Goal: Communication & Community: Answer question/provide support

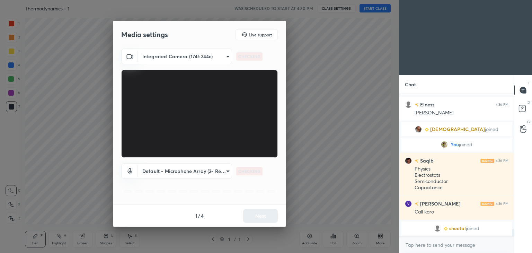
scroll to position [2663, 0]
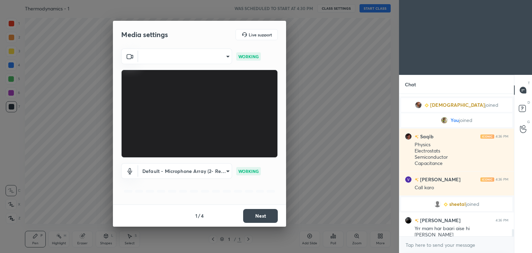
click at [200, 57] on body "1 2 3 4 5 6 7 C X Z C X Z E E Erase all H H Thermodynamics - 1 WAS SCHEDULED TO…" at bounding box center [266, 126] width 532 height 253
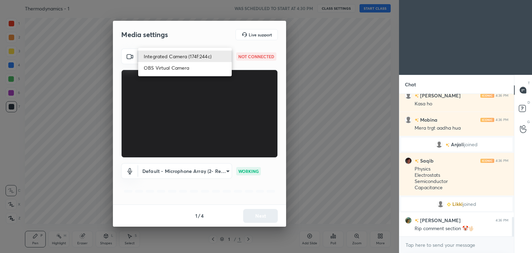
scroll to position [908, 0]
click at [199, 69] on li "OBS Virtual Camera" at bounding box center [184, 67] width 93 height 11
type input "76873486daed0987180b7246ba20bbf942e8cde7ce7ded6968cdb25c70413947"
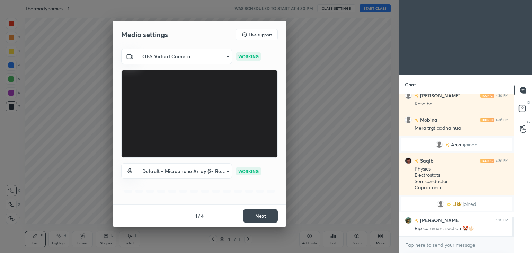
scroll to position [949, 0]
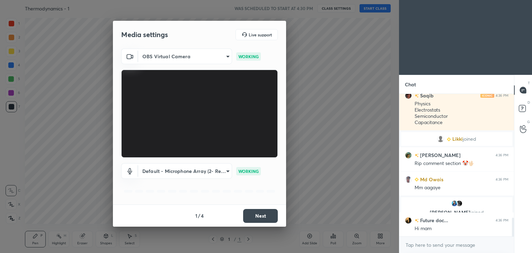
click at [264, 215] on button "Next" at bounding box center [260, 216] width 35 height 14
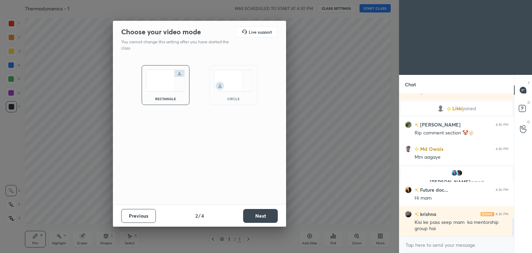
click at [264, 215] on button "Next" at bounding box center [260, 216] width 35 height 14
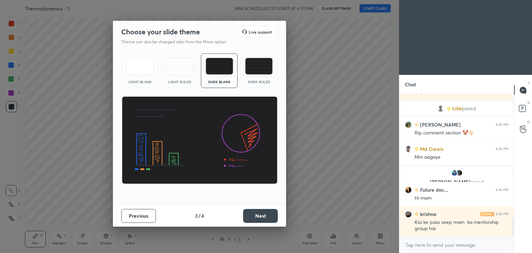
scroll to position [988, 0]
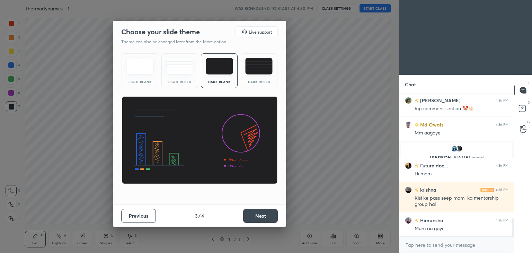
click at [264, 215] on button "Next" at bounding box center [260, 216] width 35 height 14
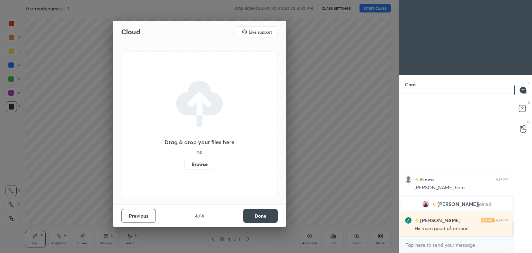
click at [264, 215] on button "Done" at bounding box center [260, 216] width 35 height 14
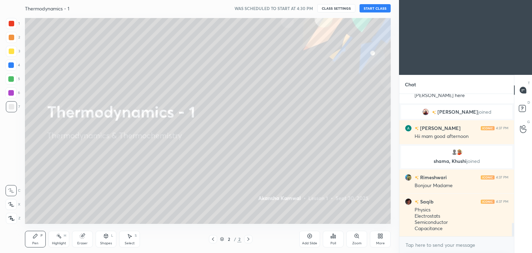
scroll to position [1355, 0]
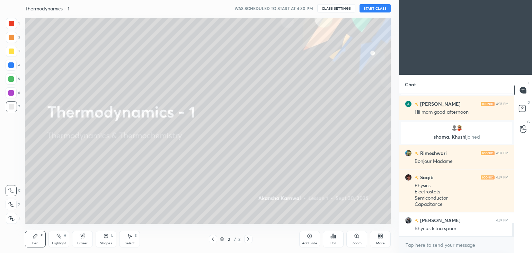
click at [379, 10] on button "START CLASS" at bounding box center [374, 8] width 31 height 8
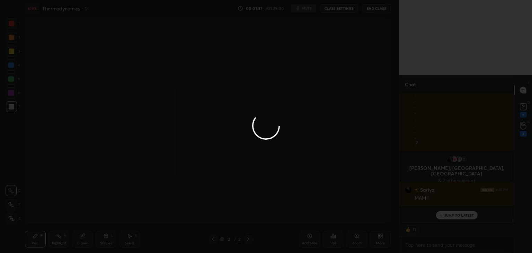
click at [193, 77] on div at bounding box center [266, 126] width 532 height 253
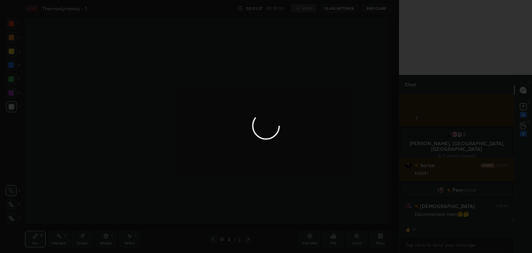
click at [193, 77] on div at bounding box center [266, 126] width 532 height 253
type textarea "x"
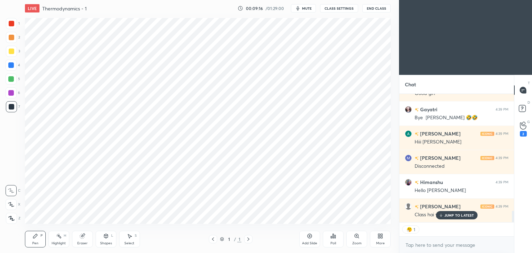
scroll to position [1312, 0]
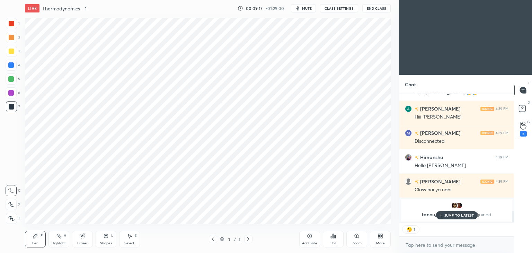
click at [305, 10] on span "mute" at bounding box center [307, 8] width 10 height 5
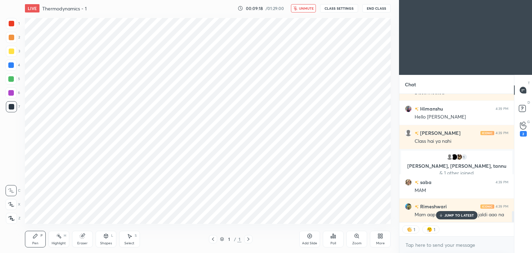
click at [329, 8] on button "CLASS SETTINGS" at bounding box center [339, 8] width 38 height 8
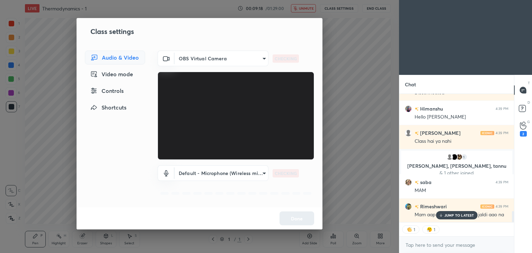
scroll to position [1385, 0]
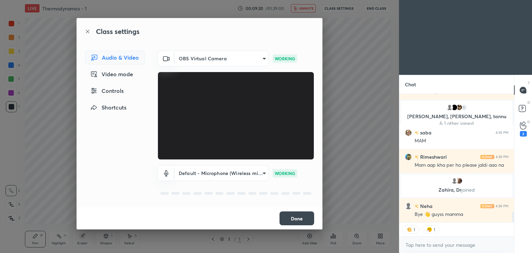
click at [112, 91] on div "Controls" at bounding box center [115, 91] width 60 height 14
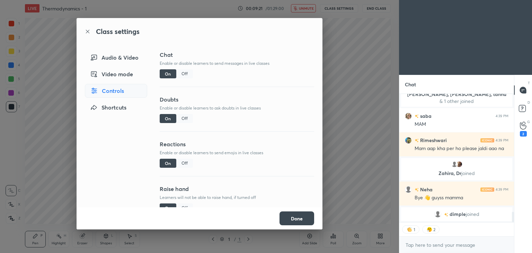
scroll to position [1148, 0]
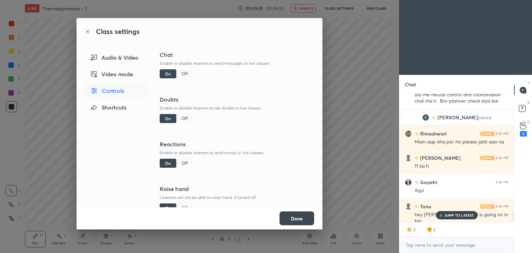
click at [120, 70] on div "Video mode" at bounding box center [116, 74] width 62 height 14
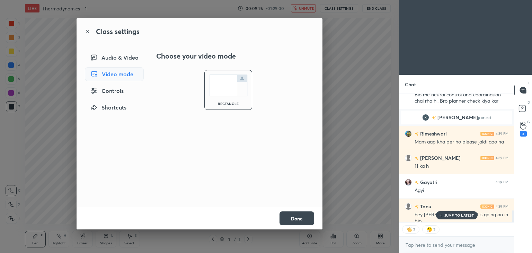
click at [122, 60] on div "Audio & Video" at bounding box center [114, 58] width 59 height 14
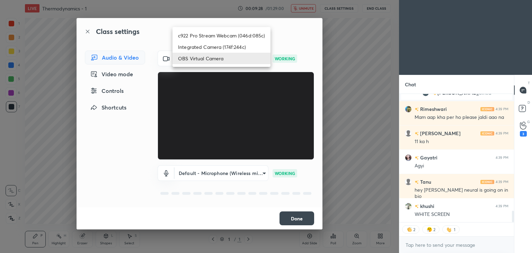
click at [195, 59] on body "1 2 3 4 5 6 7 C X Z C X Z E E Erase all H H LIVE Thermodynamics - 1 00:09:28 / …" at bounding box center [266, 126] width 532 height 253
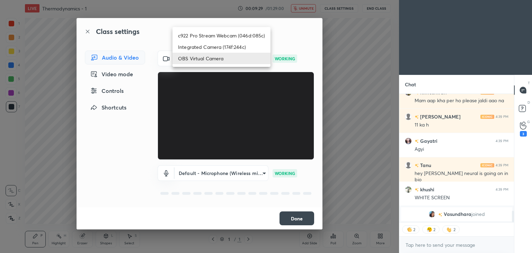
type textarea "x"
click at [199, 37] on li "c922 Pro Stream Webcam (046d:085c)" at bounding box center [221, 35] width 98 height 11
type input "8e2241ccd838c6945292dfb467004d601110d728a5fc768dd2122ef4339a9538"
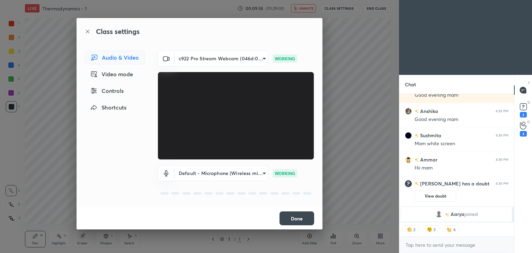
click at [287, 216] on button "Done" at bounding box center [296, 218] width 35 height 14
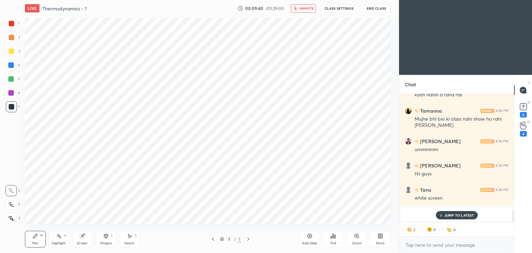
type textarea "x"
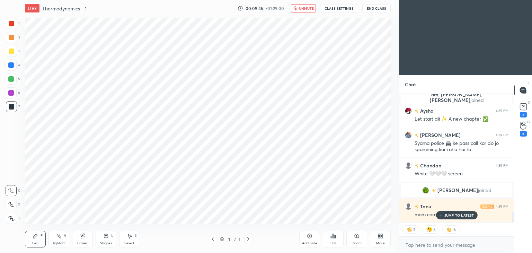
click at [340, 8] on button "CLASS SETTINGS" at bounding box center [339, 8] width 38 height 8
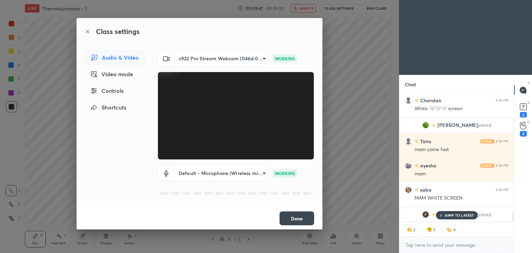
click at [123, 93] on div "Controls" at bounding box center [115, 91] width 60 height 14
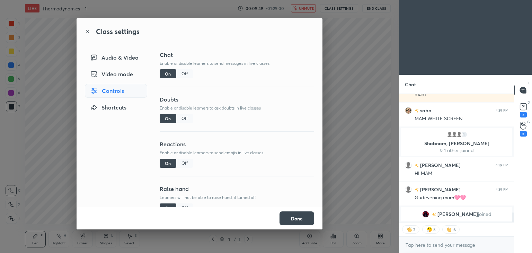
click at [184, 74] on div "Off" at bounding box center [184, 73] width 17 height 9
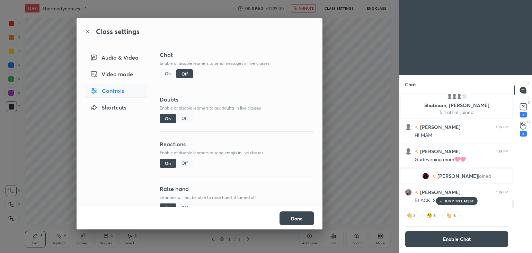
click at [180, 118] on div "Off" at bounding box center [184, 118] width 17 height 9
click at [187, 163] on div "Off" at bounding box center [184, 163] width 17 height 9
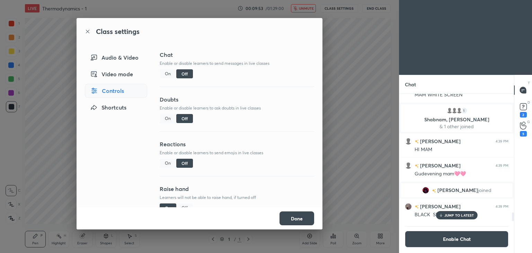
click at [300, 222] on button "Done" at bounding box center [296, 218] width 35 height 14
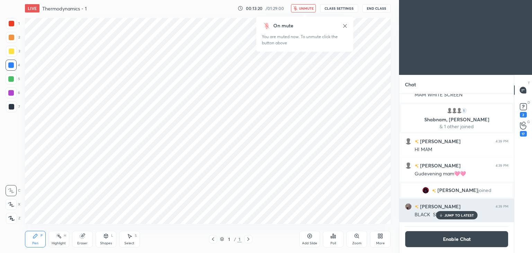
click at [460, 217] on div "JUMP TO LATEST" at bounding box center [457, 215] width 42 height 8
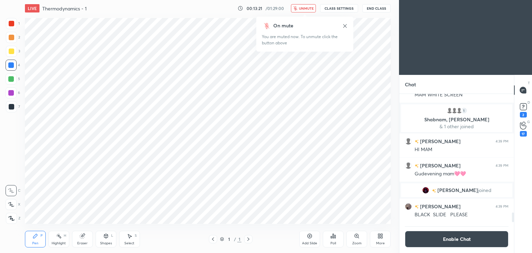
click at [380, 240] on div "More" at bounding box center [380, 239] width 21 height 17
click at [340, 185] on icon at bounding box center [341, 183] width 6 height 8
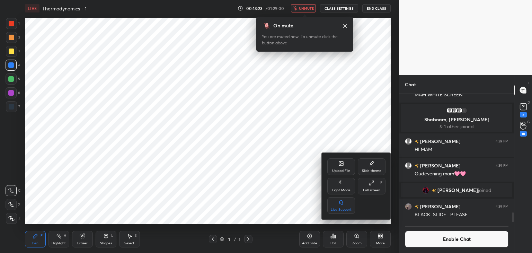
click at [372, 186] on icon at bounding box center [372, 183] width 6 height 6
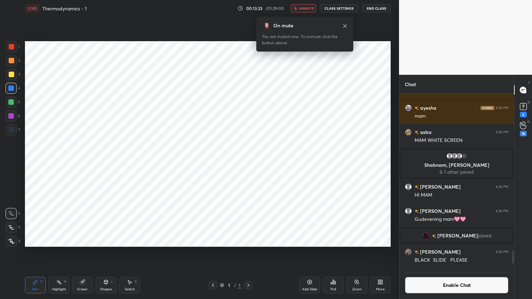
scroll to position [1536, 0]
click at [314, 252] on div "Add Slide" at bounding box center [309, 285] width 21 height 17
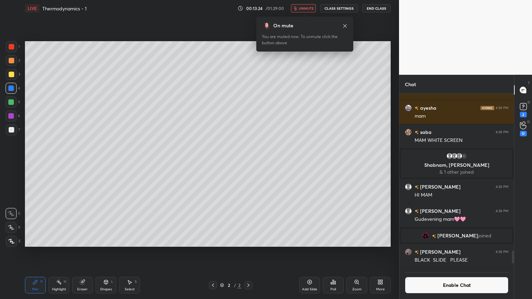
click at [382, 252] on icon at bounding box center [380, 282] width 6 height 6
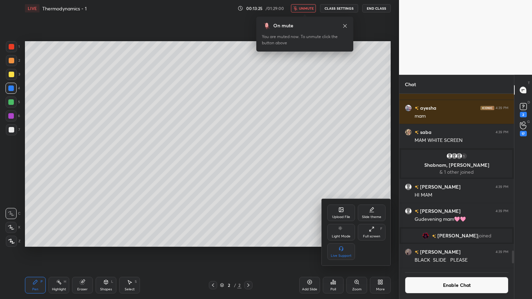
click at [301, 197] on div at bounding box center [266, 149] width 532 height 299
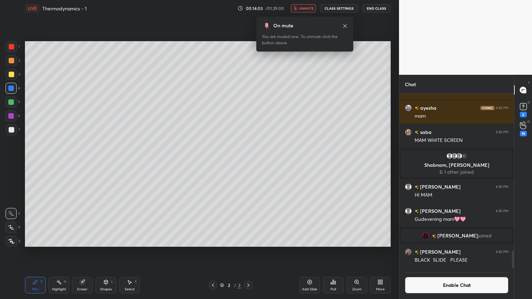
click at [306, 7] on span "unmute" at bounding box center [306, 8] width 15 height 5
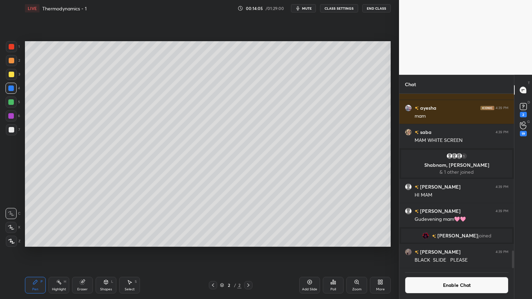
click at [445, 252] on button "Enable Chat" at bounding box center [457, 285] width 104 height 17
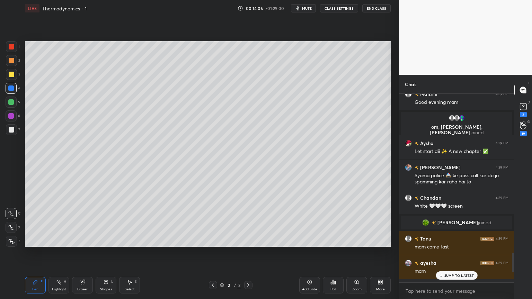
scroll to position [187, 113]
click at [460, 252] on p "1 NEW MESSAGE" at bounding box center [458, 276] width 29 height 4
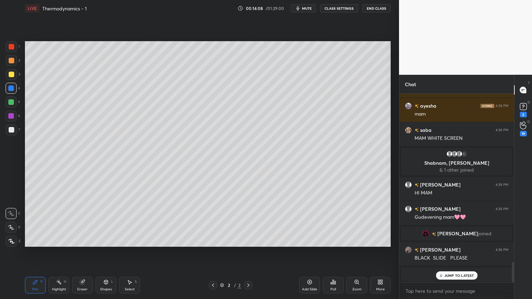
click at [455, 252] on p "JUMP TO LATEST" at bounding box center [459, 276] width 30 height 4
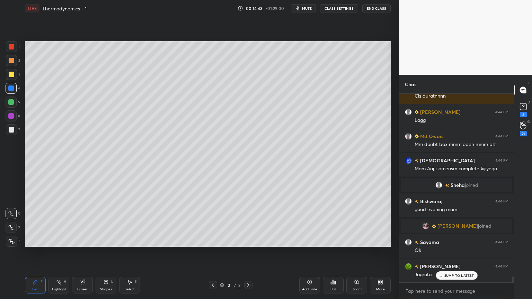
scroll to position [5822, 0]
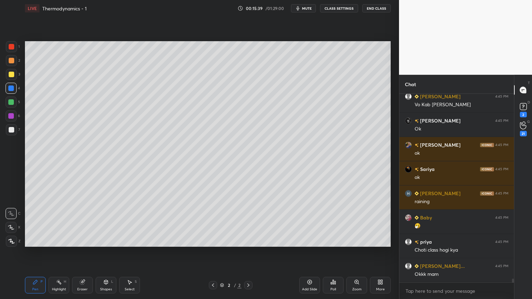
click at [37, 252] on div "Pen P" at bounding box center [35, 285] width 21 height 17
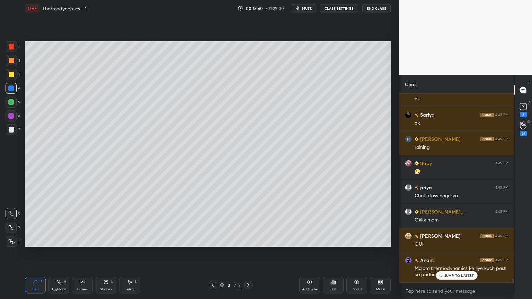
click at [15, 231] on div at bounding box center [11, 227] width 11 height 11
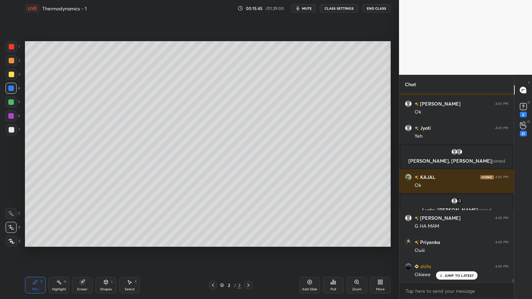
click at [65, 252] on div "Highlight" at bounding box center [59, 289] width 14 height 3
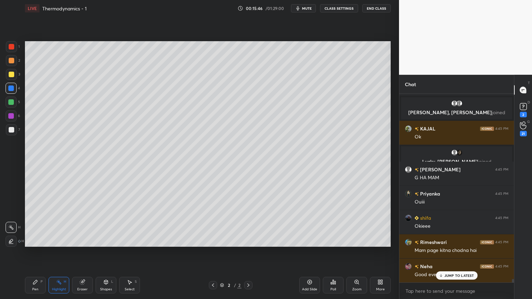
click at [11, 63] on div at bounding box center [12, 61] width 6 height 6
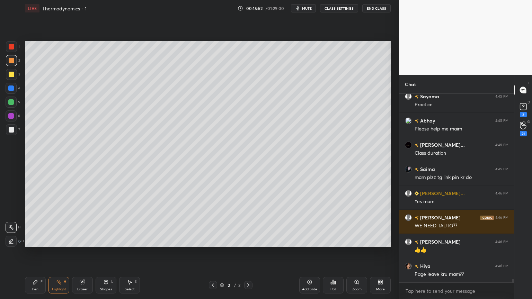
click at [35, 252] on div "Pen" at bounding box center [35, 289] width 6 height 3
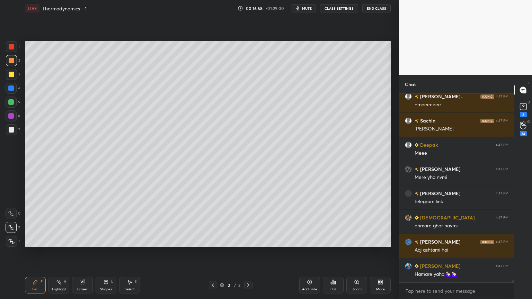
click at [12, 90] on div at bounding box center [11, 89] width 6 height 6
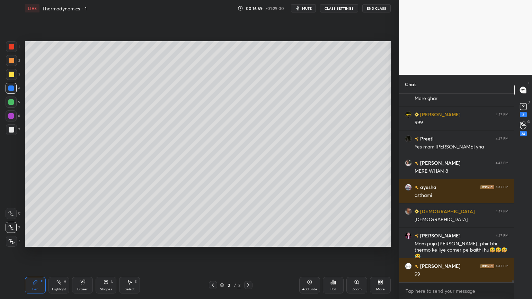
click at [16, 116] on div at bounding box center [11, 115] width 11 height 11
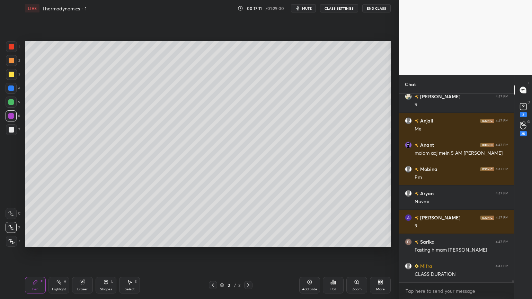
click at [60, 252] on div "Highlight H" at bounding box center [58, 285] width 21 height 17
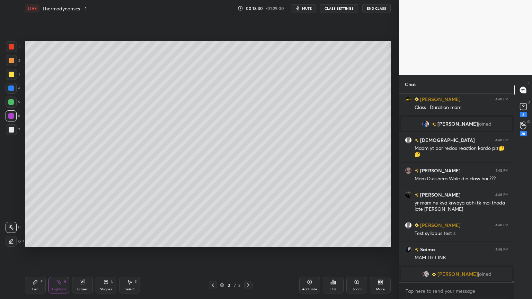
click at [309, 252] on icon at bounding box center [310, 282] width 6 height 6
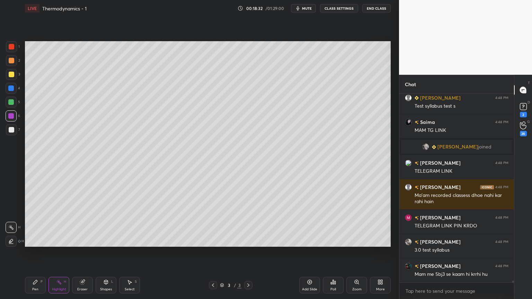
click at [35, 252] on div "Pen" at bounding box center [35, 289] width 6 height 3
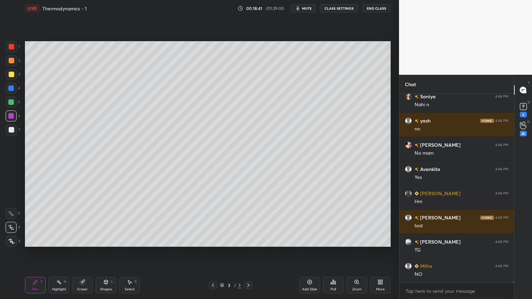
click at [15, 89] on div at bounding box center [11, 88] width 11 height 11
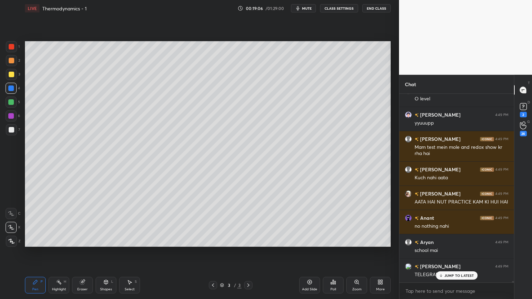
click at [377, 252] on icon at bounding box center [380, 282] width 6 height 6
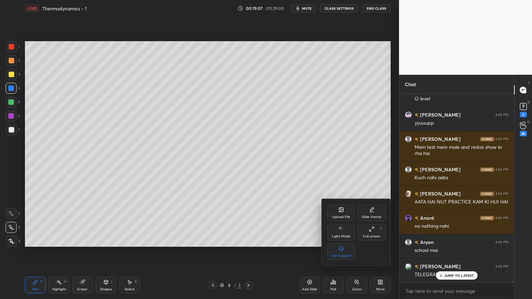
click at [371, 230] on icon at bounding box center [372, 229] width 6 height 6
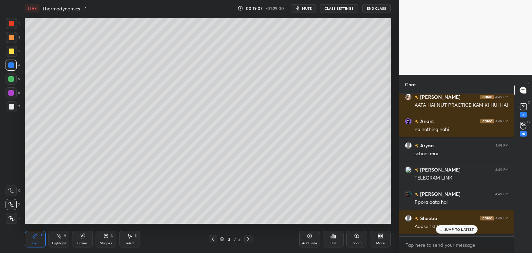
type textarea "x"
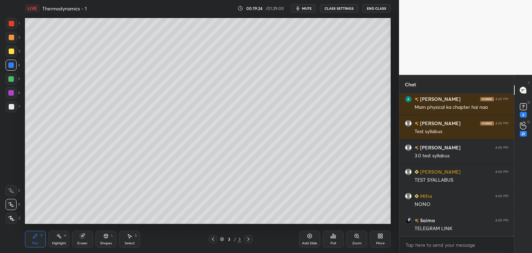
click at [382, 239] on div "More" at bounding box center [380, 239] width 21 height 17
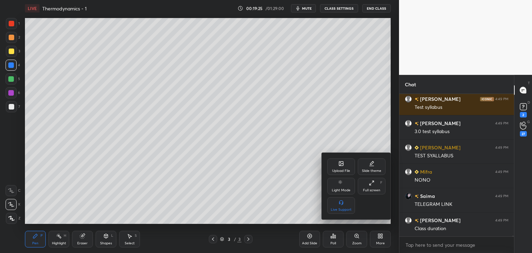
click at [345, 168] on div "Upload File" at bounding box center [341, 166] width 28 height 17
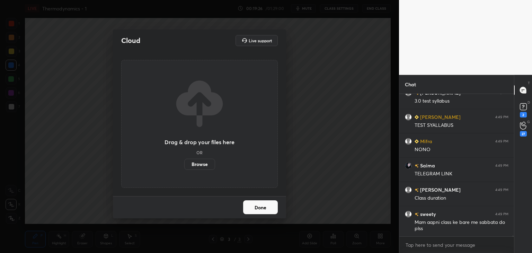
click at [195, 163] on label "Browse" at bounding box center [199, 164] width 31 height 11
click at [184, 163] on input "Browse" at bounding box center [184, 164] width 0 height 11
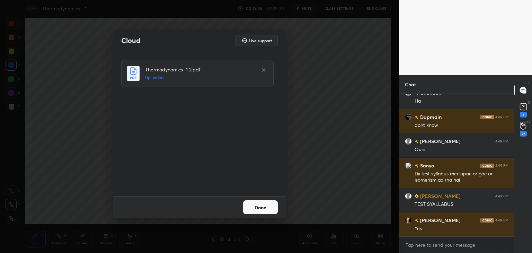
click at [256, 209] on button "Done" at bounding box center [260, 207] width 35 height 14
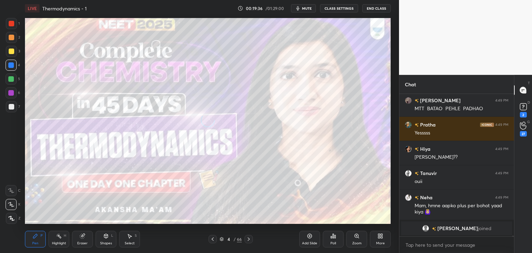
click at [212, 238] on icon at bounding box center [213, 239] width 6 height 6
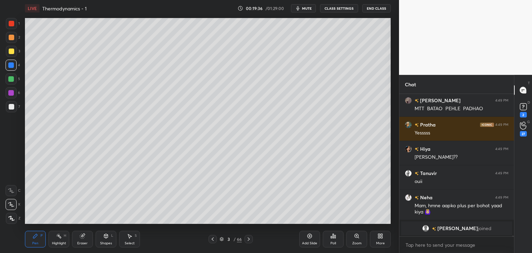
click at [222, 239] on icon at bounding box center [221, 238] width 3 height 2
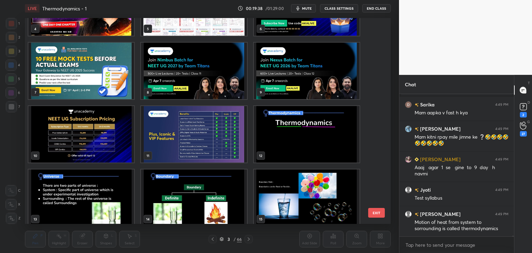
click at [293, 144] on img "grid" at bounding box center [307, 134] width 106 height 56
click at [295, 148] on img "grid" at bounding box center [307, 134] width 106 height 56
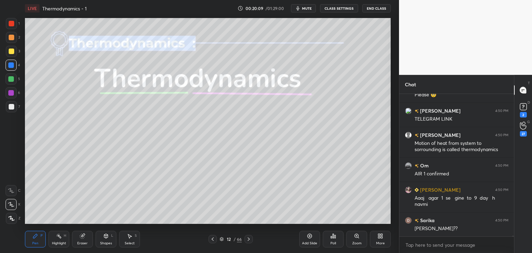
click at [339, 7] on button "CLASS SETTINGS" at bounding box center [339, 8] width 38 height 8
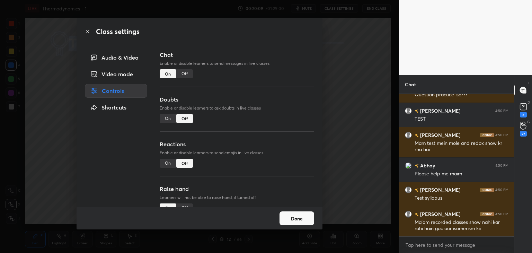
click at [190, 72] on div "Off" at bounding box center [184, 73] width 17 height 9
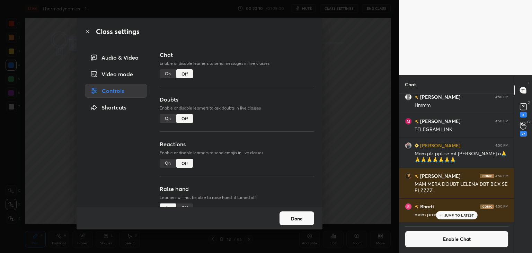
click at [306, 220] on button "Done" at bounding box center [296, 218] width 35 height 14
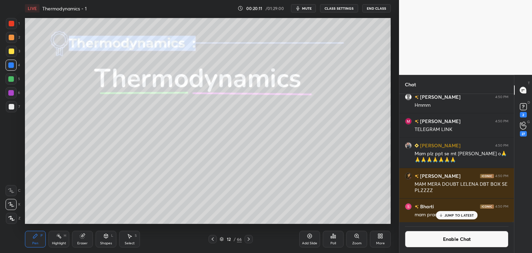
click at [66, 237] on div "Highlight H" at bounding box center [58, 239] width 21 height 17
click at [211, 243] on div at bounding box center [212, 239] width 8 height 8
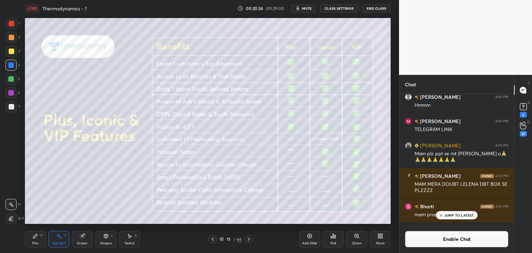
click at [313, 243] on div "Add Slide" at bounding box center [309, 242] width 15 height 3
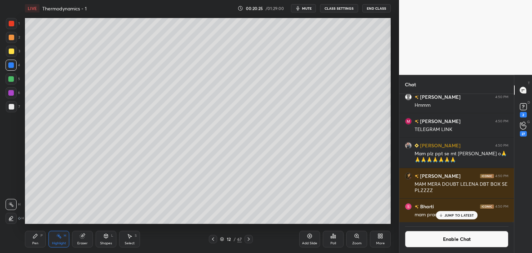
click at [39, 238] on div "Pen P" at bounding box center [35, 239] width 21 height 17
click at [12, 38] on div at bounding box center [12, 38] width 6 height 6
click at [102, 246] on div "Shapes L" at bounding box center [106, 239] width 21 height 17
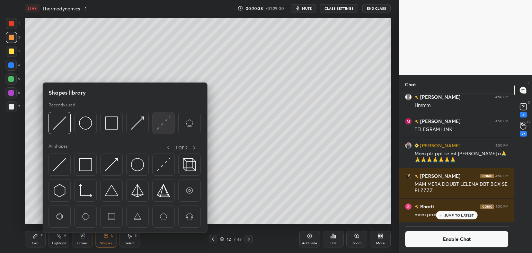
click at [166, 126] on img at bounding box center [163, 122] width 13 height 13
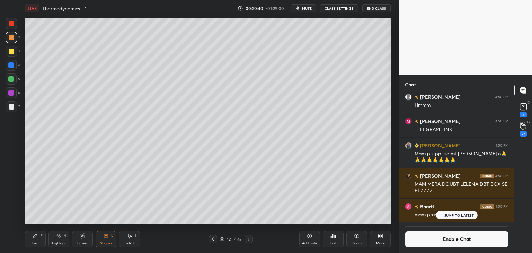
click at [53, 241] on div "Highlight" at bounding box center [59, 242] width 14 height 3
click at [40, 237] on div "Pen P" at bounding box center [35, 239] width 21 height 17
click at [16, 66] on div at bounding box center [11, 65] width 11 height 11
click at [104, 243] on div "Shapes" at bounding box center [106, 242] width 12 height 3
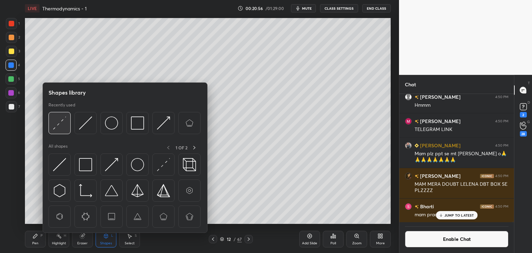
click at [58, 127] on img at bounding box center [59, 122] width 13 height 13
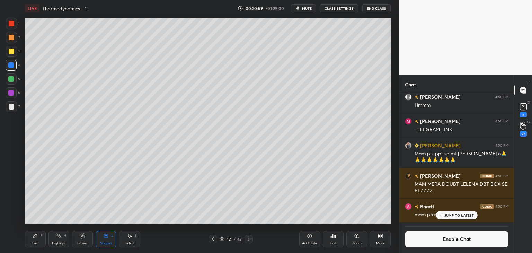
click at [57, 245] on div "Highlight" at bounding box center [59, 242] width 14 height 3
click at [248, 239] on icon at bounding box center [249, 239] width 6 height 6
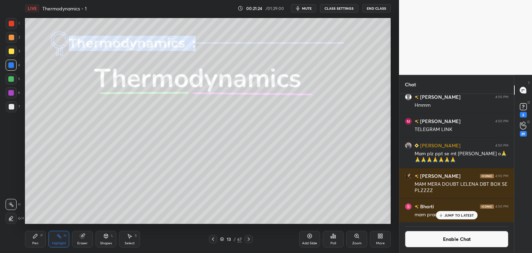
click at [213, 240] on icon at bounding box center [213, 238] width 2 height 3
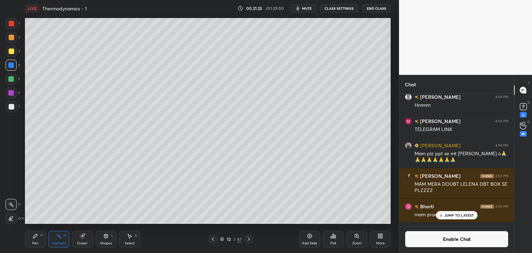
click at [36, 242] on div "Pen" at bounding box center [35, 242] width 6 height 3
click at [65, 236] on div "H" at bounding box center [65, 235] width 2 height 3
click at [35, 239] on icon at bounding box center [36, 236] width 6 height 6
click at [81, 240] on div "Eraser" at bounding box center [82, 239] width 21 height 17
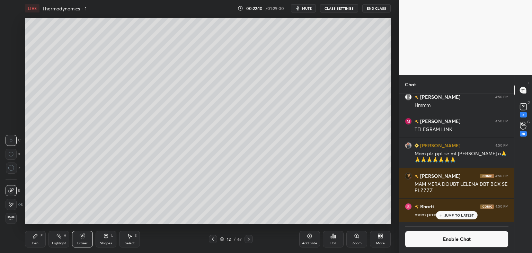
click at [15, 202] on div at bounding box center [11, 204] width 11 height 11
click at [50, 243] on div "Highlight H" at bounding box center [58, 239] width 21 height 17
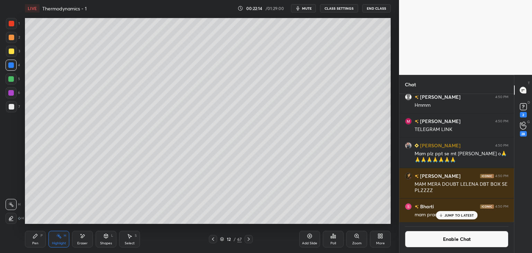
click at [251, 239] on div at bounding box center [248, 239] width 8 height 8
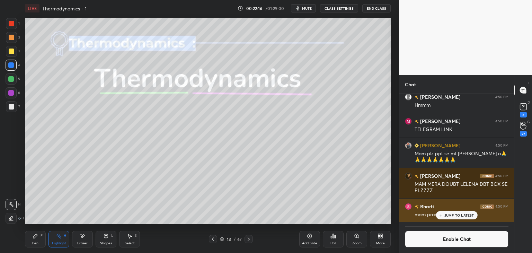
click at [450, 214] on p "JUMP TO LATEST" at bounding box center [459, 215] width 30 height 4
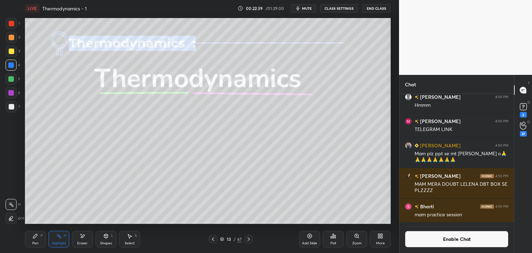
click at [59, 238] on icon at bounding box center [59, 236] width 6 height 6
click at [106, 247] on div "Shapes L" at bounding box center [106, 239] width 21 height 17
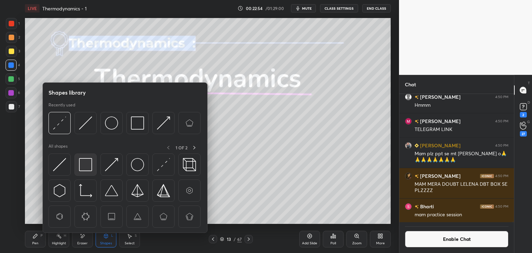
click at [90, 164] on img at bounding box center [85, 164] width 13 height 13
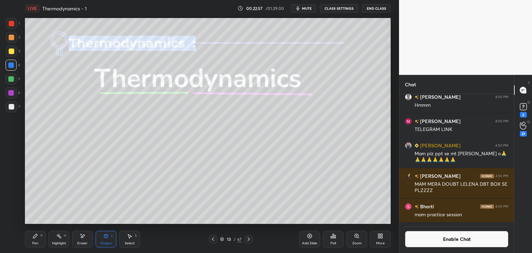
click at [110, 235] on div "Shapes L" at bounding box center [106, 239] width 21 height 17
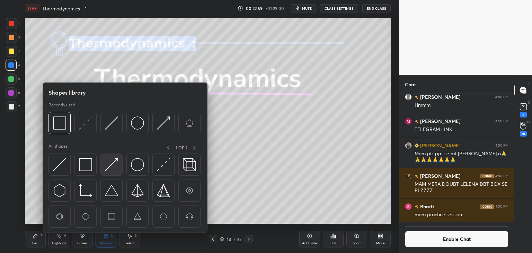
click at [109, 168] on img at bounding box center [111, 164] width 13 height 13
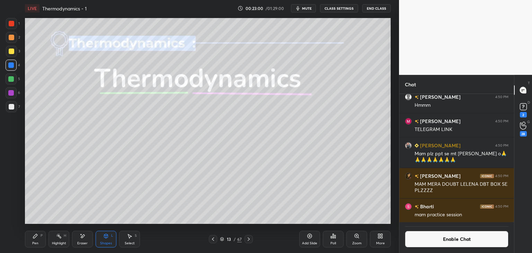
click at [12, 39] on div at bounding box center [12, 38] width 6 height 6
click at [35, 242] on div "Pen" at bounding box center [35, 242] width 6 height 3
click at [55, 243] on div "Highlight" at bounding box center [59, 242] width 14 height 3
click at [248, 239] on icon at bounding box center [249, 238] width 2 height 3
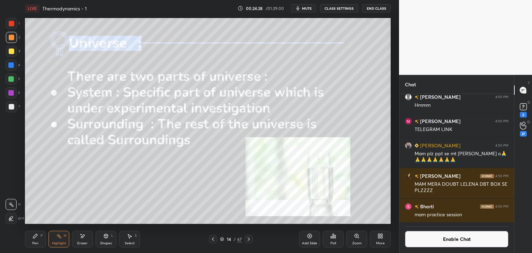
click at [61, 235] on icon at bounding box center [59, 236] width 6 height 6
click at [105, 244] on div "Shapes" at bounding box center [106, 242] width 12 height 3
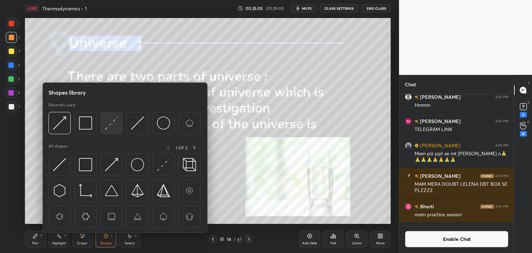
click at [110, 125] on img at bounding box center [111, 122] width 13 height 13
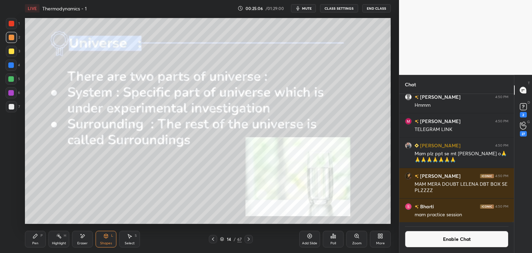
click at [12, 79] on div at bounding box center [11, 79] width 6 height 6
click at [68, 232] on div "Highlight H" at bounding box center [58, 239] width 21 height 17
click at [251, 239] on icon at bounding box center [249, 239] width 6 height 6
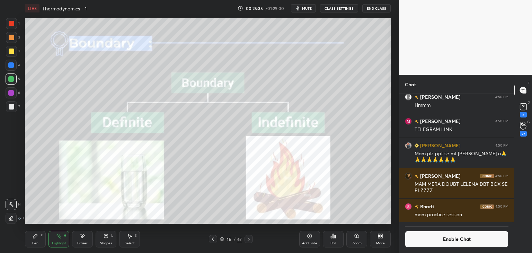
click at [10, 67] on div at bounding box center [11, 65] width 6 height 6
click at [211, 238] on icon at bounding box center [213, 239] width 6 height 6
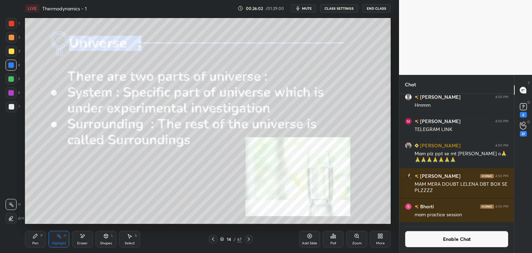
click at [248, 239] on icon at bounding box center [249, 239] width 6 height 6
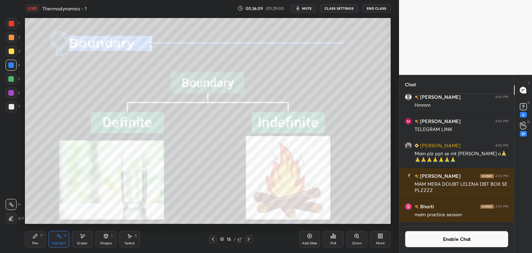
click at [58, 240] on div "Highlight H" at bounding box center [58, 239] width 21 height 17
click at [11, 92] on div at bounding box center [11, 93] width 6 height 6
click at [248, 238] on icon at bounding box center [249, 238] width 2 height 3
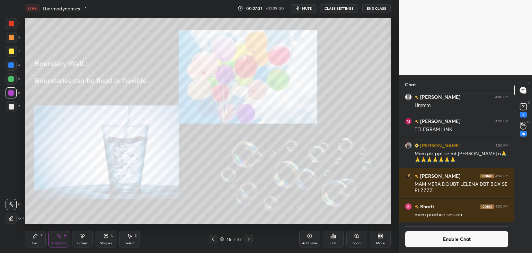
click at [104, 240] on div "Shapes L" at bounding box center [106, 239] width 21 height 17
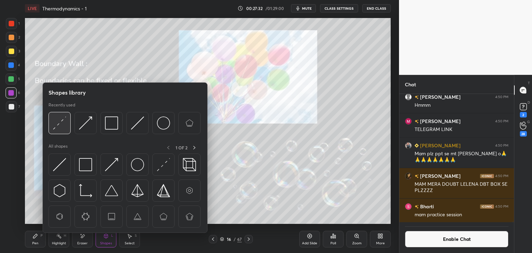
click at [60, 127] on img at bounding box center [59, 122] width 13 height 13
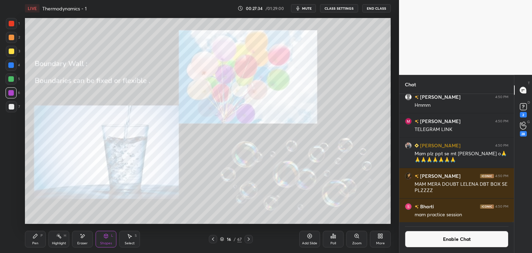
click at [35, 237] on icon at bounding box center [35, 236] width 4 height 4
click at [103, 240] on div "Shapes L" at bounding box center [106, 239] width 21 height 17
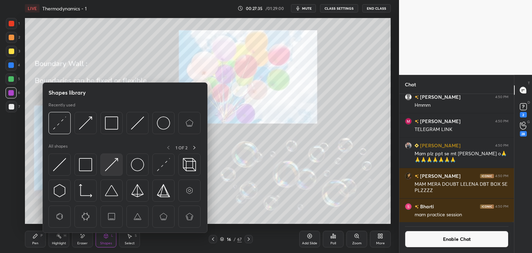
click at [110, 167] on img at bounding box center [111, 164] width 13 height 13
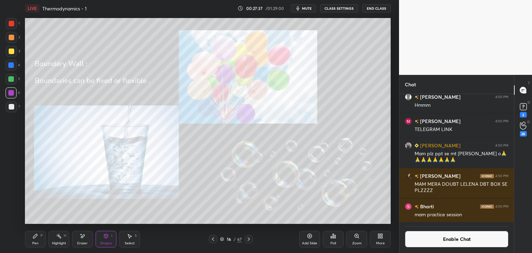
click at [36, 235] on icon at bounding box center [35, 236] width 4 height 4
click at [110, 240] on div "Shapes L" at bounding box center [106, 239] width 21 height 17
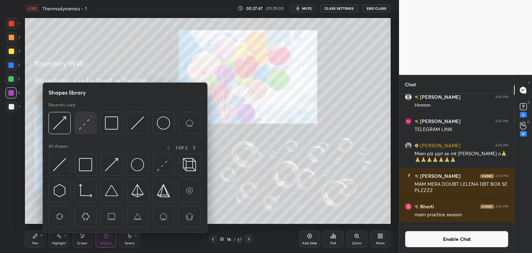
click at [89, 131] on div at bounding box center [85, 123] width 22 height 22
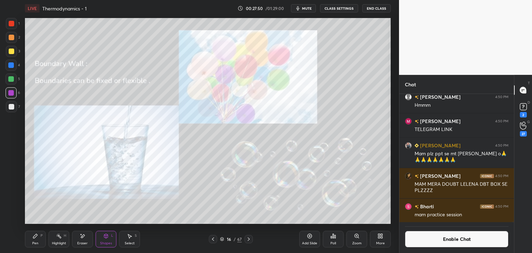
click at [60, 240] on div "Highlight H" at bounding box center [58, 239] width 21 height 17
click at [12, 64] on div at bounding box center [11, 65] width 6 height 6
click at [250, 239] on icon at bounding box center [249, 239] width 6 height 6
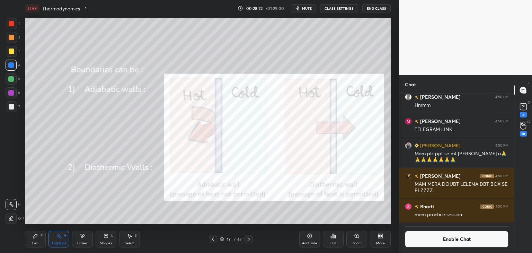
click at [213, 239] on icon at bounding box center [213, 239] width 6 height 6
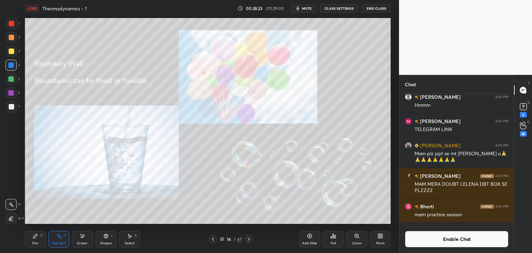
click at [10, 92] on div at bounding box center [11, 93] width 6 height 6
click at [249, 241] on icon at bounding box center [249, 239] width 6 height 6
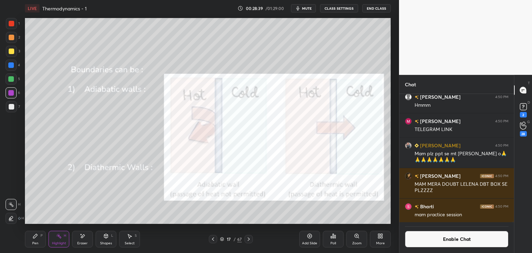
click at [38, 243] on div "Pen" at bounding box center [35, 242] width 6 height 3
click at [54, 240] on div "Highlight H" at bounding box center [58, 239] width 21 height 17
click at [447, 240] on button "Enable Chat" at bounding box center [457, 239] width 104 height 17
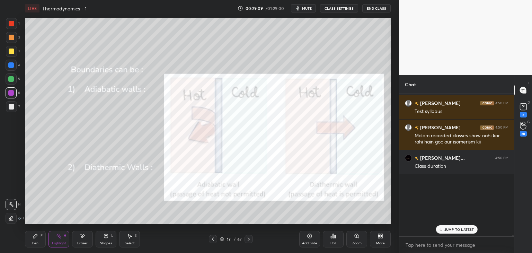
scroll to position [140, 113]
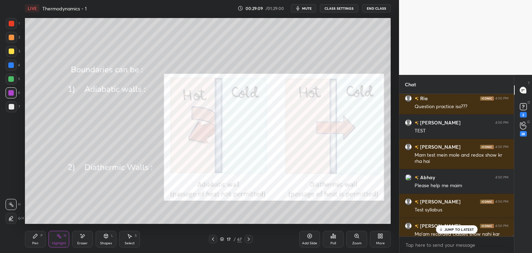
click at [453, 230] on p "JUMP TO LATEST" at bounding box center [459, 229] width 30 height 4
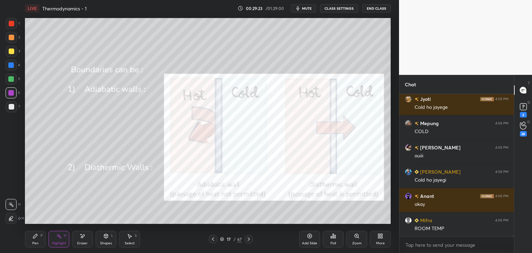
scroll to position [31948, 0]
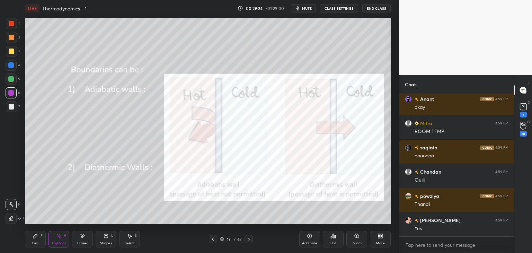
click at [310, 240] on div "Add Slide" at bounding box center [309, 239] width 21 height 17
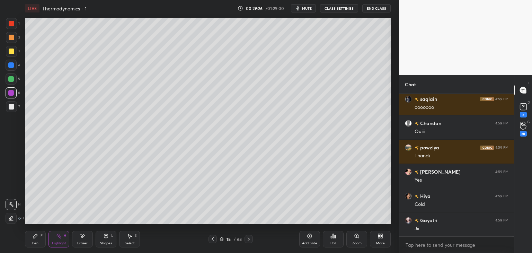
click at [344, 10] on button "CLASS SETTINGS" at bounding box center [339, 8] width 38 height 8
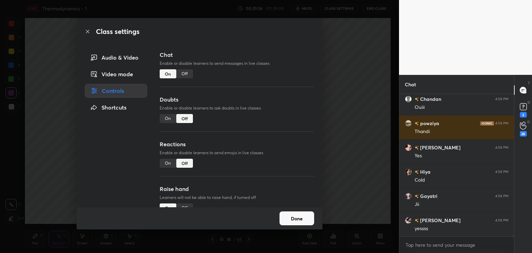
click at [190, 72] on div "Off" at bounding box center [184, 73] width 17 height 9
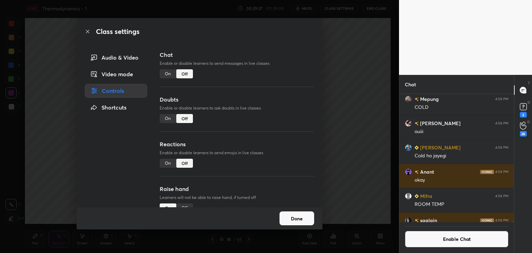
click at [301, 214] on button "Done" at bounding box center [296, 218] width 35 height 14
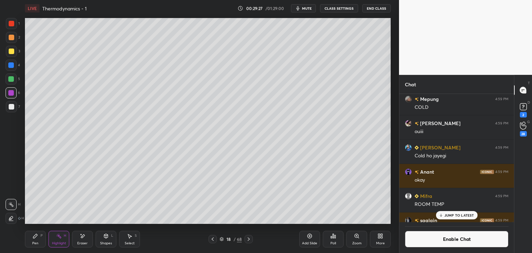
scroll to position [31964, 0]
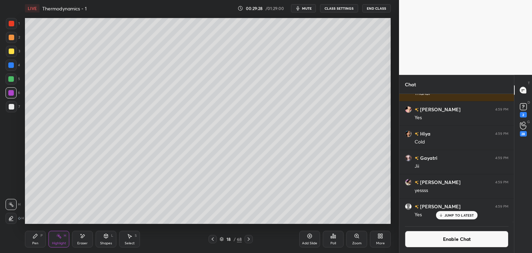
click at [101, 236] on div "Shapes L" at bounding box center [106, 239] width 21 height 17
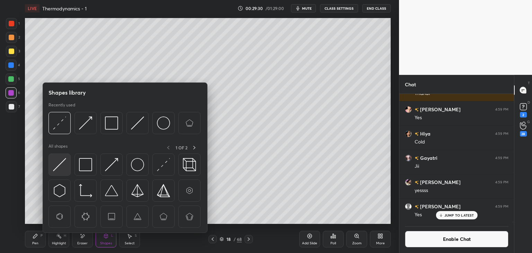
click at [57, 165] on img at bounding box center [59, 164] width 13 height 13
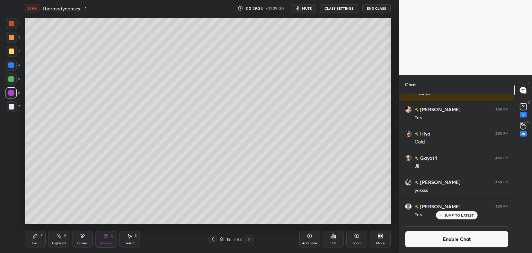
click at [37, 240] on div "Pen P" at bounding box center [35, 239] width 21 height 17
click at [11, 38] on div at bounding box center [12, 38] width 6 height 6
click at [11, 108] on div at bounding box center [12, 107] width 6 height 6
click at [8, 91] on div at bounding box center [11, 93] width 6 height 6
click at [61, 237] on rect at bounding box center [59, 236] width 3 height 3
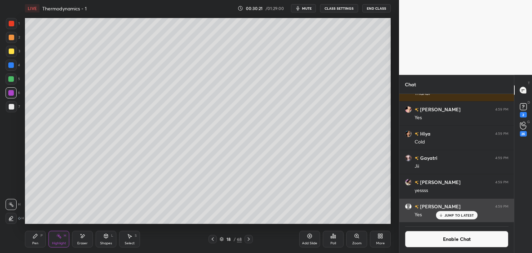
click at [450, 217] on p "JUMP TO LATEST" at bounding box center [459, 215] width 30 height 4
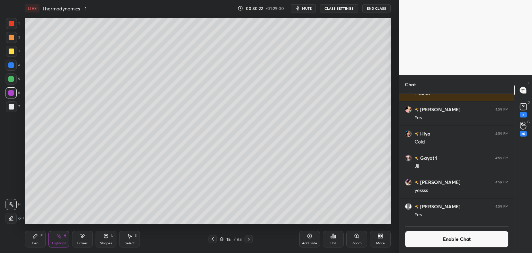
click at [439, 238] on button "Enable Chat" at bounding box center [457, 239] width 104 height 17
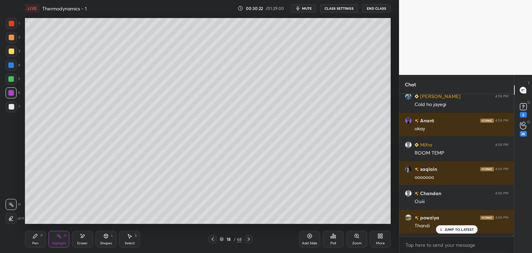
click at [448, 228] on p "JUMP TO LATEST" at bounding box center [459, 229] width 30 height 4
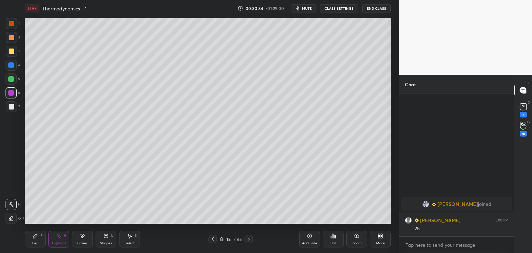
scroll to position [32836, 0]
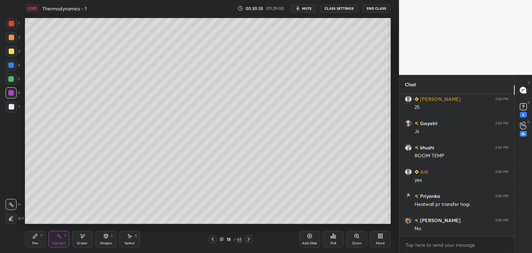
click at [335, 7] on button "CLASS SETTINGS" at bounding box center [339, 8] width 38 height 8
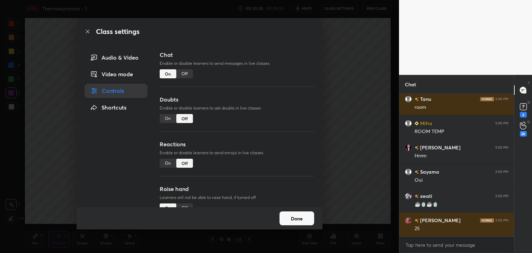
click at [181, 72] on div "Off" at bounding box center [184, 73] width 17 height 9
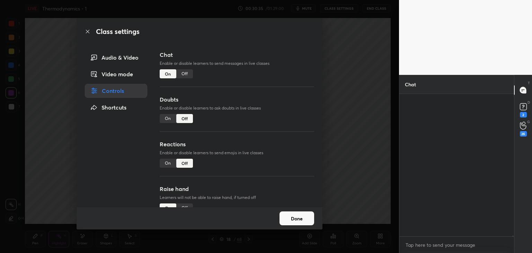
scroll to position [2, 2]
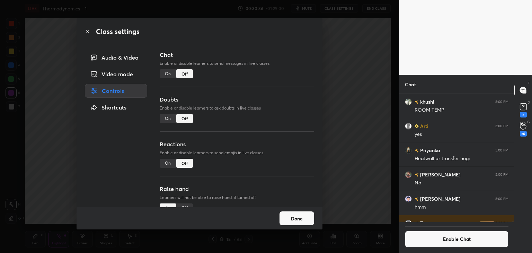
click at [296, 222] on button "Done" at bounding box center [296, 218] width 35 height 14
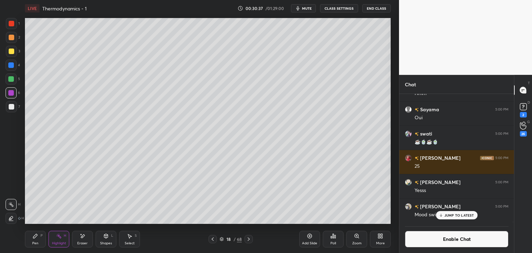
click at [10, 81] on div at bounding box center [11, 79] width 6 height 6
click at [32, 239] on div "Pen P" at bounding box center [35, 239] width 21 height 17
click at [60, 240] on div "Highlight H" at bounding box center [58, 239] width 21 height 17
click at [12, 40] on div at bounding box center [12, 38] width 6 height 6
click at [456, 216] on p "JUMP TO LATEST" at bounding box center [459, 215] width 30 height 4
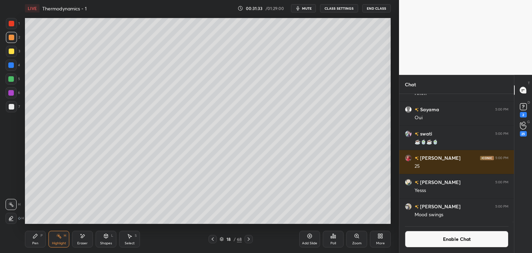
click at [453, 240] on button "Enable Chat" at bounding box center [457, 239] width 104 height 17
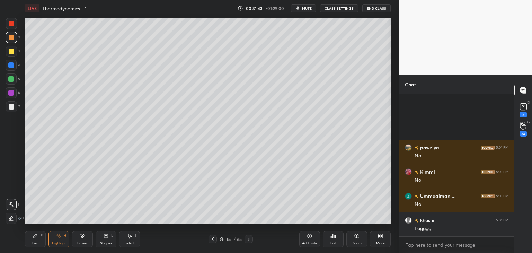
scroll to position [33244, 0]
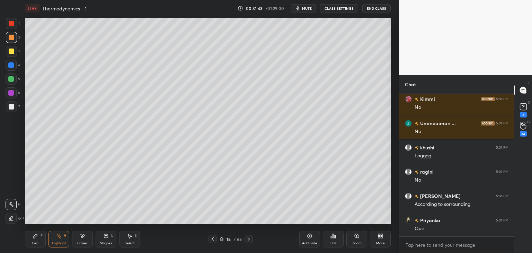
click at [40, 242] on div "Pen P" at bounding box center [35, 239] width 21 height 17
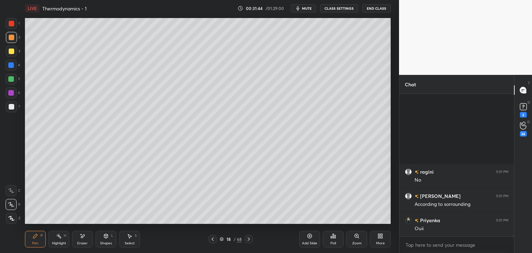
scroll to position [33358, 0]
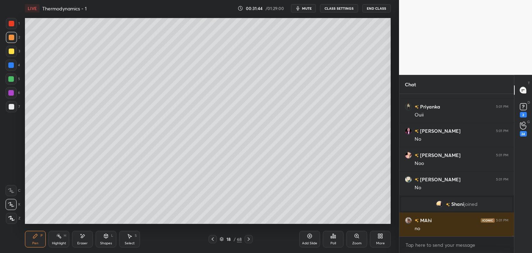
click at [102, 238] on div "Shapes L" at bounding box center [106, 239] width 21 height 17
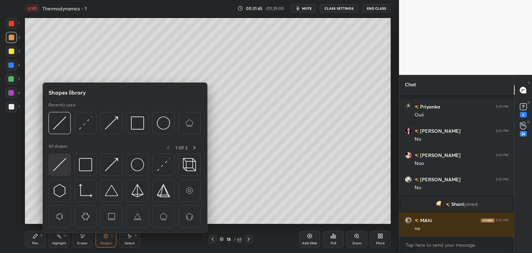
click at [59, 163] on img at bounding box center [59, 164] width 13 height 13
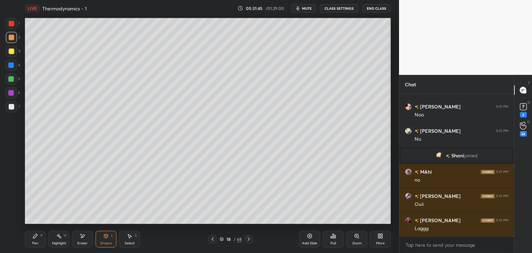
click at [12, 90] on div at bounding box center [11, 93] width 6 height 6
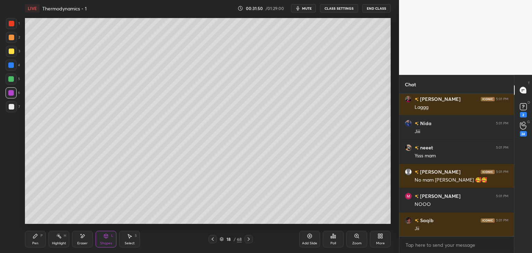
scroll to position [33592, 0]
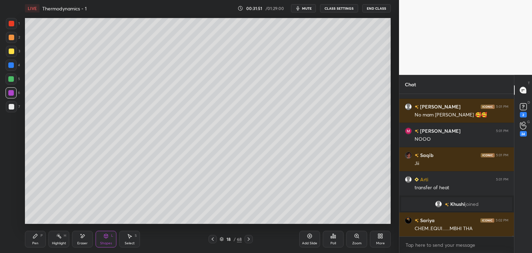
click at [38, 244] on div "Pen" at bounding box center [35, 242] width 6 height 3
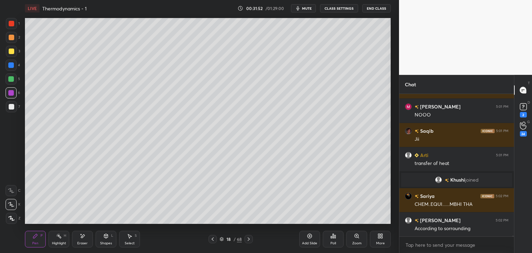
scroll to position [33641, 0]
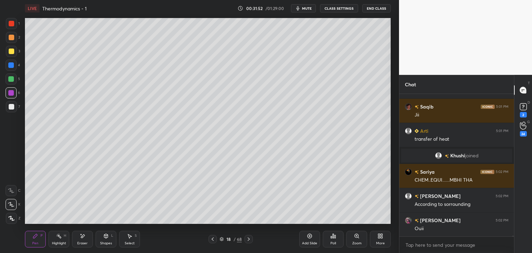
click at [15, 107] on div at bounding box center [11, 106] width 11 height 11
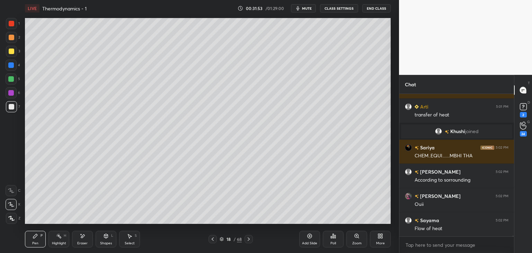
click at [11, 68] on div at bounding box center [11, 65] width 11 height 11
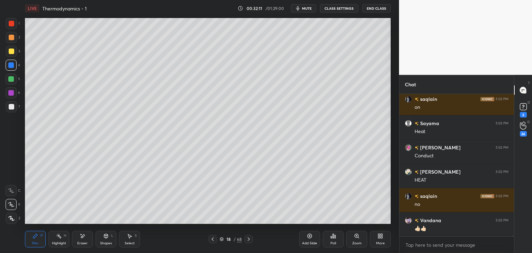
scroll to position [34082, 0]
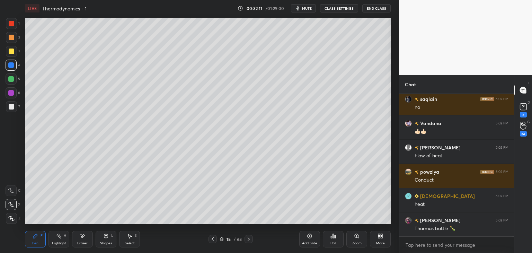
click at [66, 238] on div "Highlight H" at bounding box center [58, 239] width 21 height 17
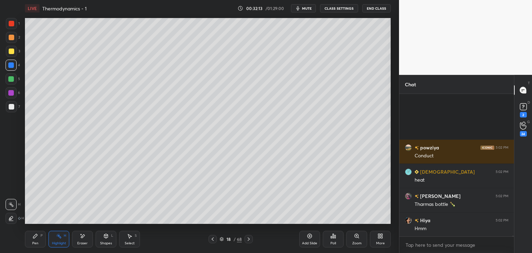
scroll to position [34179, 0]
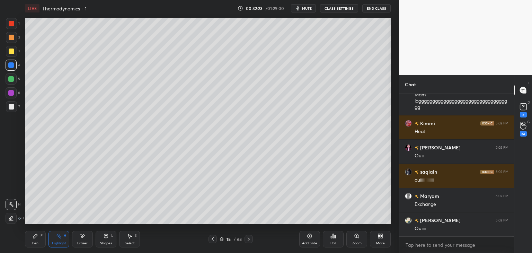
click at [334, 9] on button "CLASS SETTINGS" at bounding box center [339, 8] width 38 height 8
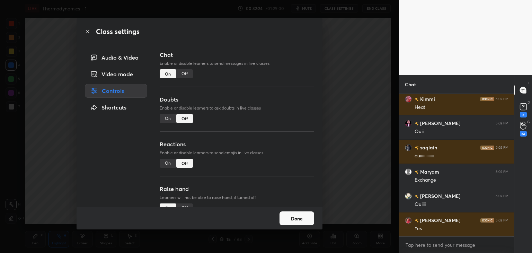
click at [187, 74] on div "Off" at bounding box center [184, 73] width 17 height 9
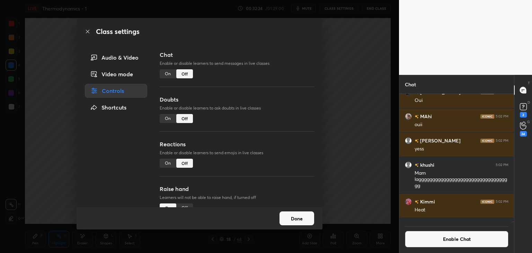
click at [294, 213] on button "Done" at bounding box center [296, 218] width 35 height 14
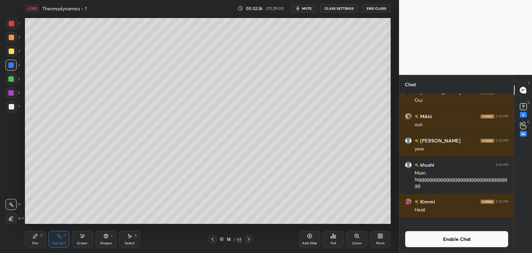
click at [35, 241] on div "Pen" at bounding box center [35, 242] width 6 height 3
click at [9, 104] on div at bounding box center [11, 106] width 11 height 11
click at [82, 239] on icon at bounding box center [83, 236] width 6 height 6
click at [29, 242] on div "Pen P" at bounding box center [35, 239] width 21 height 17
click at [10, 35] on div at bounding box center [12, 38] width 6 height 6
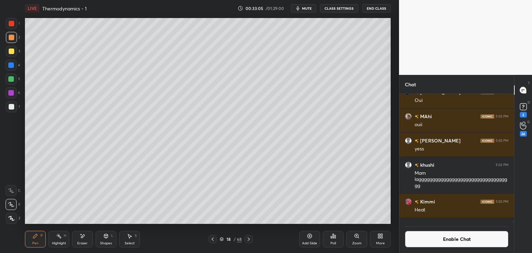
click at [55, 246] on div "Highlight H" at bounding box center [58, 239] width 21 height 17
click at [15, 94] on div at bounding box center [11, 92] width 11 height 11
click at [211, 239] on icon at bounding box center [213, 239] width 6 height 6
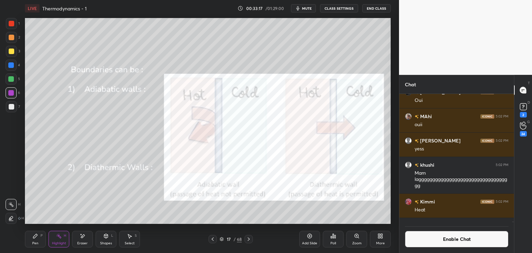
click at [433, 242] on button "Enable Chat" at bounding box center [457, 239] width 104 height 17
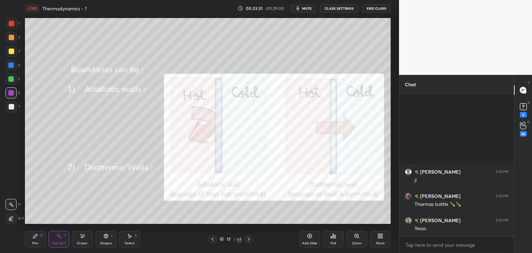
scroll to position [35002, 0]
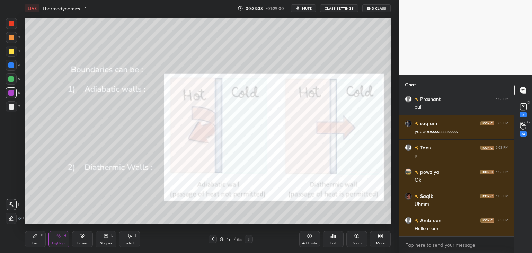
click at [337, 7] on button "CLASS SETTINGS" at bounding box center [339, 8] width 38 height 8
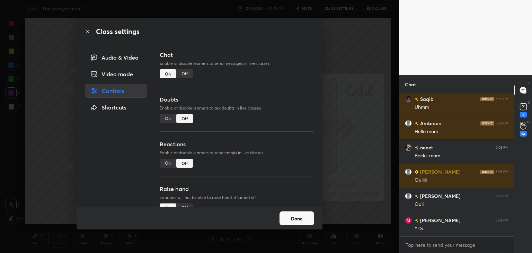
click at [189, 74] on div "Off" at bounding box center [184, 73] width 17 height 9
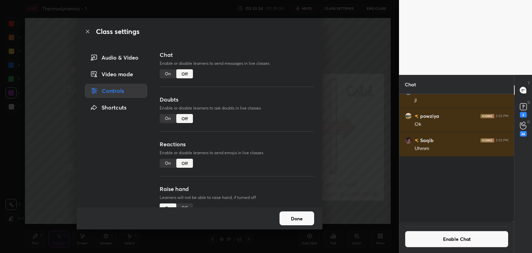
scroll to position [2, 2]
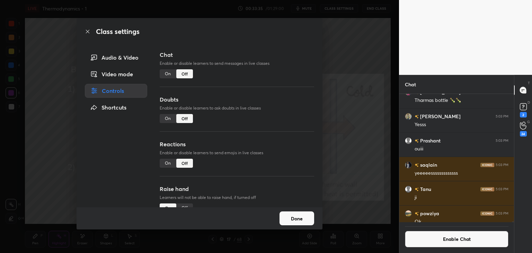
click at [288, 213] on button "Done" at bounding box center [296, 218] width 35 height 14
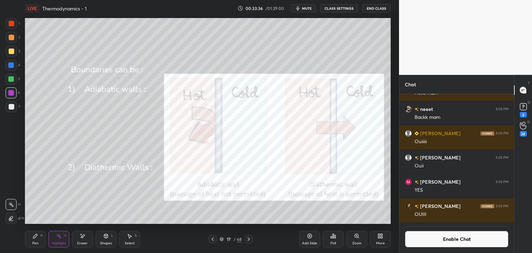
click at [249, 239] on icon at bounding box center [249, 239] width 6 height 6
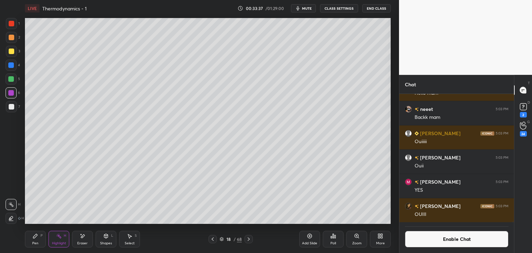
click at [129, 236] on icon at bounding box center [130, 236] width 4 height 4
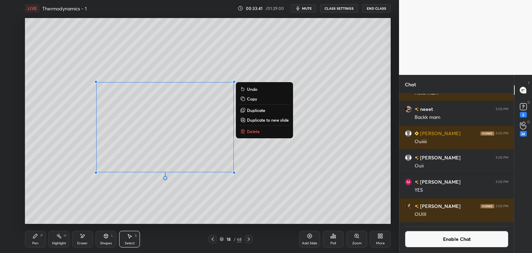
click at [253, 99] on p "Copy" at bounding box center [252, 99] width 10 height 6
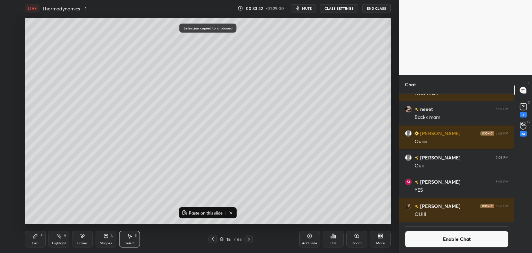
click at [309, 236] on icon at bounding box center [310, 236] width 6 height 6
click at [206, 213] on p "Paste on this slide" at bounding box center [206, 213] width 34 height 6
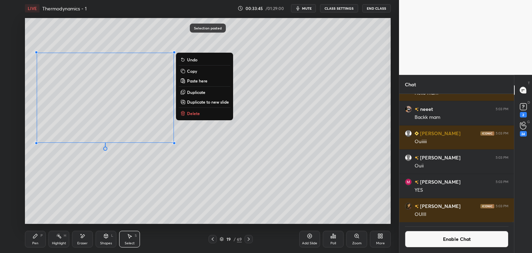
click at [121, 189] on div "0 ° Undo Copy Paste here Duplicate Duplicate to new slide Delete" at bounding box center [208, 121] width 366 height 206
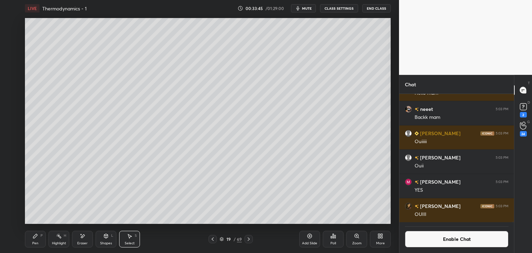
click at [80, 241] on div "Eraser" at bounding box center [82, 242] width 10 height 3
click at [40, 242] on div "Pen P" at bounding box center [35, 239] width 21 height 17
click at [62, 240] on div "Highlight H" at bounding box center [58, 239] width 21 height 17
click at [442, 241] on button "Enable Chat" at bounding box center [457, 239] width 104 height 17
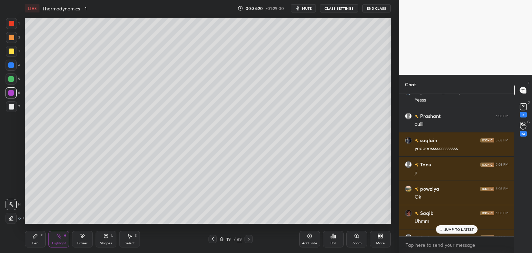
click at [456, 230] on p "JUMP TO LATEST" at bounding box center [459, 229] width 30 height 4
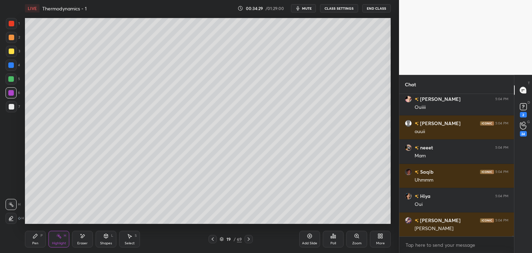
scroll to position [35516, 0]
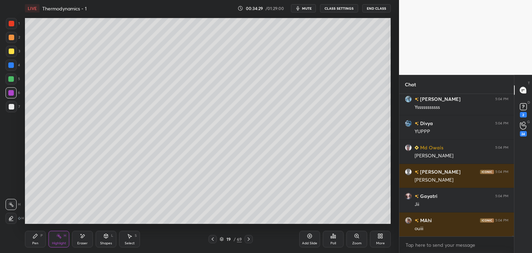
click at [34, 238] on icon at bounding box center [35, 236] width 4 height 4
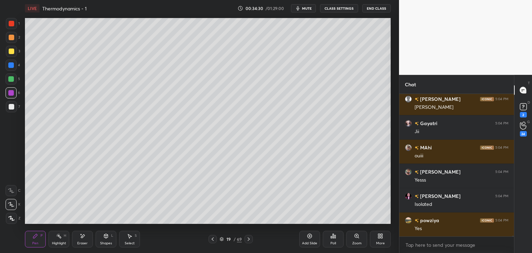
click at [15, 65] on div at bounding box center [11, 65] width 11 height 11
click at [109, 242] on div "Shapes" at bounding box center [106, 242] width 12 height 3
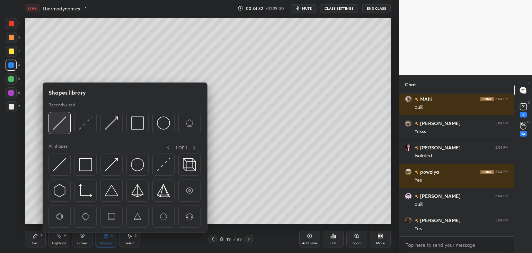
click at [63, 123] on img at bounding box center [59, 122] width 13 height 13
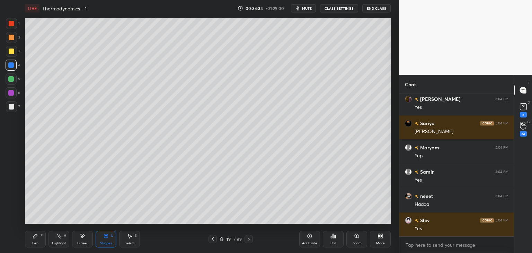
scroll to position [35782, 0]
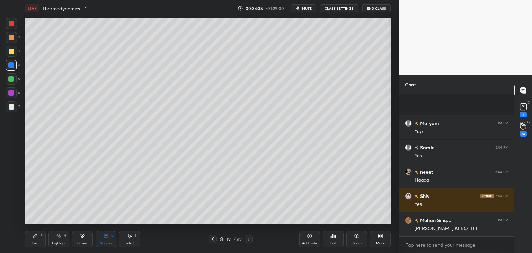
click at [38, 242] on div "Pen P" at bounding box center [35, 239] width 21 height 17
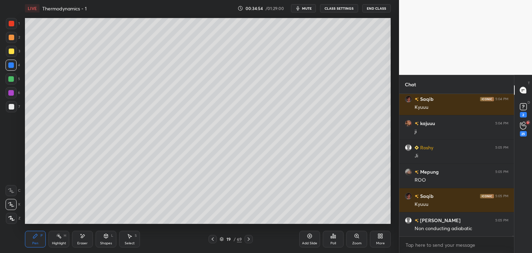
scroll to position [36922, 0]
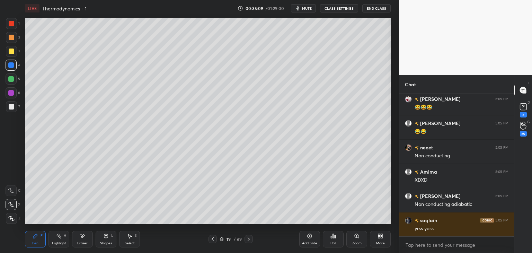
click at [70, 240] on div "Pen P Highlight H Eraser Shapes L Select S" at bounding box center [93, 239] width 137 height 17
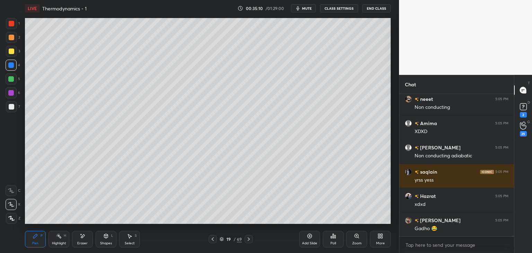
click at [54, 243] on div "Highlight" at bounding box center [59, 242] width 14 height 3
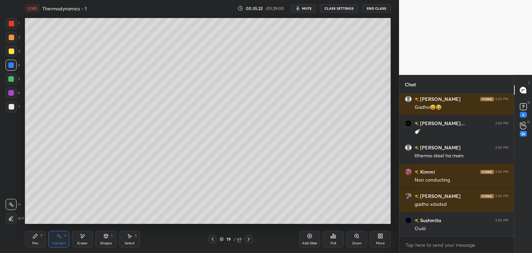
click at [29, 244] on div "Pen P" at bounding box center [35, 239] width 21 height 17
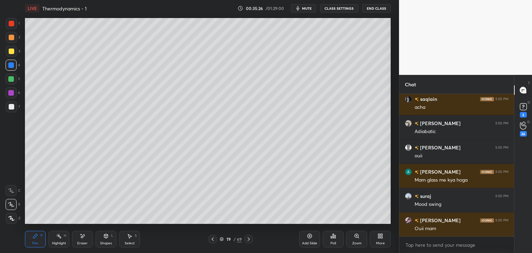
click at [84, 236] on icon at bounding box center [83, 235] width 4 height 3
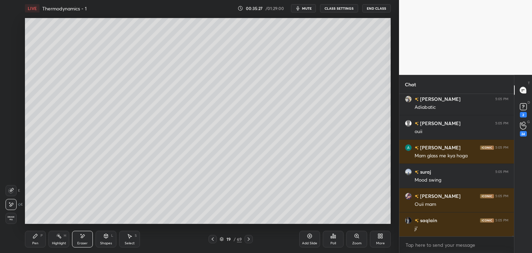
click at [37, 249] on div "Pen P Highlight H Eraser Shapes L Select S 19 / 69 Add Slide Poll Zoom More" at bounding box center [208, 239] width 366 height 28
click at [37, 244] on div "Pen" at bounding box center [35, 242] width 6 height 3
click at [9, 106] on div at bounding box center [12, 107] width 6 height 6
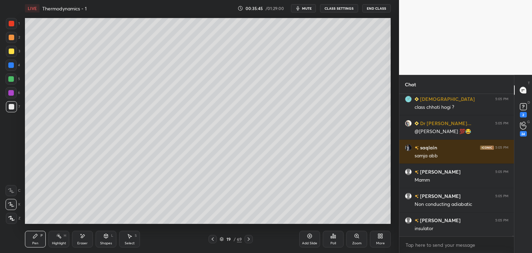
click at [13, 61] on div at bounding box center [11, 65] width 11 height 11
click at [18, 95] on div "6" at bounding box center [13, 92] width 15 height 11
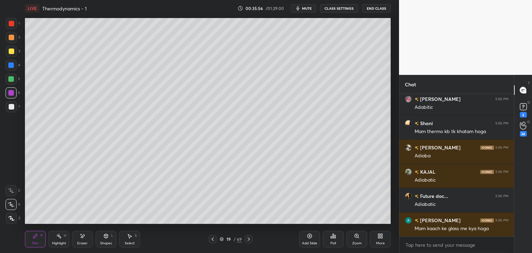
click at [54, 243] on div "Highlight" at bounding box center [59, 242] width 14 height 3
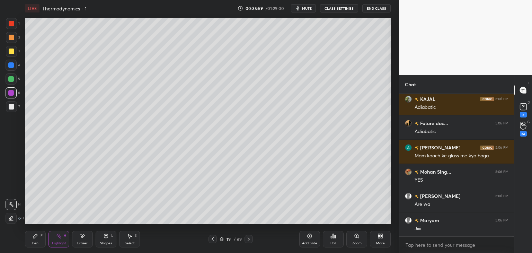
click at [213, 240] on icon at bounding box center [213, 238] width 2 height 3
click at [212, 239] on icon at bounding box center [213, 238] width 2 height 3
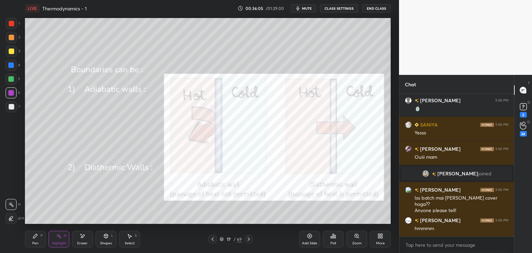
click at [249, 239] on icon at bounding box center [249, 239] width 6 height 6
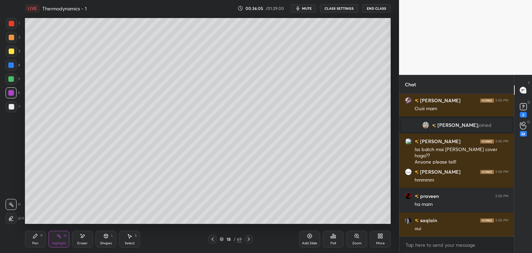
click at [251, 240] on icon at bounding box center [249, 239] width 6 height 6
click at [250, 240] on icon at bounding box center [249, 239] width 6 height 6
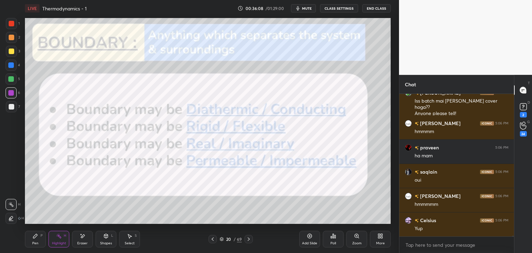
click at [329, 11] on button "CLASS SETTINGS" at bounding box center [339, 8] width 38 height 8
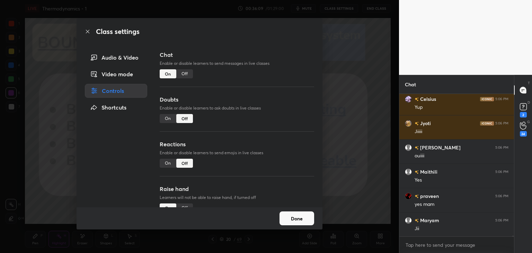
click at [301, 218] on button "Done" at bounding box center [296, 218] width 35 height 14
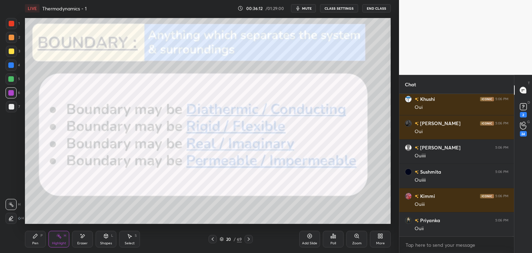
click at [34, 237] on icon at bounding box center [35, 236] width 4 height 4
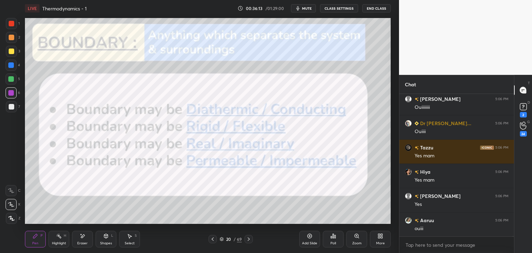
click at [12, 24] on div at bounding box center [12, 24] width 6 height 6
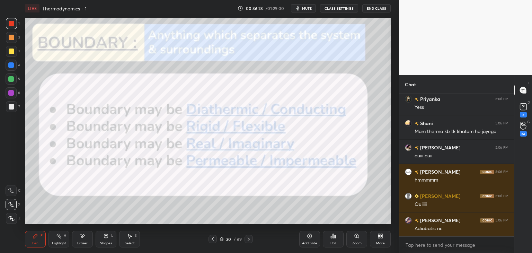
click at [64, 235] on div "H" at bounding box center [65, 235] width 2 height 3
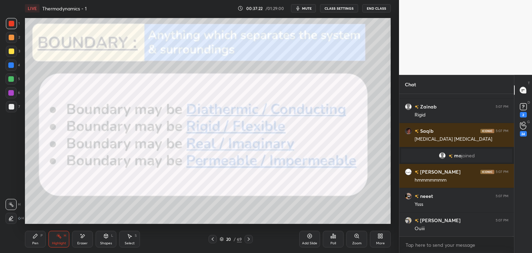
click at [337, 9] on button "CLASS SETTINGS" at bounding box center [339, 8] width 38 height 8
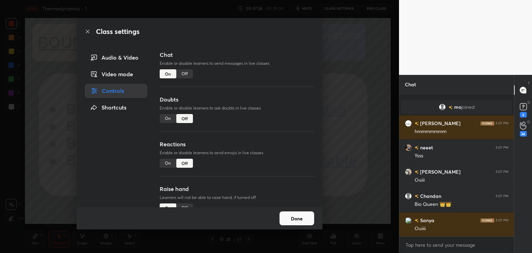
click at [86, 34] on icon at bounding box center [88, 32] width 6 height 6
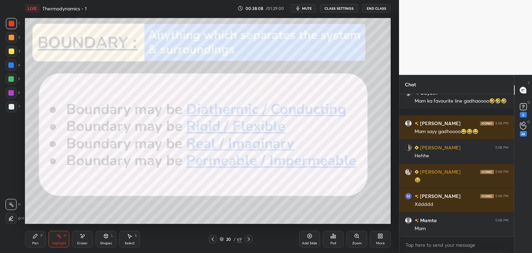
click at [215, 235] on div at bounding box center [212, 239] width 8 height 8
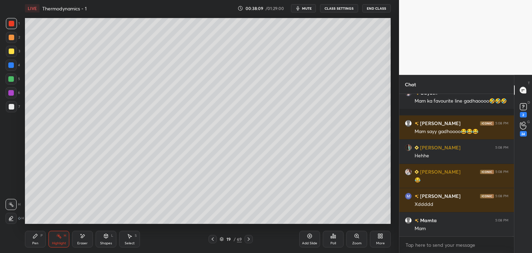
click at [211, 239] on icon at bounding box center [213, 239] width 6 height 6
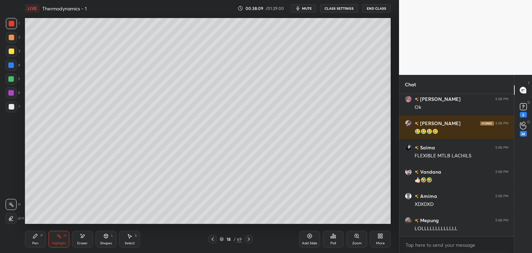
click at [213, 238] on icon at bounding box center [213, 239] width 6 height 6
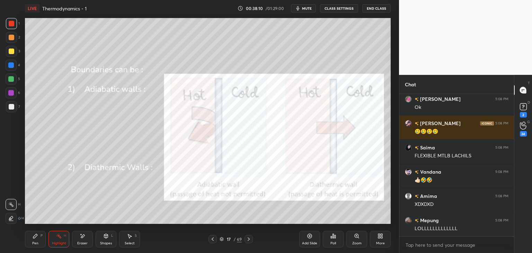
click at [211, 240] on icon at bounding box center [213, 239] width 6 height 6
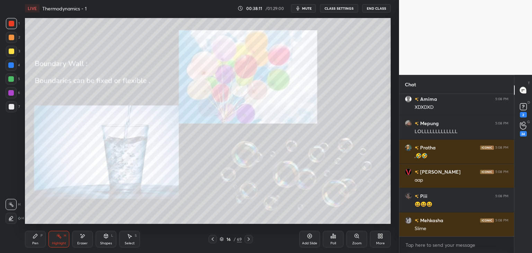
click at [212, 239] on icon at bounding box center [213, 239] width 6 height 6
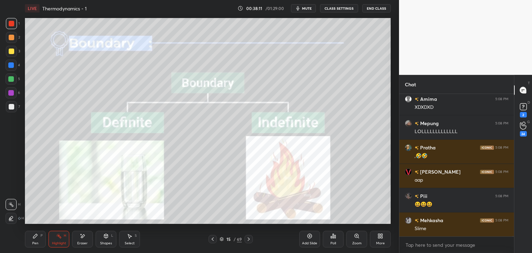
click at [212, 239] on icon at bounding box center [213, 239] width 6 height 6
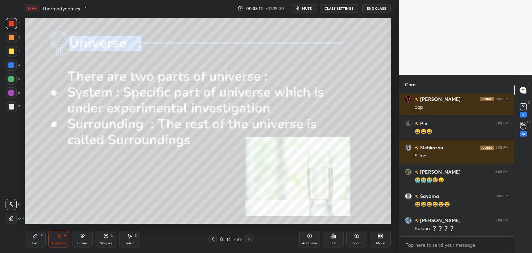
click at [212, 239] on icon at bounding box center [213, 239] width 6 height 6
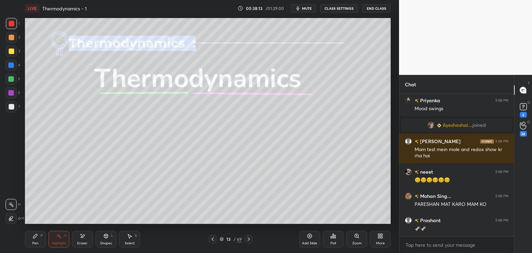
click at [216, 237] on div at bounding box center [212, 239] width 8 height 8
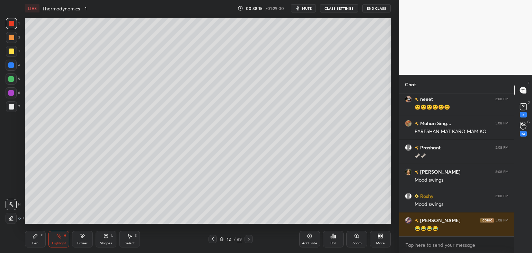
click at [251, 239] on div at bounding box center [248, 239] width 8 height 8
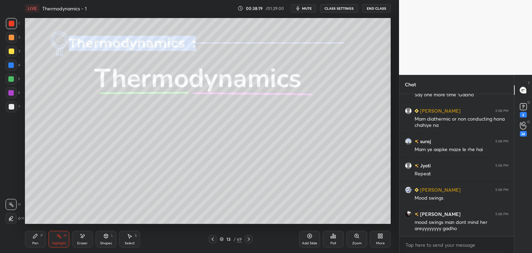
click at [335, 10] on button "CLASS SETTINGS" at bounding box center [339, 8] width 38 height 8
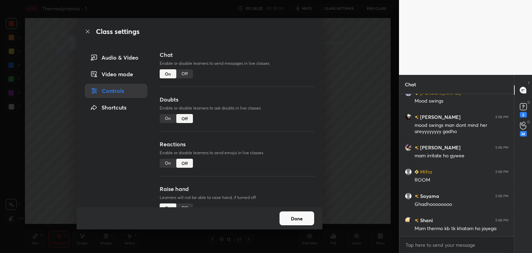
click at [186, 73] on div "Off" at bounding box center [184, 73] width 17 height 9
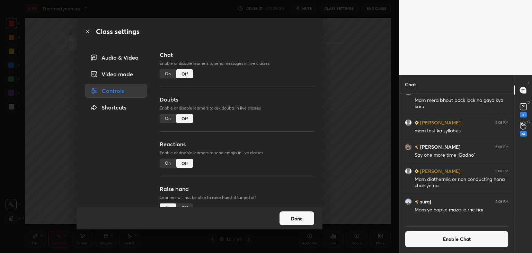
click at [296, 221] on button "Done" at bounding box center [296, 218] width 35 height 14
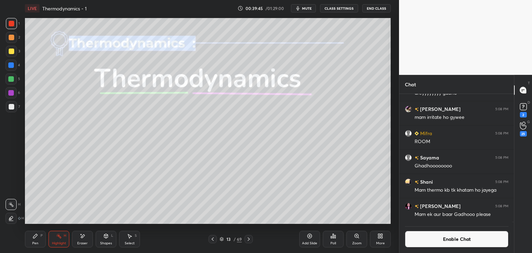
click at [249, 239] on icon at bounding box center [249, 239] width 6 height 6
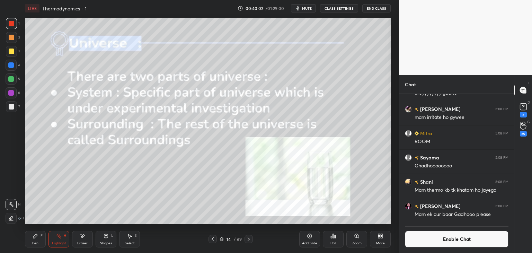
click at [42, 234] on div "P" at bounding box center [42, 235] width 2 height 3
click at [43, 239] on div "Pen P" at bounding box center [35, 239] width 21 height 17
click at [440, 243] on button "Enable Chat" at bounding box center [457, 239] width 104 height 17
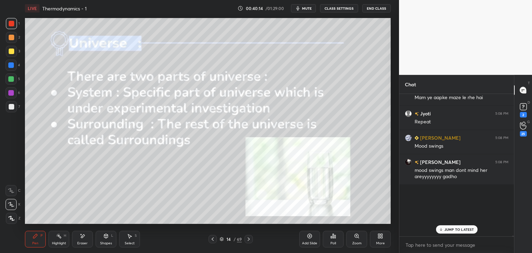
scroll to position [140, 113]
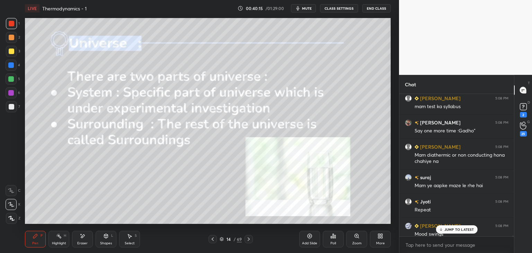
click at [454, 232] on div "JUMP TO LATEST" at bounding box center [457, 229] width 42 height 8
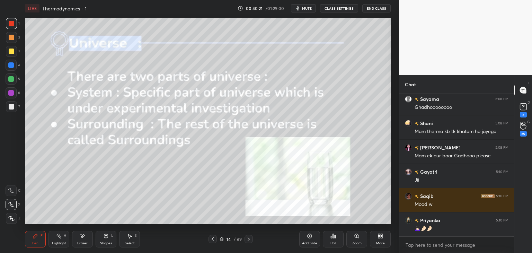
scroll to position [43402, 0]
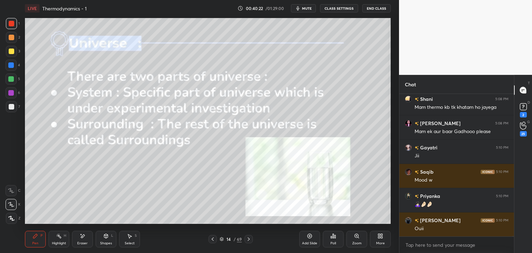
click at [342, 7] on button "CLASS SETTINGS" at bounding box center [339, 8] width 38 height 8
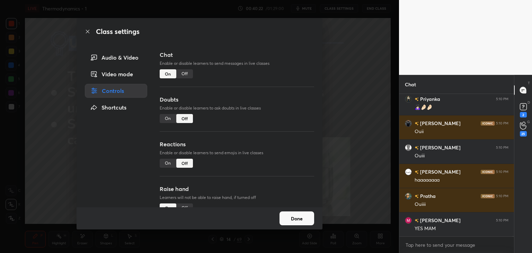
click at [185, 75] on div "Off" at bounding box center [184, 73] width 17 height 9
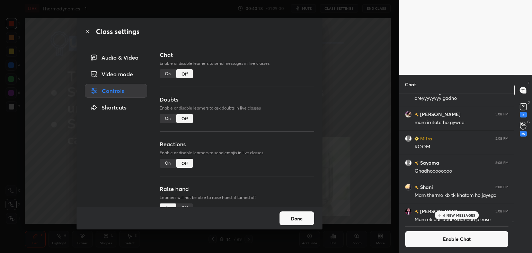
click at [290, 222] on button "Done" at bounding box center [296, 218] width 35 height 14
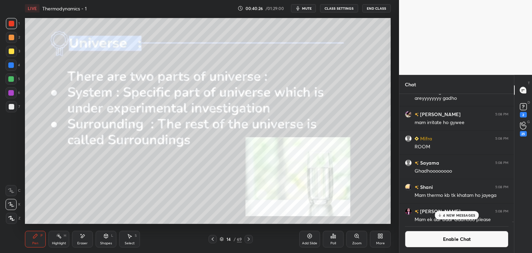
click at [75, 238] on div "Eraser" at bounding box center [82, 239] width 21 height 17
click at [64, 243] on div "Highlight" at bounding box center [59, 242] width 14 height 3
click at [17, 219] on div "H" at bounding box center [15, 218] width 18 height 11
click at [89, 239] on div "Eraser" at bounding box center [82, 239] width 21 height 17
click at [55, 238] on div "Highlight H" at bounding box center [58, 239] width 21 height 17
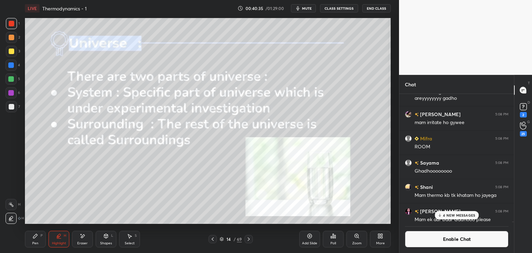
click at [85, 239] on icon at bounding box center [83, 236] width 6 height 6
click at [58, 236] on icon at bounding box center [58, 235] width 1 height 1
click at [15, 207] on div at bounding box center [11, 204] width 11 height 11
click at [12, 65] on div at bounding box center [11, 65] width 6 height 6
click at [75, 240] on div "Eraser" at bounding box center [82, 239] width 21 height 17
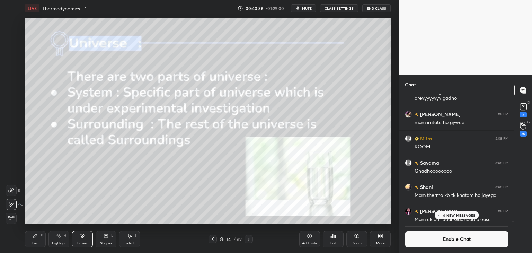
click at [61, 242] on div "Highlight" at bounding box center [59, 242] width 14 height 3
click at [11, 219] on icon at bounding box center [10, 217] width 3 height 3
click at [84, 236] on icon at bounding box center [83, 235] width 4 height 3
click at [65, 243] on div "Highlight" at bounding box center [59, 242] width 14 height 3
click at [8, 206] on icon at bounding box center [11, 205] width 6 height 6
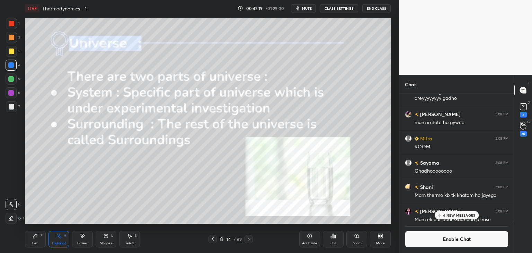
click at [248, 239] on icon at bounding box center [249, 239] width 6 height 6
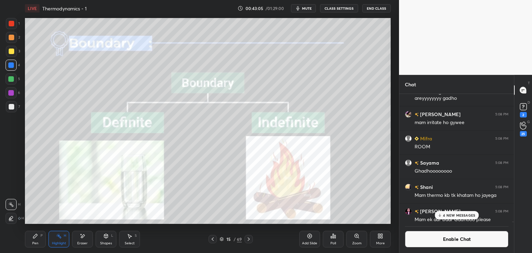
click at [446, 215] on p "4 NEW MESSAGES" at bounding box center [459, 215] width 32 height 4
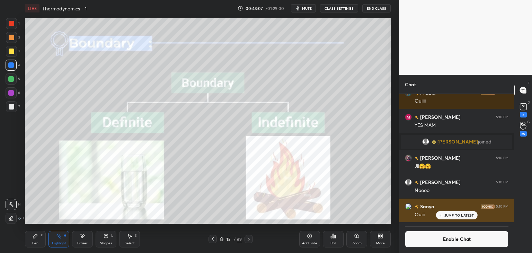
click at [449, 220] on div "Sanya 5:10 PM Ouiii" at bounding box center [456, 210] width 115 height 24
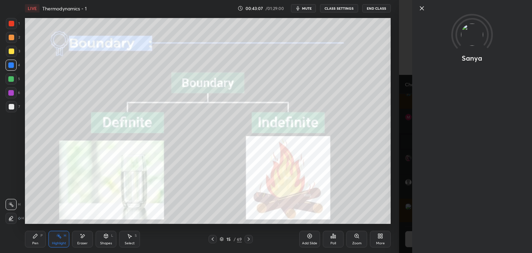
click at [447, 244] on div "Sanya" at bounding box center [472, 126] width 120 height 253
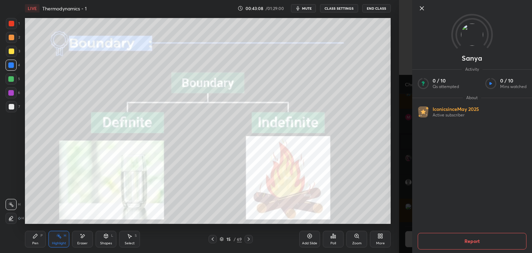
click at [421, 12] on div at bounding box center [472, 20] width 120 height 40
click at [420, 9] on icon at bounding box center [422, 8] width 8 height 8
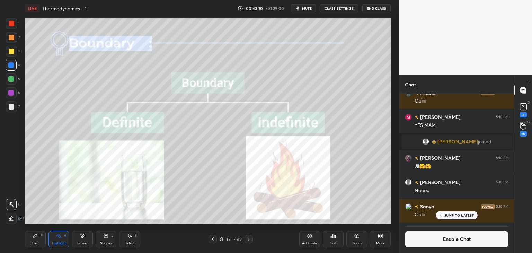
click at [446, 217] on p "JUMP TO LATEST" at bounding box center [459, 215] width 30 height 4
click at [445, 240] on button "Enable Chat" at bounding box center [457, 239] width 104 height 17
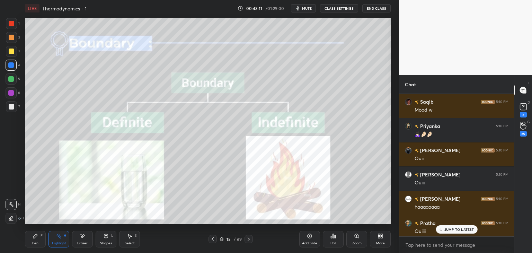
click at [249, 237] on icon at bounding box center [249, 239] width 6 height 6
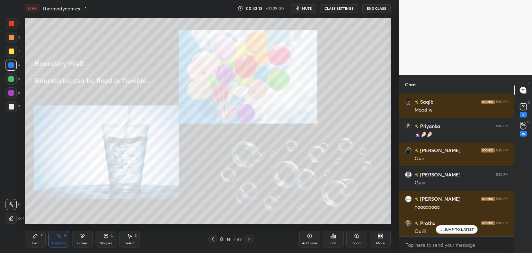
click at [446, 229] on p "JUMP TO LATEST" at bounding box center [459, 229] width 30 height 4
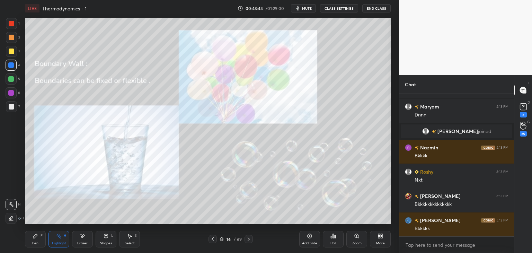
scroll to position [44648, 0]
click at [211, 239] on icon at bounding box center [213, 239] width 6 height 6
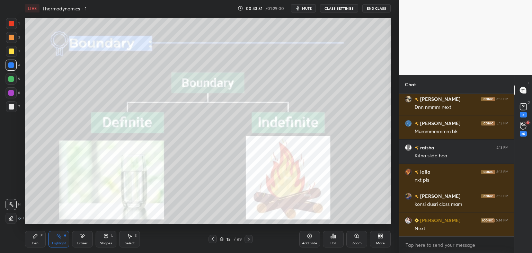
scroll to position [45066, 0]
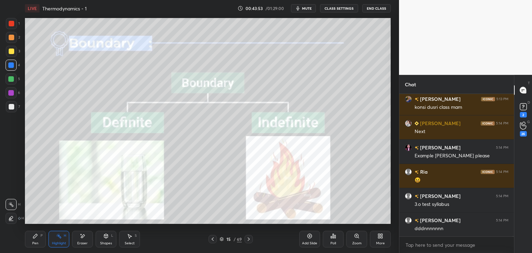
click at [251, 239] on icon at bounding box center [249, 239] width 6 height 6
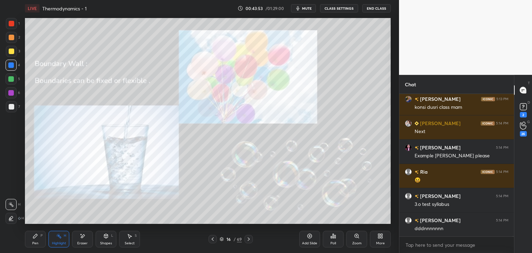
click at [249, 240] on icon at bounding box center [249, 239] width 6 height 6
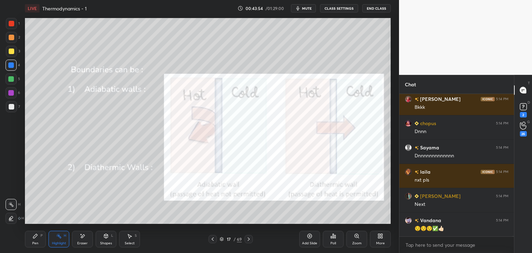
click at [210, 240] on icon at bounding box center [213, 239] width 6 height 6
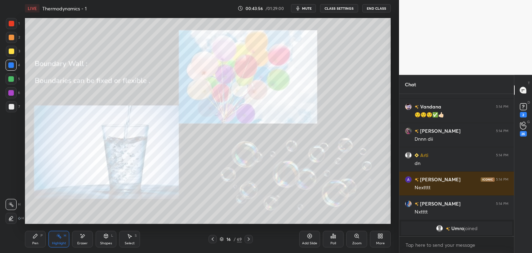
click at [347, 10] on button "CLASS SETTINGS" at bounding box center [339, 8] width 38 height 8
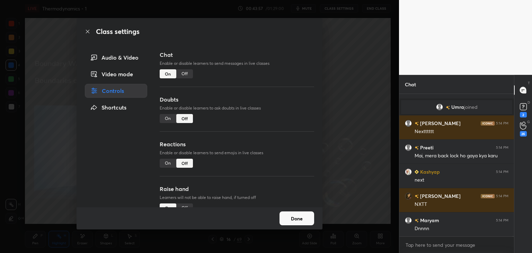
click at [189, 75] on div "Off" at bounding box center [184, 73] width 17 height 9
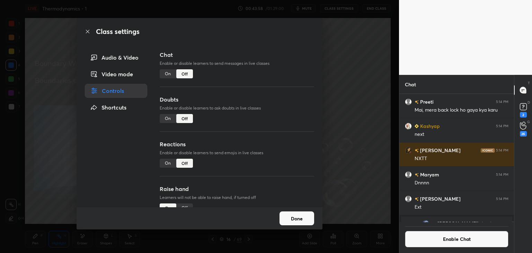
click at [294, 217] on button "Done" at bounding box center [296, 218] width 35 height 14
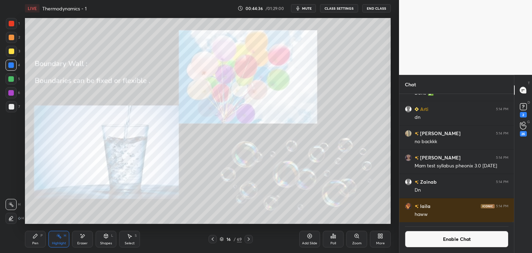
click at [253, 238] on div "16 / 69" at bounding box center [230, 239] width 137 height 8
click at [249, 237] on icon at bounding box center [249, 239] width 6 height 6
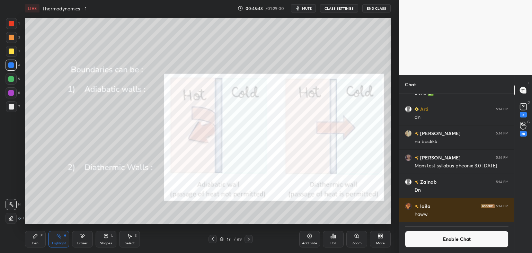
click at [101, 239] on div "Shapes L" at bounding box center [106, 239] width 21 height 17
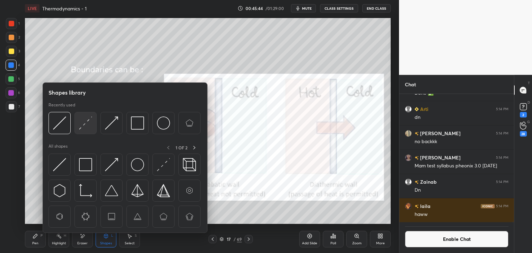
click at [84, 128] on img at bounding box center [85, 122] width 13 height 13
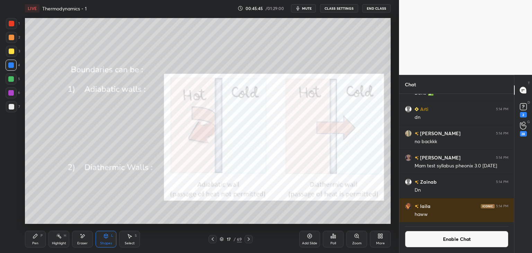
click at [11, 26] on div at bounding box center [12, 24] width 6 height 6
click at [63, 239] on div "Highlight H" at bounding box center [58, 239] width 21 height 17
click at [441, 244] on button "Enable Chat" at bounding box center [457, 239] width 104 height 17
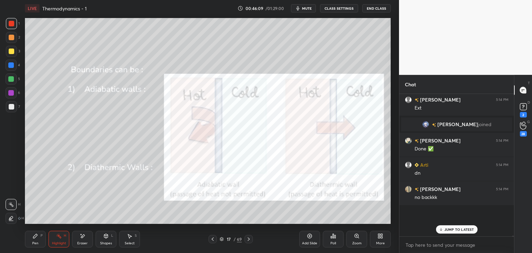
scroll to position [140, 113]
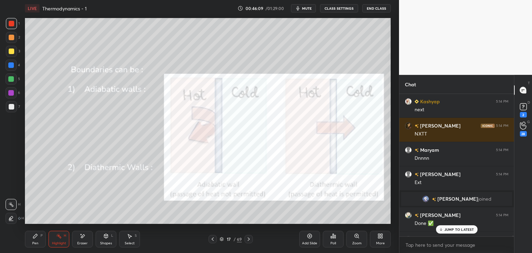
click at [445, 231] on p "JUMP TO LATEST" at bounding box center [459, 229] width 30 height 4
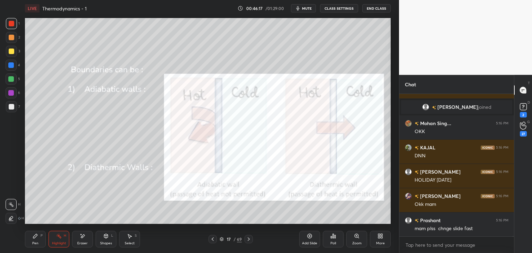
scroll to position [45494, 0]
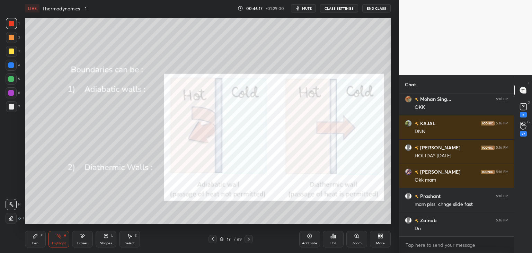
click at [335, 8] on button "CLASS SETTINGS" at bounding box center [339, 8] width 38 height 8
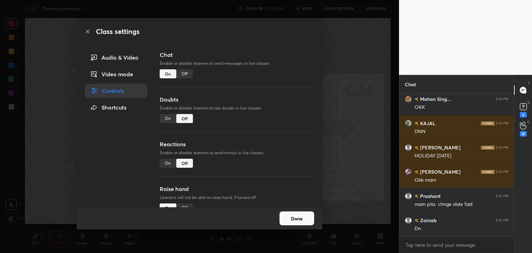
click at [184, 75] on div "Off" at bounding box center [184, 73] width 17 height 9
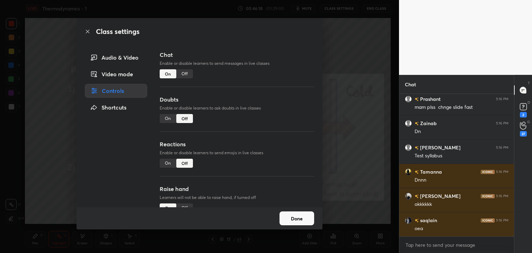
scroll to position [2, 2]
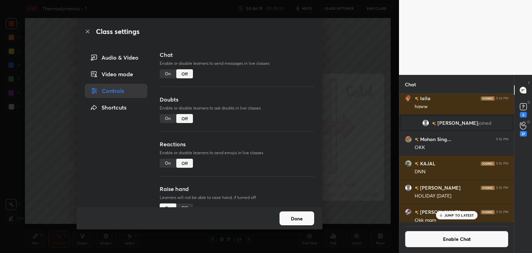
click at [298, 220] on button "Done" at bounding box center [296, 218] width 35 height 14
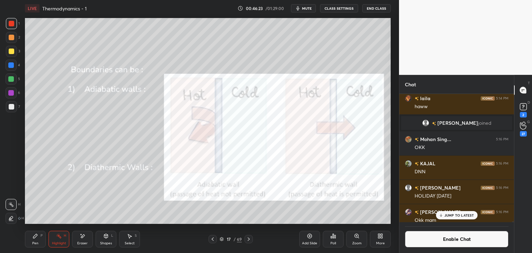
click at [15, 214] on div at bounding box center [11, 218] width 11 height 11
click at [14, 76] on div at bounding box center [11, 78] width 11 height 11
click at [80, 240] on div "Eraser" at bounding box center [82, 239] width 21 height 17
click at [102, 241] on div "Shapes" at bounding box center [106, 242] width 12 height 3
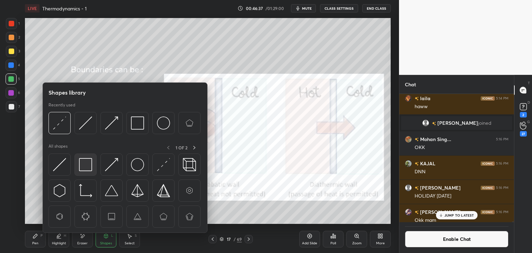
click at [86, 161] on img at bounding box center [85, 164] width 13 height 13
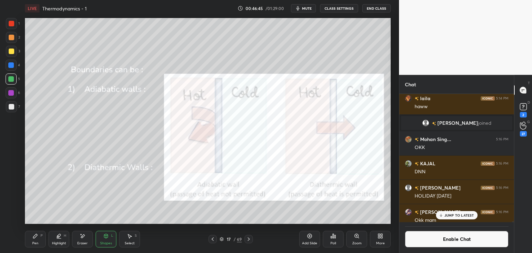
click at [62, 240] on div "Highlight H" at bounding box center [58, 239] width 21 height 17
click at [21, 205] on div "H" at bounding box center [15, 204] width 18 height 11
click at [11, 69] on div at bounding box center [11, 65] width 11 height 11
click at [248, 240] on icon at bounding box center [249, 239] width 6 height 6
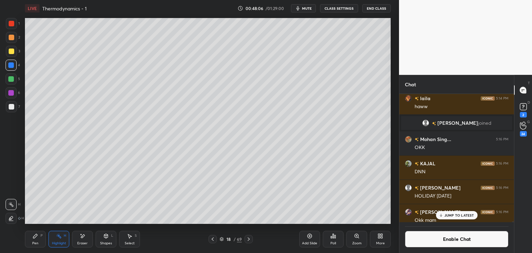
click at [249, 240] on icon at bounding box center [249, 239] width 6 height 6
click at [250, 239] on icon at bounding box center [249, 239] width 6 height 6
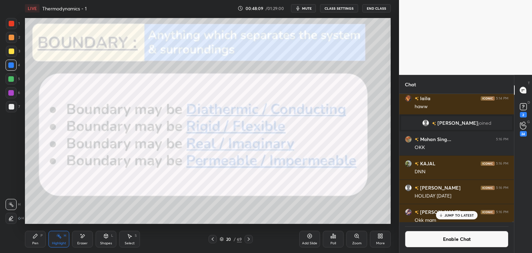
click at [57, 236] on circle at bounding box center [57, 235] width 1 height 1
click at [11, 24] on div at bounding box center [12, 24] width 6 height 6
click at [456, 216] on p "JUMP TO LATEST" at bounding box center [459, 215] width 30 height 4
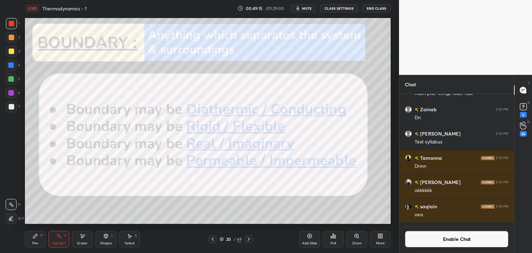
click at [449, 240] on button "Enable Chat" at bounding box center [457, 239] width 104 height 17
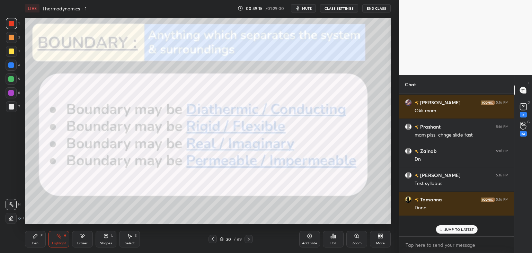
scroll to position [140, 113]
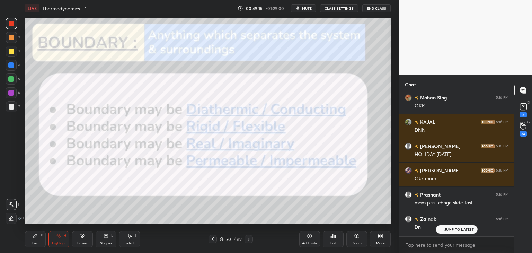
click at [453, 229] on p "JUMP TO LATEST" at bounding box center [459, 229] width 30 height 4
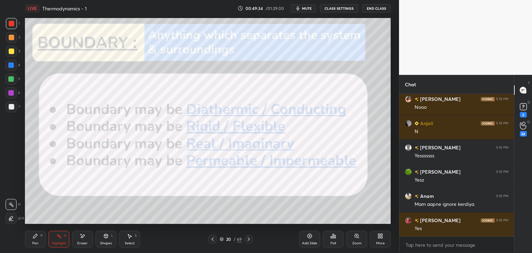
scroll to position [46702, 0]
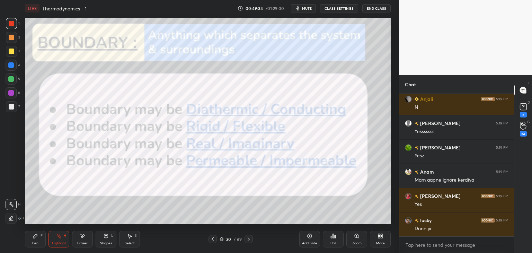
click at [252, 239] on div at bounding box center [248, 239] width 8 height 8
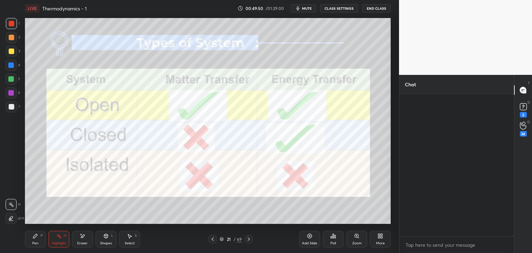
scroll to position [50072, 0]
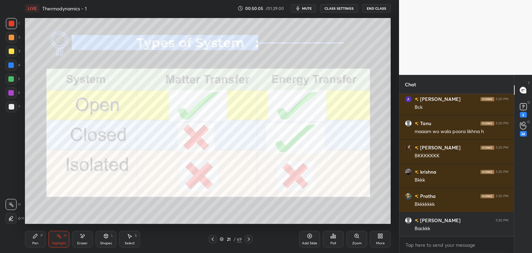
click at [209, 240] on div at bounding box center [212, 239] width 8 height 8
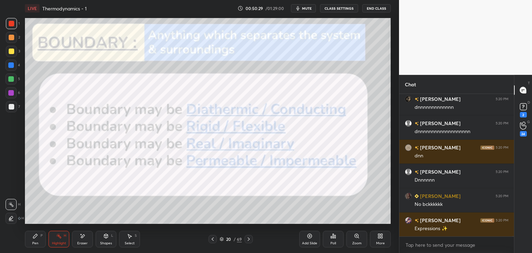
click at [341, 11] on button "CLASS SETTINGS" at bounding box center [339, 8] width 38 height 8
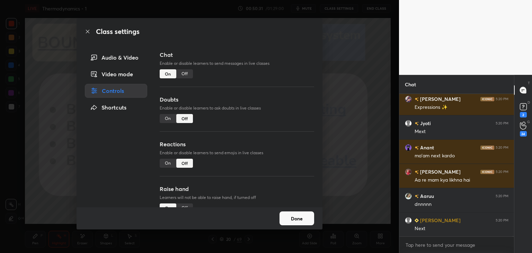
click at [181, 73] on div "Off" at bounding box center [184, 73] width 17 height 9
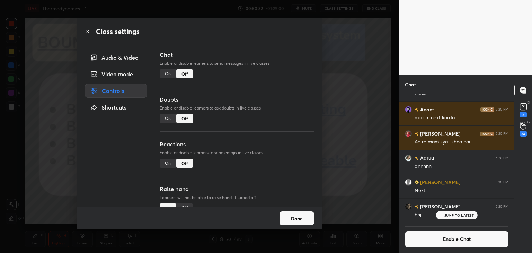
click at [297, 220] on button "Done" at bounding box center [296, 218] width 35 height 14
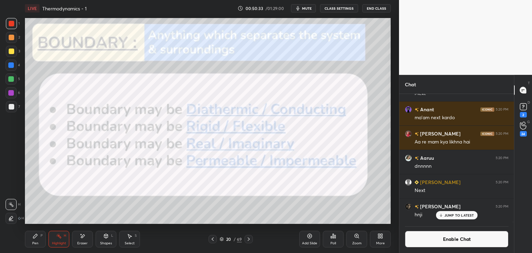
click at [249, 238] on icon at bounding box center [249, 239] width 6 height 6
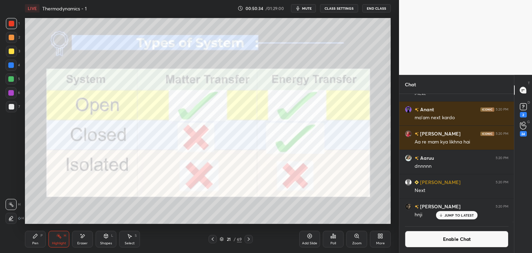
click at [306, 239] on div "Add Slide" at bounding box center [309, 239] width 21 height 17
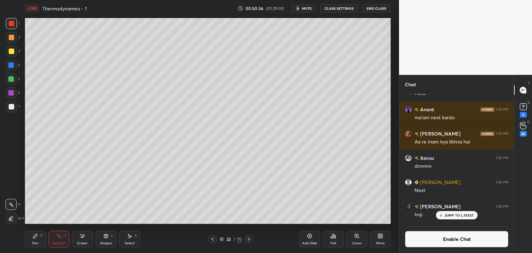
click at [249, 238] on icon at bounding box center [249, 239] width 6 height 6
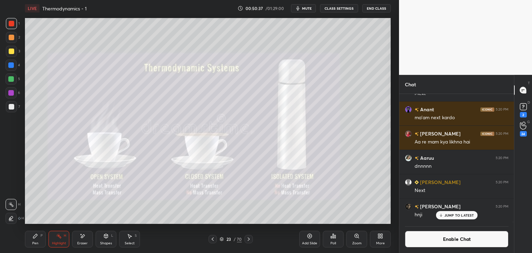
click at [61, 234] on icon at bounding box center [59, 236] width 6 height 6
click at [109, 237] on div "Shapes L" at bounding box center [106, 239] width 21 height 17
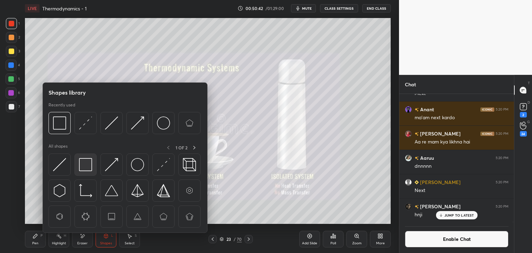
click at [81, 164] on img at bounding box center [85, 164] width 13 height 13
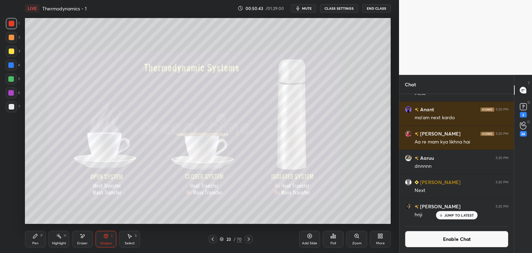
click at [12, 66] on div at bounding box center [11, 65] width 6 height 6
click at [56, 237] on icon at bounding box center [59, 236] width 6 height 6
click at [455, 213] on p "JUMP TO LATEST" at bounding box center [459, 215] width 30 height 4
click at [450, 237] on button "Enable Chat" at bounding box center [457, 239] width 104 height 17
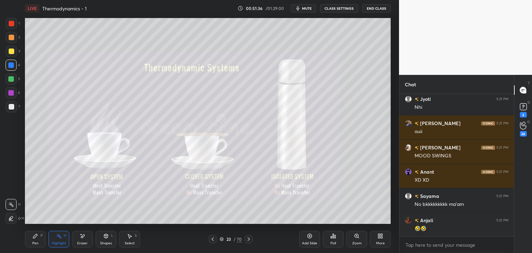
scroll to position [54588, 0]
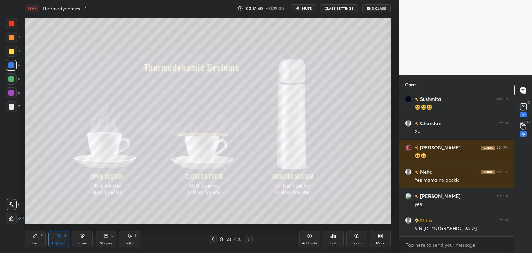
click at [336, 9] on button "CLASS SETTINGS" at bounding box center [339, 8] width 38 height 8
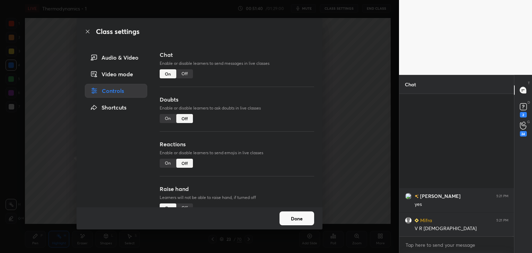
click at [191, 72] on div "Off" at bounding box center [184, 73] width 17 height 9
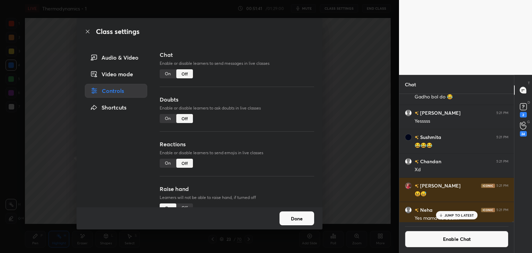
click at [288, 215] on button "Done" at bounding box center [296, 218] width 35 height 14
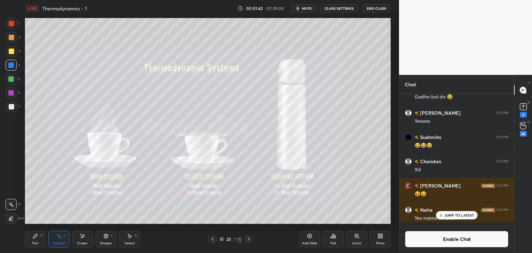
click at [37, 237] on icon at bounding box center [36, 236] width 6 height 6
click at [53, 234] on div "Highlight H" at bounding box center [58, 239] width 21 height 17
click at [213, 242] on div at bounding box center [212, 239] width 8 height 8
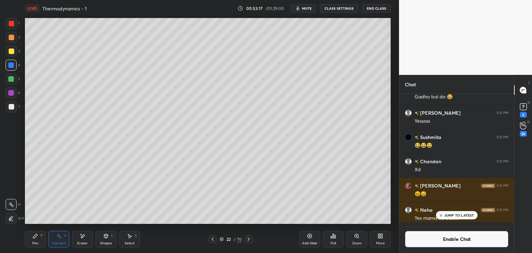
click at [222, 238] on icon at bounding box center [222, 239] width 4 height 4
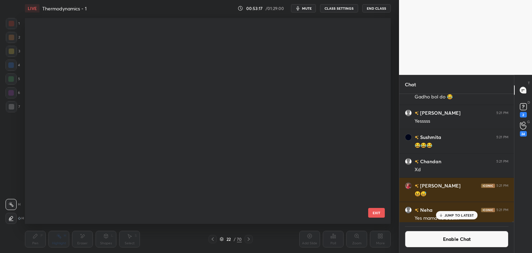
scroll to position [204, 362]
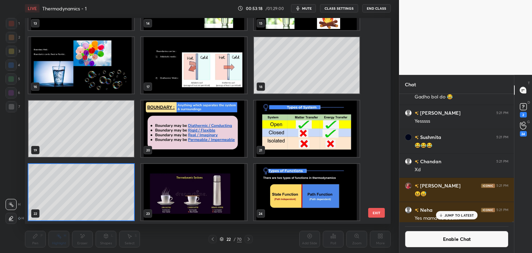
click at [292, 146] on img "grid" at bounding box center [307, 128] width 106 height 56
click at [293, 149] on img "grid" at bounding box center [307, 128] width 106 height 56
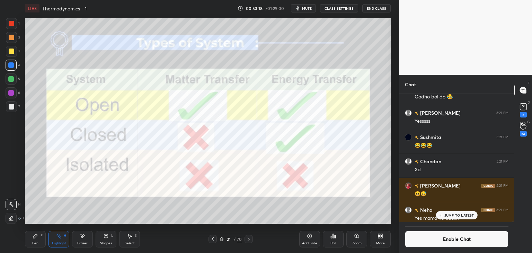
click at [293, 150] on img "grid" at bounding box center [307, 128] width 106 height 56
click at [464, 216] on p "JUMP TO LATEST" at bounding box center [459, 215] width 30 height 4
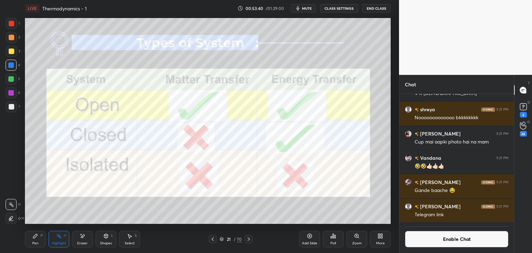
click at [459, 239] on button "Enable Chat" at bounding box center [457, 239] width 104 height 17
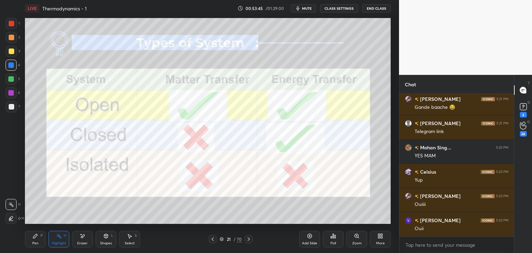
scroll to position [55032, 0]
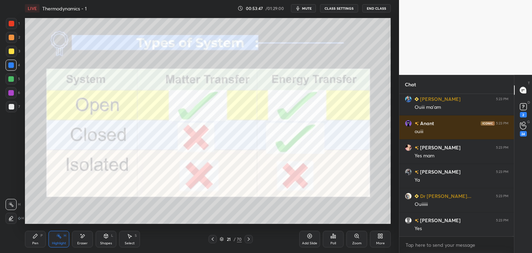
click at [249, 240] on icon at bounding box center [249, 239] width 6 height 6
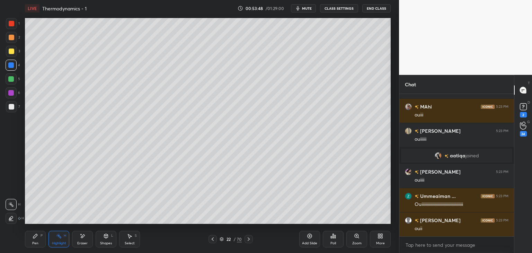
click at [249, 242] on div at bounding box center [248, 239] width 8 height 8
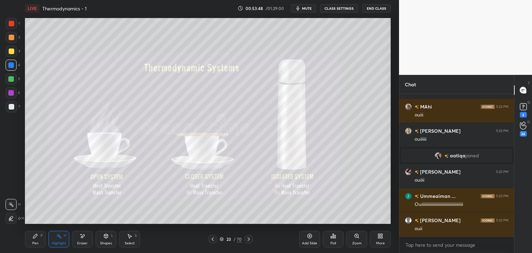
scroll to position [55894, 0]
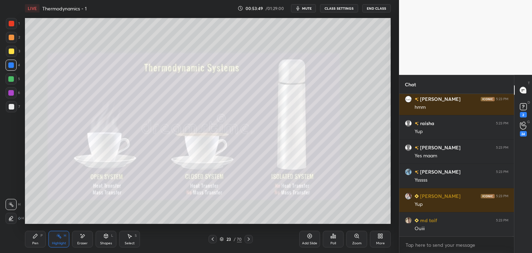
click at [248, 239] on icon at bounding box center [249, 239] width 6 height 6
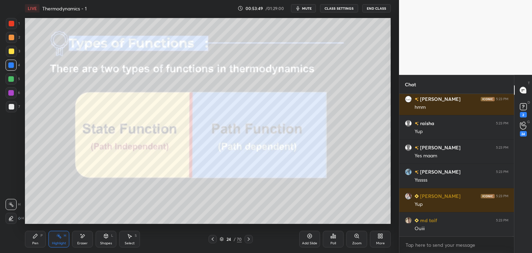
scroll to position [56209, 0]
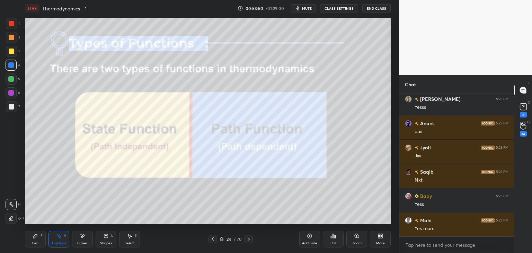
click at [337, 7] on button "CLASS SETTINGS" at bounding box center [339, 8] width 38 height 8
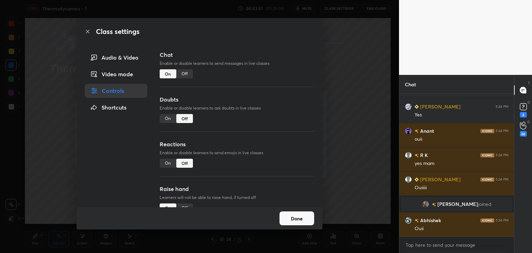
click at [185, 74] on div "Off" at bounding box center [184, 73] width 17 height 9
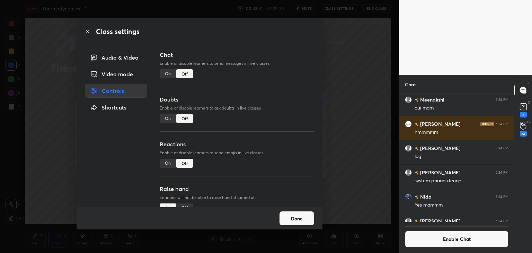
click at [294, 214] on button "Done" at bounding box center [296, 218] width 35 height 14
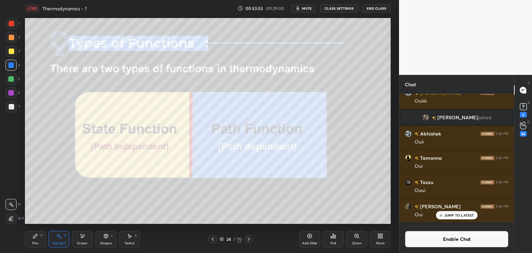
click at [12, 24] on div at bounding box center [12, 24] width 6 height 6
click at [11, 93] on div at bounding box center [11, 93] width 6 height 6
click at [249, 239] on icon at bounding box center [249, 239] width 6 height 6
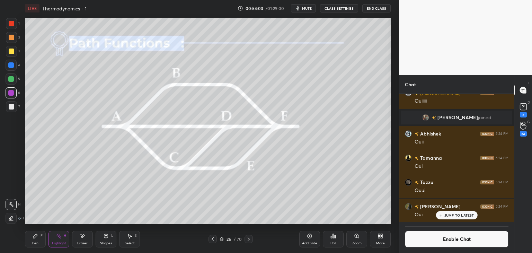
click at [310, 240] on div "Add Slide" at bounding box center [309, 239] width 21 height 17
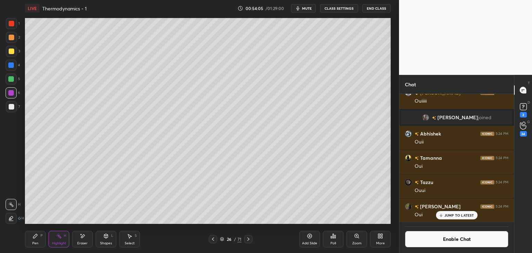
click at [104, 239] on div "Shapes L" at bounding box center [106, 239] width 21 height 17
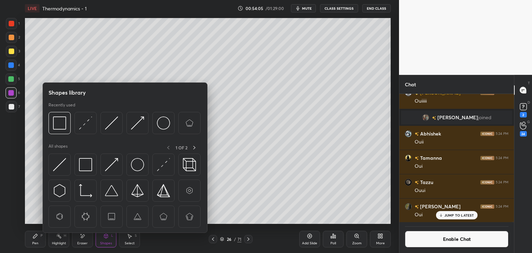
click at [39, 240] on div "Pen P" at bounding box center [35, 239] width 21 height 17
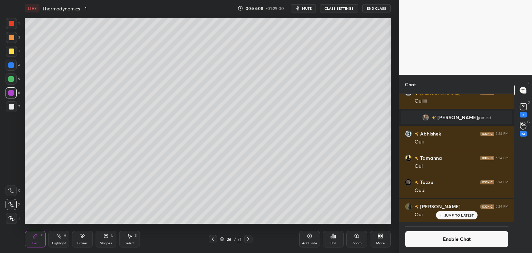
click at [104, 239] on div "Shapes L" at bounding box center [106, 239] width 21 height 17
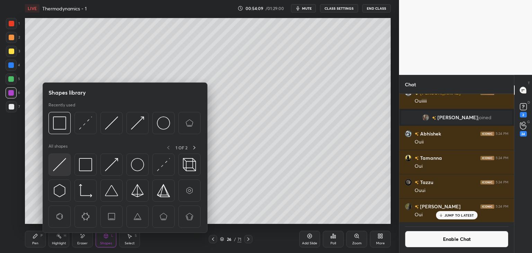
click at [65, 168] on img at bounding box center [59, 164] width 13 height 13
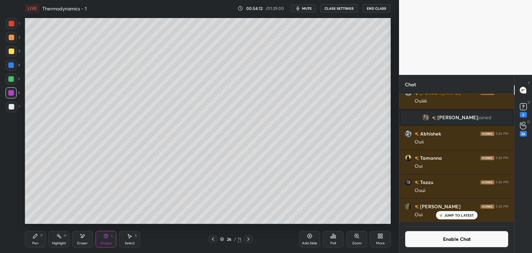
click at [40, 239] on div "Pen P" at bounding box center [35, 239] width 21 height 17
click at [12, 67] on div at bounding box center [11, 65] width 6 height 6
click at [59, 243] on div "Highlight" at bounding box center [59, 242] width 14 height 3
click at [43, 236] on div "Pen P" at bounding box center [35, 239] width 21 height 17
click at [9, 51] on div at bounding box center [12, 51] width 6 height 6
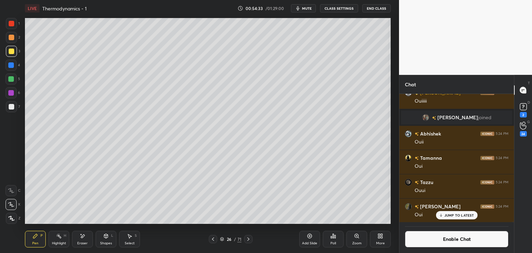
click at [59, 235] on icon at bounding box center [59, 235] width 1 height 1
click at [15, 93] on div at bounding box center [11, 92] width 11 height 11
click at [37, 239] on icon at bounding box center [36, 236] width 6 height 6
click at [11, 68] on div at bounding box center [11, 65] width 6 height 6
click at [60, 239] on div "Highlight H" at bounding box center [58, 239] width 21 height 17
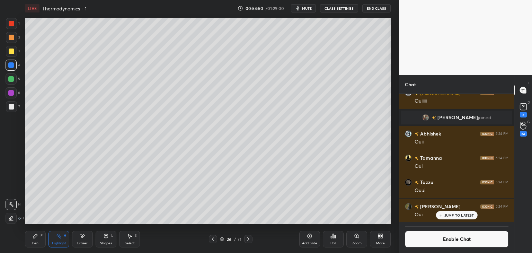
click at [458, 214] on p "JUMP TO LATEST" at bounding box center [459, 215] width 30 height 4
click at [452, 238] on button "Enable Chat" at bounding box center [457, 239] width 104 height 17
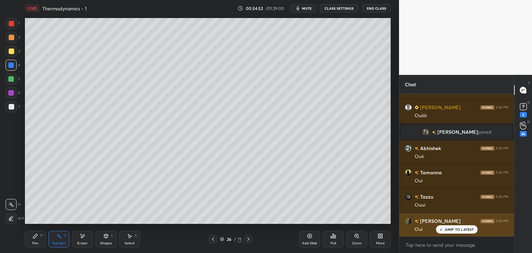
click at [466, 229] on p "JUMP TO LATEST" at bounding box center [459, 229] width 30 height 4
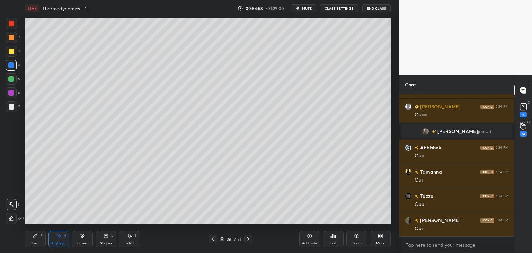
scroll to position [56125, 0]
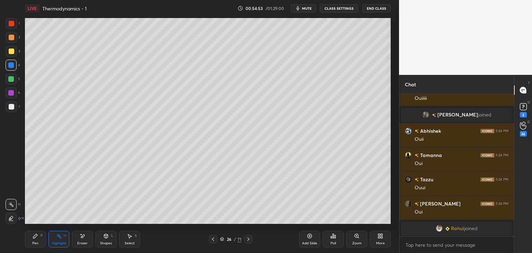
click at [32, 237] on div "Pen P" at bounding box center [35, 239] width 21 height 17
click at [11, 111] on div at bounding box center [11, 106] width 11 height 11
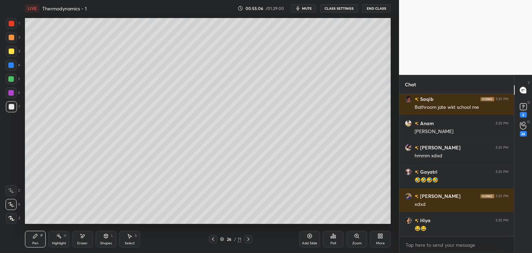
scroll to position [56993, 0]
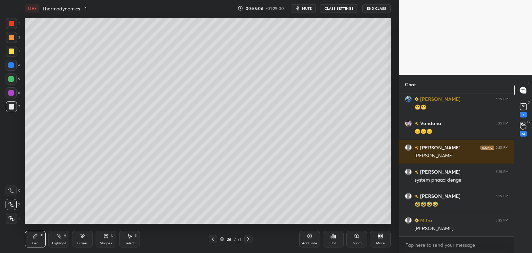
click at [64, 241] on div "Highlight" at bounding box center [59, 242] width 14 height 3
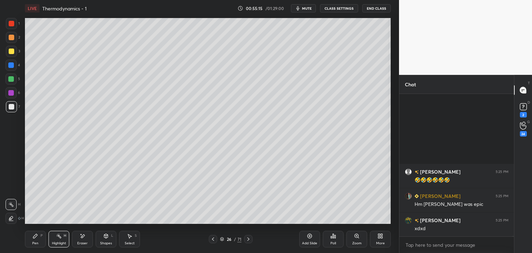
scroll to position [57696, 0]
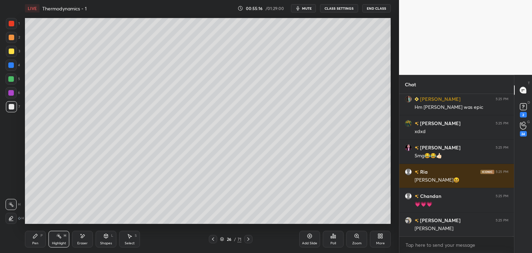
click at [42, 240] on div "Pen P" at bounding box center [35, 239] width 21 height 17
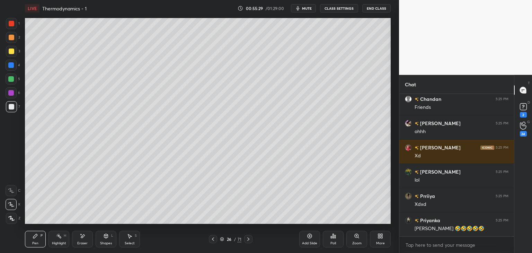
scroll to position [58187, 0]
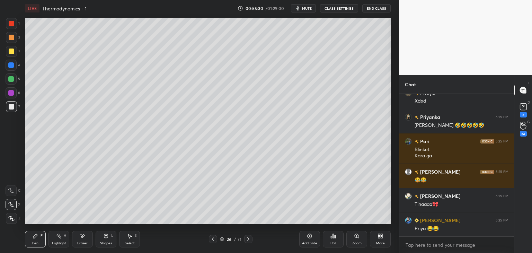
click at [57, 237] on icon at bounding box center [59, 236] width 6 height 6
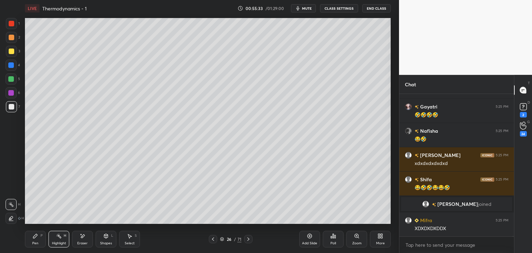
click at [12, 39] on div at bounding box center [12, 38] width 6 height 6
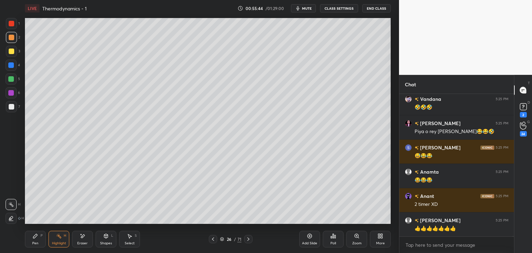
click at [12, 71] on div "4" at bounding box center [13, 67] width 15 height 14
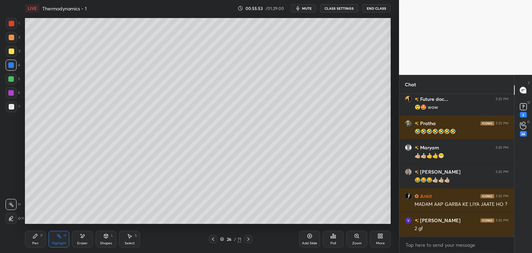
click at [38, 239] on div "Pen P" at bounding box center [35, 239] width 21 height 17
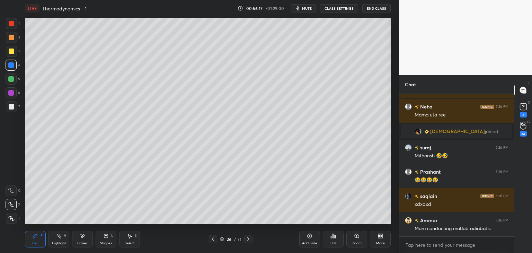
click at [216, 236] on div at bounding box center [213, 239] width 8 height 8
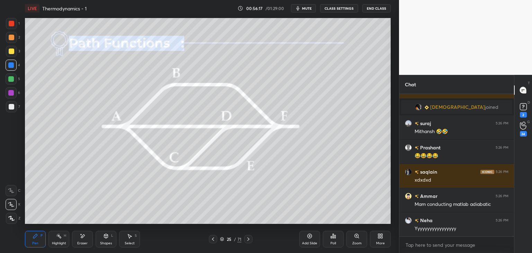
click at [212, 240] on icon at bounding box center [213, 239] width 6 height 6
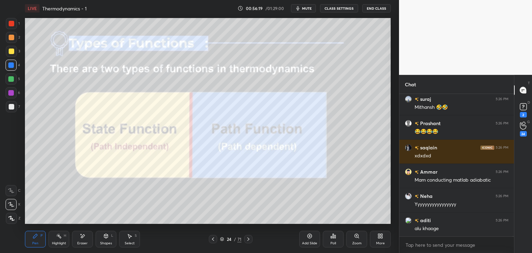
click at [334, 7] on button "CLASS SETTINGS" at bounding box center [339, 8] width 38 height 8
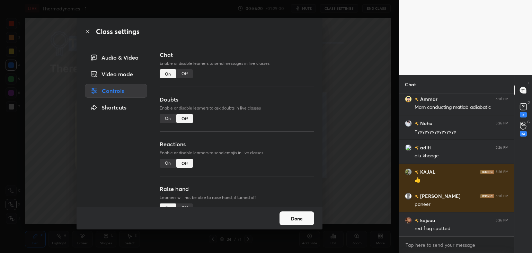
click at [185, 72] on div "Off" at bounding box center [184, 73] width 17 height 9
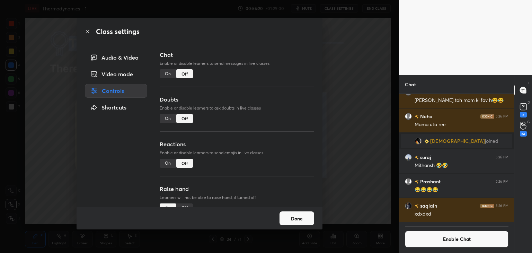
click at [301, 216] on button "Done" at bounding box center [296, 218] width 35 height 14
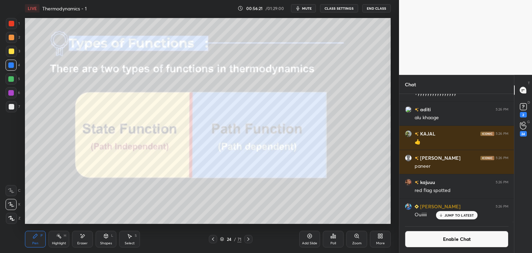
click at [35, 243] on div "Pen" at bounding box center [35, 242] width 6 height 3
click at [50, 244] on div "Highlight H" at bounding box center [58, 239] width 21 height 17
click at [10, 80] on div at bounding box center [11, 79] width 6 height 6
click at [250, 238] on icon at bounding box center [249, 239] width 6 height 6
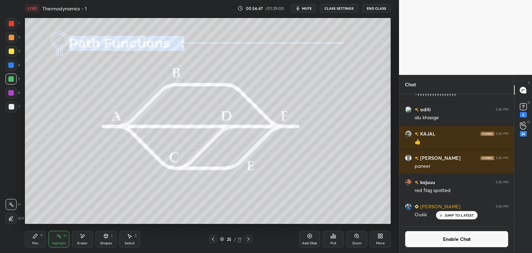
click at [252, 240] on div at bounding box center [248, 239] width 8 height 8
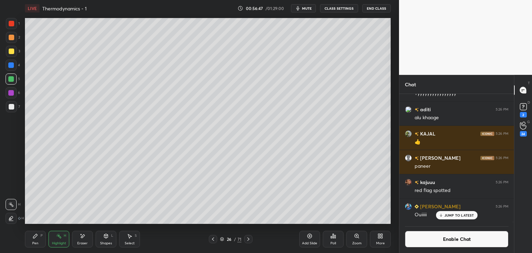
click at [251, 240] on icon at bounding box center [249, 239] width 6 height 6
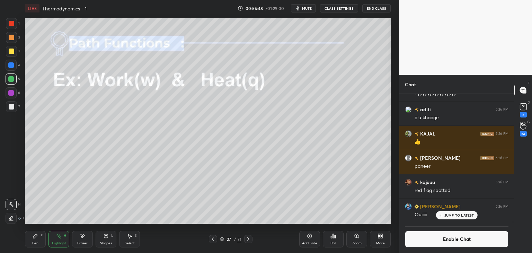
click at [251, 239] on icon at bounding box center [249, 239] width 6 height 6
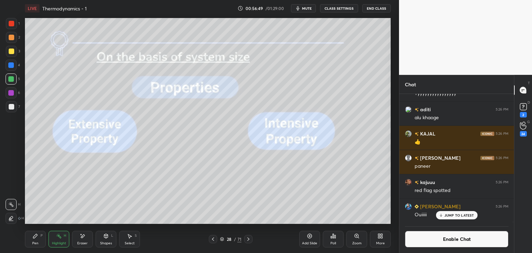
click at [214, 237] on icon at bounding box center [213, 239] width 6 height 6
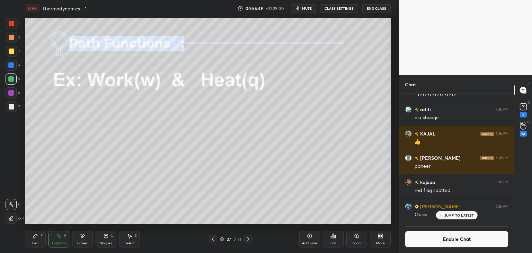
click at [211, 238] on icon at bounding box center [213, 239] width 6 height 6
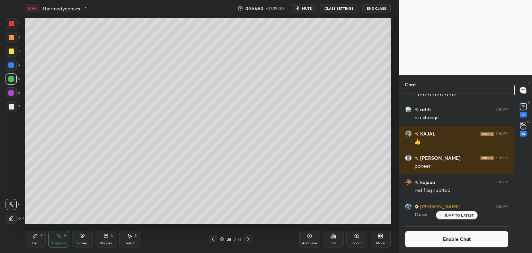
click at [310, 238] on icon at bounding box center [310, 236] width 6 height 6
click at [34, 244] on div "Pen" at bounding box center [35, 242] width 6 height 3
click at [13, 65] on div at bounding box center [11, 65] width 6 height 6
click at [13, 106] on div at bounding box center [12, 107] width 6 height 6
click at [67, 239] on div "Highlight H" at bounding box center [58, 239] width 21 height 17
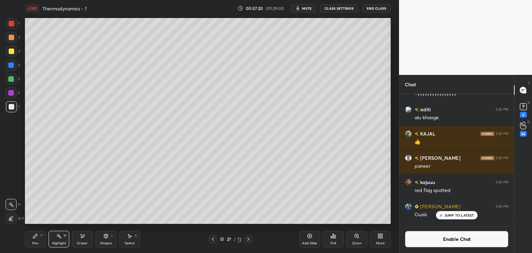
click at [12, 101] on div at bounding box center [11, 106] width 11 height 11
click at [8, 96] on div at bounding box center [11, 92] width 11 height 11
click at [250, 239] on icon at bounding box center [249, 239] width 6 height 6
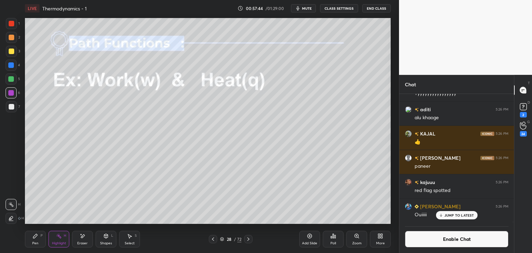
click at [249, 241] on icon at bounding box center [249, 239] width 6 height 6
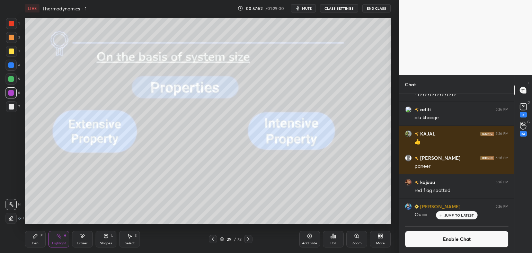
click at [211, 237] on icon at bounding box center [213, 239] width 6 height 6
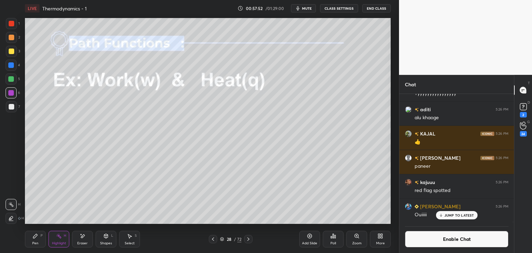
click at [307, 242] on div "Add Slide" at bounding box center [309, 242] width 15 height 3
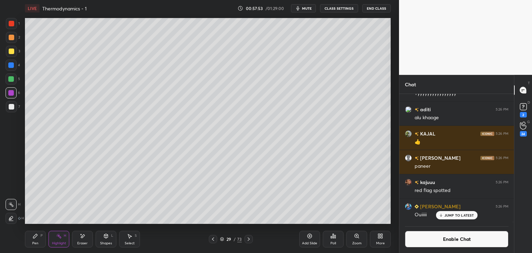
click at [33, 236] on icon at bounding box center [36, 236] width 6 height 6
click at [84, 244] on div "Eraser" at bounding box center [82, 242] width 10 height 3
click at [36, 235] on icon at bounding box center [35, 236] width 4 height 4
click at [12, 54] on div at bounding box center [11, 51] width 11 height 11
click at [106, 241] on div "Shapes" at bounding box center [106, 242] width 12 height 3
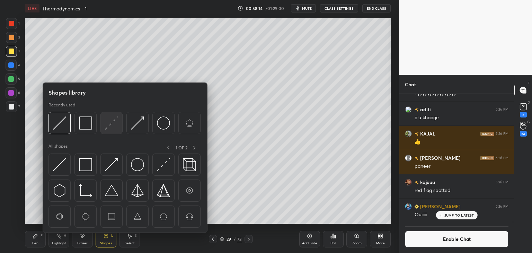
click at [113, 133] on div at bounding box center [111, 123] width 22 height 22
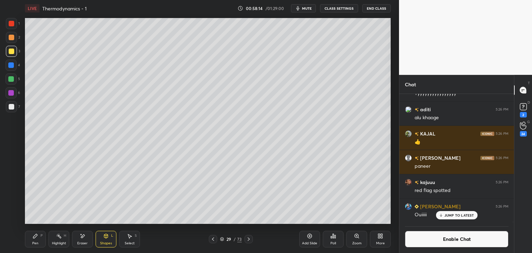
click at [17, 65] on div at bounding box center [11, 65] width 11 height 11
click at [31, 239] on div "Pen P" at bounding box center [35, 239] width 21 height 17
click at [14, 91] on div at bounding box center [11, 92] width 11 height 11
click at [14, 52] on div at bounding box center [11, 51] width 11 height 11
click at [249, 240] on icon at bounding box center [249, 239] width 6 height 6
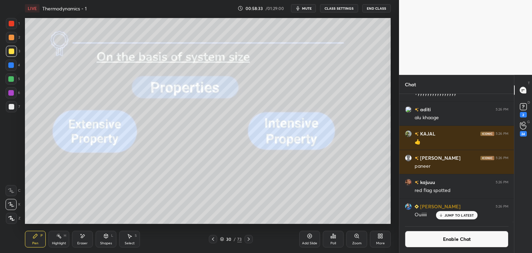
click at [64, 236] on div "H" at bounding box center [65, 235] width 2 height 3
click at [212, 241] on icon at bounding box center [213, 239] width 6 height 6
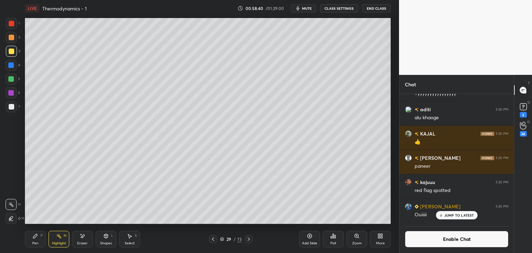
click at [310, 241] on div "Add Slide" at bounding box center [309, 242] width 15 height 3
click at [43, 237] on div "Pen P" at bounding box center [35, 239] width 21 height 17
click at [11, 66] on div at bounding box center [11, 65] width 6 height 6
click at [84, 244] on div "Eraser" at bounding box center [82, 242] width 10 height 3
click at [28, 237] on div "Pen P" at bounding box center [35, 239] width 21 height 17
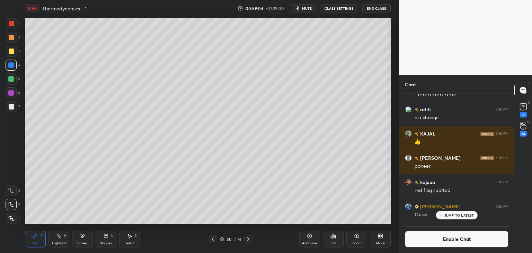
click at [64, 243] on div "Highlight" at bounding box center [59, 242] width 14 height 3
click at [448, 216] on p "JUMP TO LATEST" at bounding box center [459, 215] width 30 height 4
click at [446, 237] on button "Enable Chat" at bounding box center [457, 239] width 104 height 17
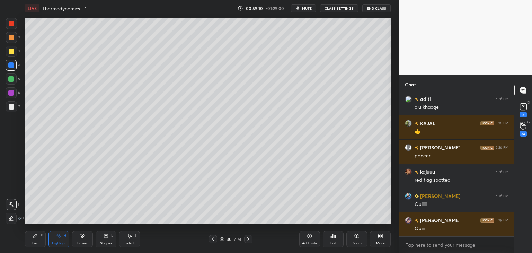
scroll to position [59208, 0]
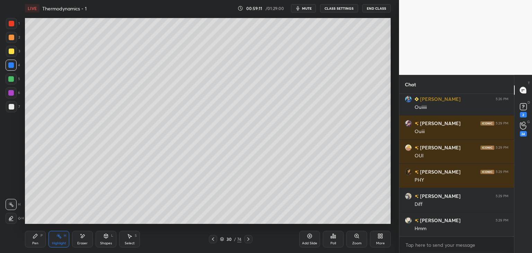
click at [36, 241] on div "Pen P" at bounding box center [35, 239] width 21 height 17
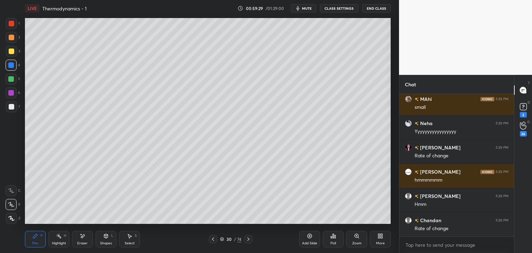
scroll to position [61419, 0]
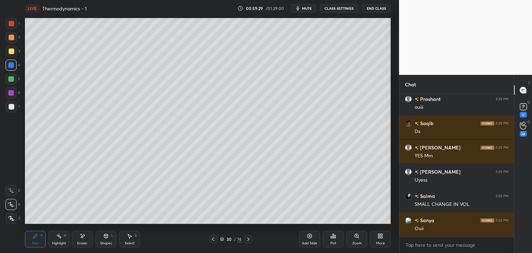
click at [342, 11] on button "CLASS SETTINGS" at bounding box center [339, 8] width 38 height 8
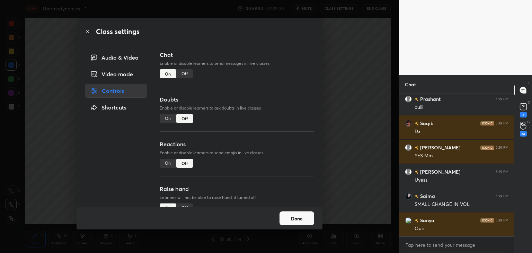
click at [184, 74] on div "Off" at bounding box center [184, 73] width 17 height 9
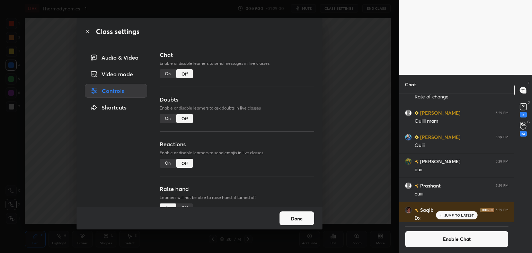
scroll to position [2, 2]
click at [288, 216] on button "Done" at bounding box center [296, 218] width 35 height 14
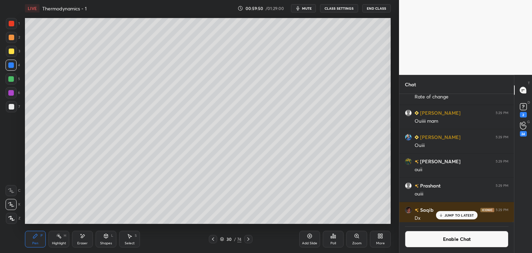
click at [8, 109] on div at bounding box center [11, 106] width 11 height 11
click at [66, 236] on div "H" at bounding box center [65, 235] width 2 height 3
click at [110, 241] on div "Shapes" at bounding box center [106, 242] width 12 height 3
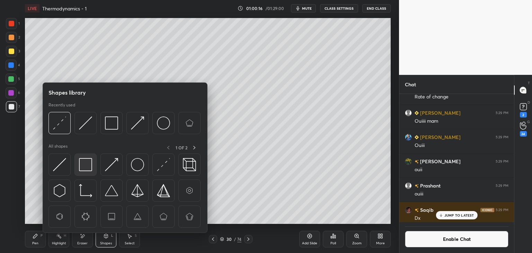
click at [91, 165] on img at bounding box center [85, 164] width 13 height 13
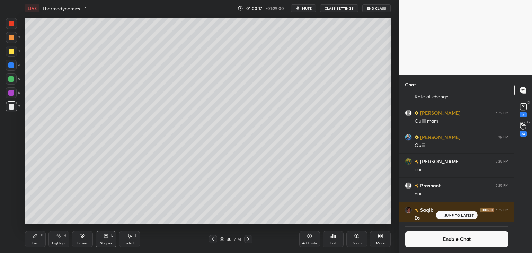
click at [39, 240] on div "Pen P" at bounding box center [35, 239] width 21 height 17
click at [12, 79] on div at bounding box center [11, 79] width 6 height 6
click at [65, 242] on div "Highlight" at bounding box center [59, 242] width 14 height 3
click at [307, 238] on icon at bounding box center [310, 236] width 6 height 6
click at [42, 241] on div "Pen P" at bounding box center [35, 239] width 21 height 17
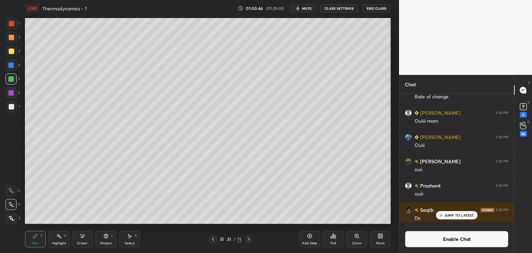
click at [15, 63] on div at bounding box center [11, 65] width 11 height 11
click at [11, 108] on div at bounding box center [12, 107] width 6 height 6
click at [448, 216] on p "JUMP TO LATEST" at bounding box center [459, 215] width 30 height 4
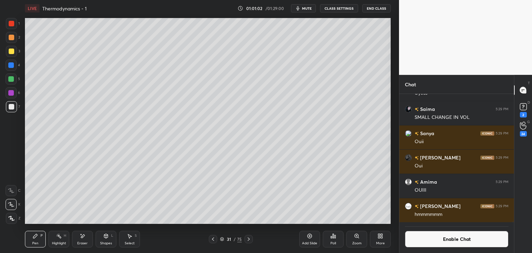
click at [446, 239] on button "Enable Chat" at bounding box center [457, 239] width 104 height 17
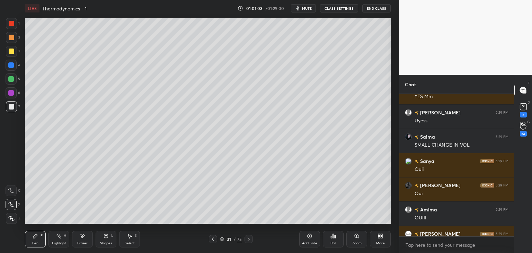
click at [11, 67] on div at bounding box center [11, 65] width 6 height 6
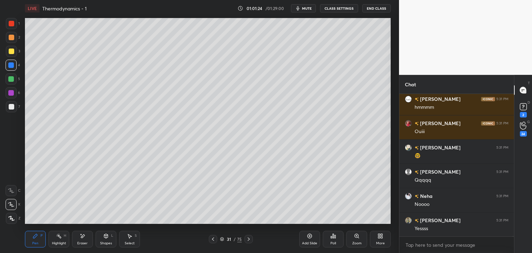
scroll to position [61781, 0]
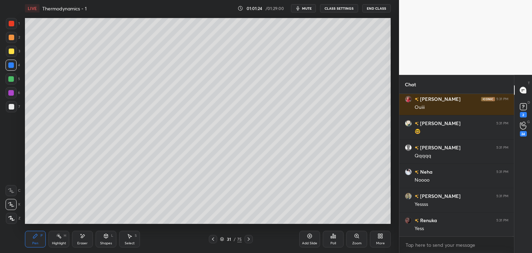
click at [340, 9] on button "CLASS SETTINGS" at bounding box center [339, 8] width 38 height 8
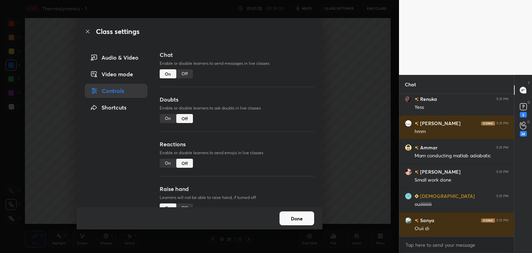
click at [187, 74] on div "Off" at bounding box center [184, 73] width 17 height 9
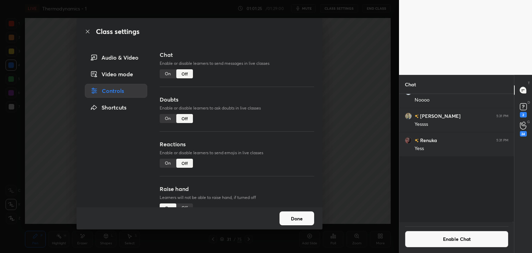
scroll to position [2, 2]
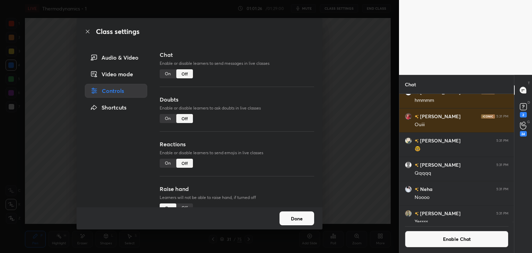
click at [298, 224] on button "Done" at bounding box center [296, 218] width 35 height 14
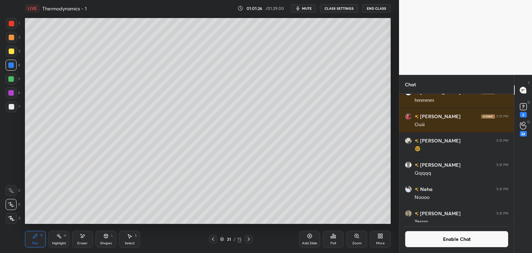
scroll to position [61650, 0]
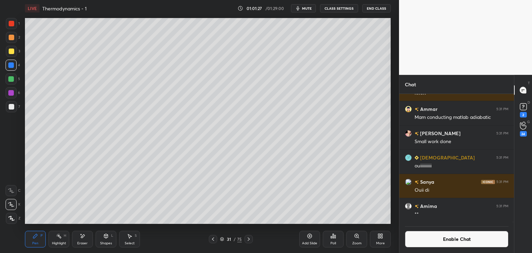
click at [11, 107] on div at bounding box center [12, 107] width 6 height 6
click at [12, 67] on div at bounding box center [11, 65] width 6 height 6
click at [9, 100] on div "6" at bounding box center [13, 94] width 15 height 14
click at [10, 107] on div at bounding box center [12, 107] width 6 height 6
click at [62, 241] on div "Highlight H" at bounding box center [58, 239] width 21 height 17
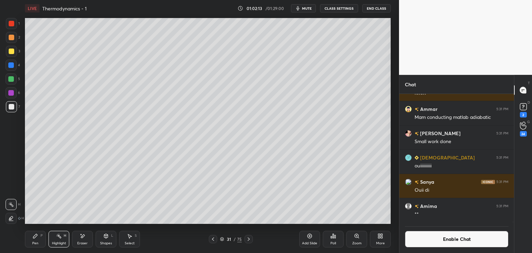
click at [15, 93] on div at bounding box center [11, 92] width 11 height 11
click at [213, 240] on icon at bounding box center [213, 239] width 6 height 6
click at [15, 38] on div at bounding box center [11, 37] width 11 height 11
click at [249, 239] on icon at bounding box center [249, 238] width 2 height 3
click at [213, 242] on div at bounding box center [213, 239] width 8 height 8
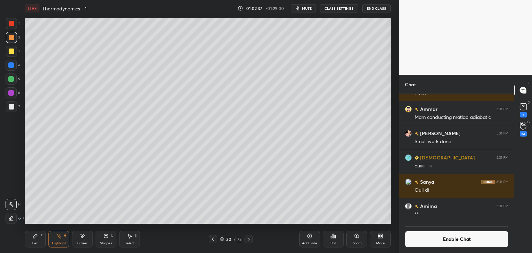
click at [250, 240] on icon at bounding box center [249, 239] width 6 height 6
click at [213, 241] on icon at bounding box center [213, 239] width 6 height 6
click at [38, 238] on div "Pen P" at bounding box center [35, 239] width 21 height 17
click at [249, 237] on icon at bounding box center [249, 239] width 6 height 6
click at [431, 242] on button "Enable Chat" at bounding box center [457, 239] width 104 height 17
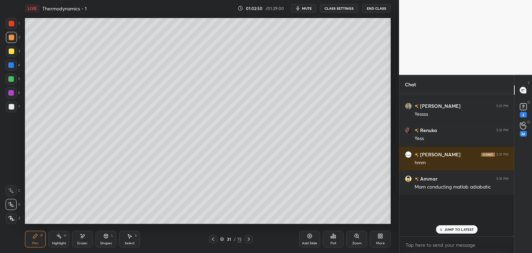
scroll to position [140, 113]
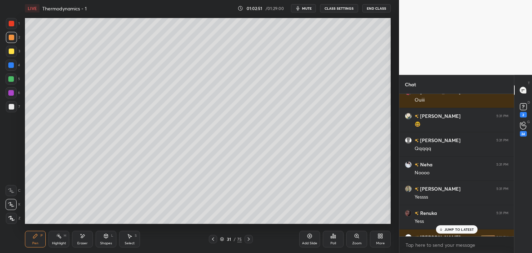
click at [447, 228] on p "JUMP TO LATEST" at bounding box center [459, 229] width 30 height 4
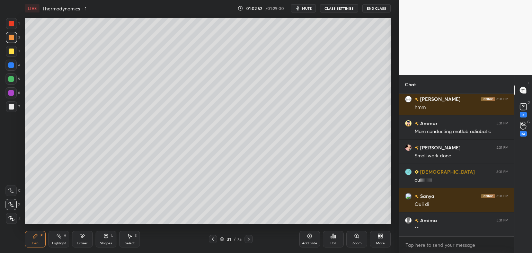
click at [57, 241] on div "Highlight H" at bounding box center [58, 239] width 21 height 17
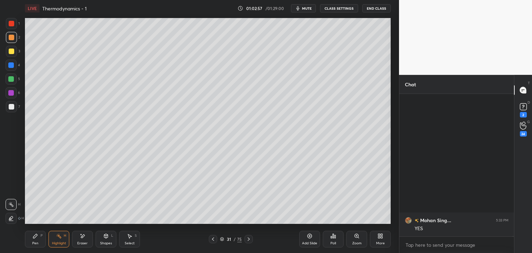
scroll to position [61895, 0]
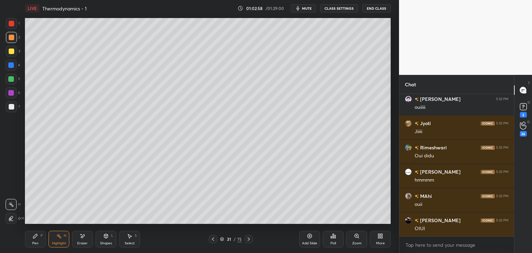
click at [341, 7] on button "CLASS SETTINGS" at bounding box center [339, 8] width 38 height 8
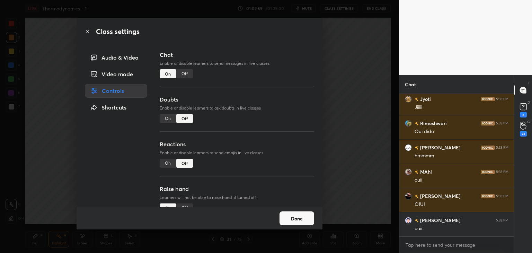
click at [189, 73] on div "Off" at bounding box center [184, 73] width 17 height 9
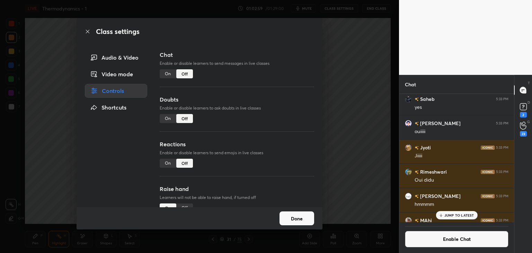
scroll to position [62096, 0]
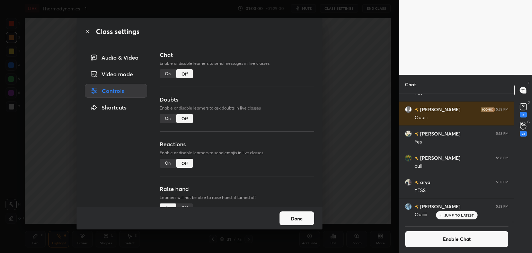
click at [297, 217] on button "Done" at bounding box center [296, 218] width 35 height 14
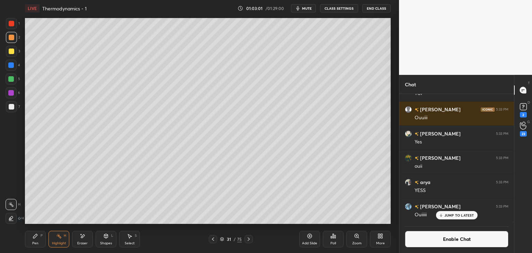
click at [211, 239] on icon at bounding box center [213, 239] width 6 height 6
click at [248, 237] on icon at bounding box center [249, 239] width 6 height 6
click at [248, 240] on icon at bounding box center [249, 238] width 2 height 3
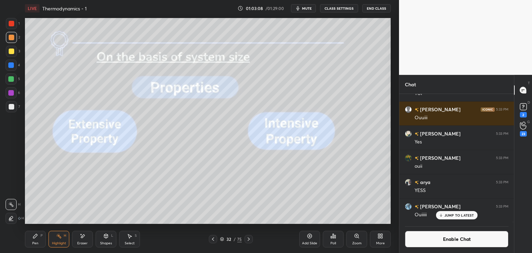
click at [109, 238] on div "Shapes L" at bounding box center [106, 239] width 21 height 17
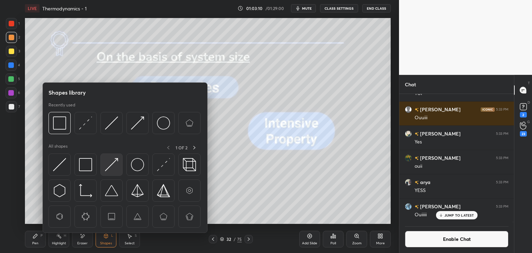
click at [117, 164] on img at bounding box center [111, 164] width 13 height 13
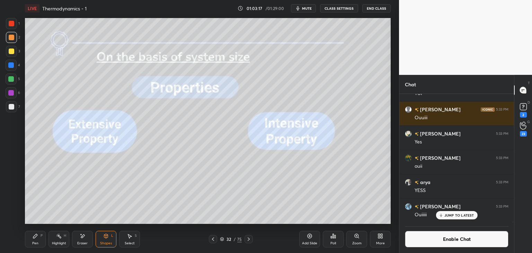
click at [64, 235] on div "H" at bounding box center [65, 235] width 2 height 3
click at [37, 242] on div "Pen" at bounding box center [35, 242] width 6 height 3
click at [59, 237] on rect at bounding box center [59, 236] width 3 height 3
click at [12, 49] on div at bounding box center [12, 51] width 6 height 6
click at [12, 216] on icon at bounding box center [10, 217] width 3 height 3
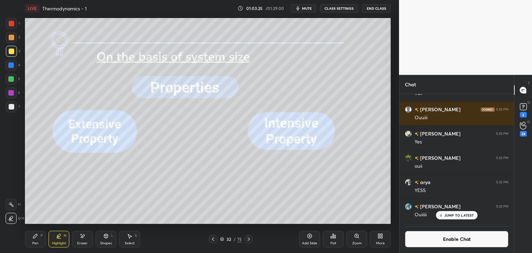
click at [40, 239] on div "Pen P" at bounding box center [35, 239] width 21 height 17
click at [56, 241] on div "Highlight H" at bounding box center [58, 239] width 21 height 17
click at [14, 203] on div at bounding box center [11, 204] width 11 height 11
click at [14, 80] on div at bounding box center [11, 79] width 6 height 6
click at [306, 243] on div "Add Slide" at bounding box center [309, 242] width 15 height 3
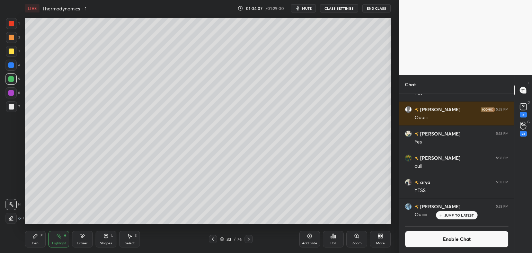
click at [110, 234] on div "Shapes L" at bounding box center [106, 239] width 21 height 17
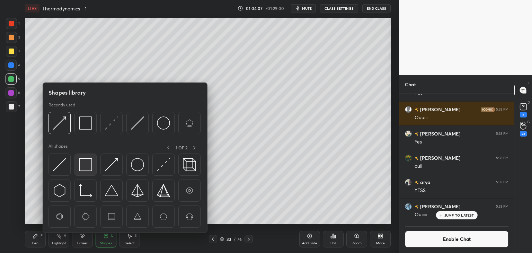
click at [89, 170] on img at bounding box center [85, 164] width 13 height 13
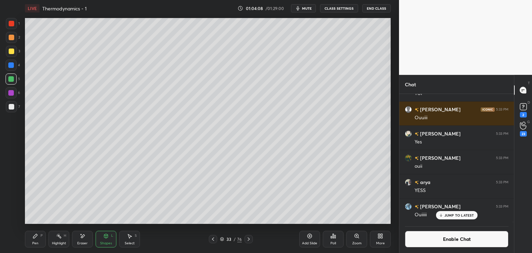
click at [13, 94] on div at bounding box center [11, 93] width 6 height 6
click at [38, 239] on div "Pen P" at bounding box center [35, 239] width 21 height 17
click at [85, 233] on icon at bounding box center [83, 236] width 6 height 6
click at [42, 241] on div "Pen P" at bounding box center [35, 239] width 21 height 17
click at [64, 234] on div "H" at bounding box center [65, 235] width 2 height 3
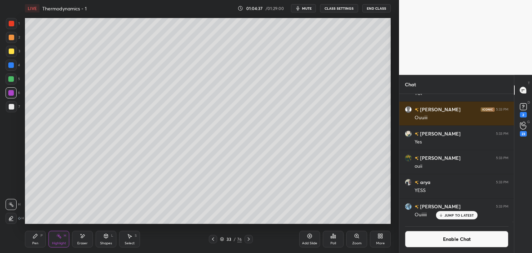
click at [104, 236] on icon at bounding box center [106, 236] width 6 height 6
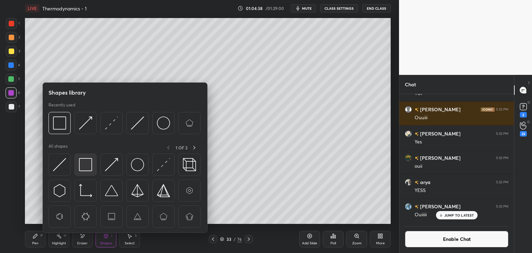
click at [87, 162] on img at bounding box center [85, 164] width 13 height 13
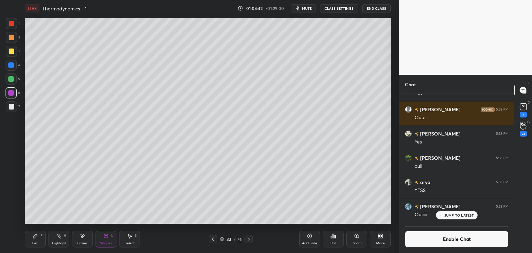
click at [104, 237] on icon at bounding box center [106, 236] width 4 height 4
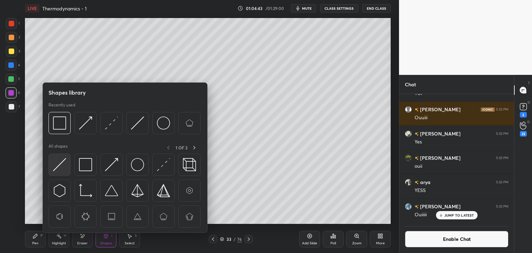
click at [62, 163] on img at bounding box center [59, 164] width 13 height 13
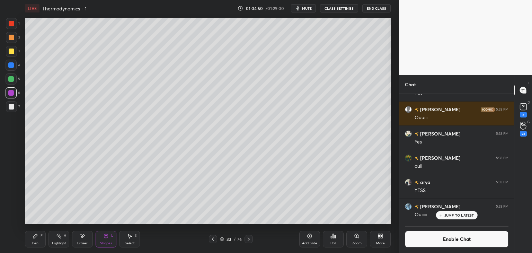
click at [26, 242] on div "Pen P" at bounding box center [35, 239] width 21 height 17
click at [12, 54] on div at bounding box center [11, 51] width 11 height 11
click at [50, 242] on div "Highlight H" at bounding box center [58, 239] width 21 height 17
click at [41, 234] on div "P" at bounding box center [42, 235] width 2 height 3
click at [17, 104] on div "7" at bounding box center [13, 106] width 14 height 11
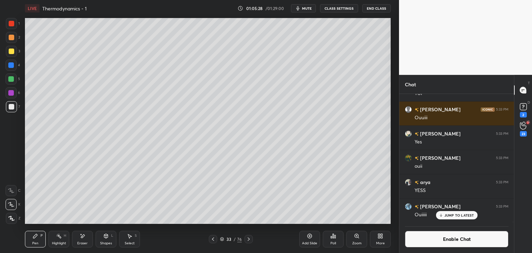
click at [63, 238] on div "Highlight H" at bounding box center [58, 239] width 21 height 17
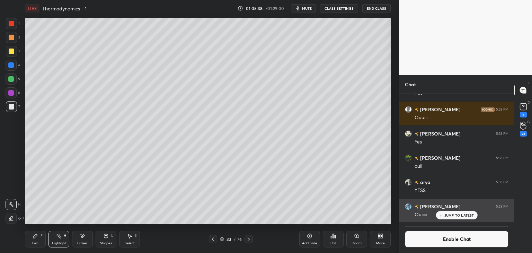
click at [456, 217] on div "JUMP TO LATEST" at bounding box center [457, 215] width 42 height 8
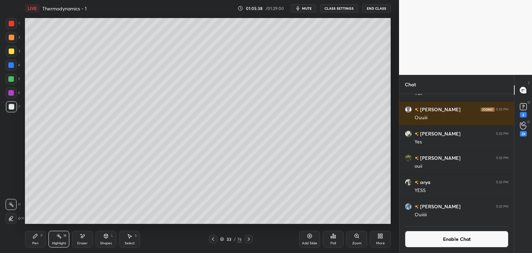
click at [451, 240] on button "Enable Chat" at bounding box center [457, 239] width 104 height 17
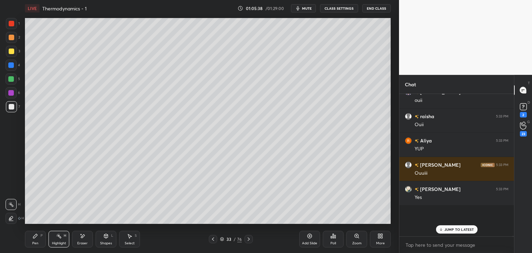
scroll to position [140, 113]
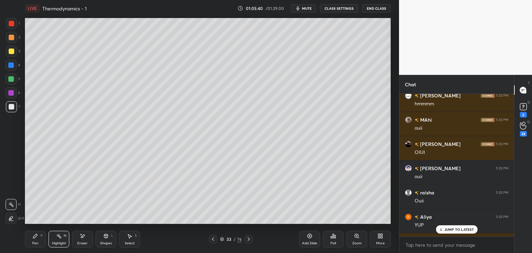
click at [451, 228] on p "JUMP TO LATEST" at bounding box center [459, 229] width 30 height 4
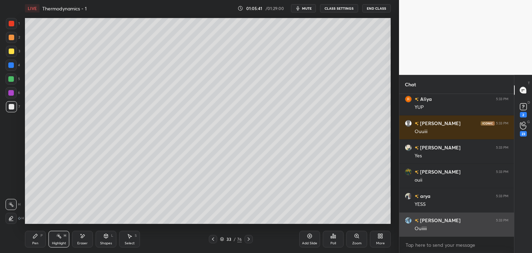
scroll to position [62071, 0]
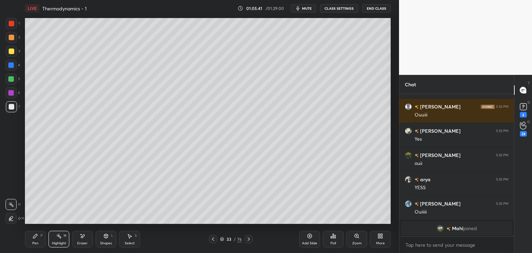
click at [28, 238] on div "Pen P" at bounding box center [35, 239] width 21 height 17
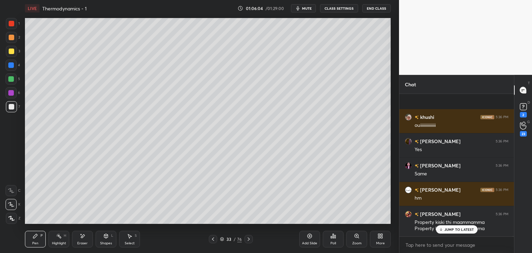
scroll to position [63220, 0]
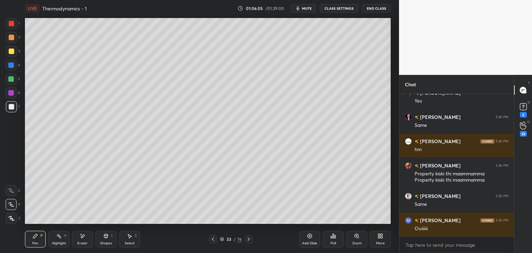
click at [346, 7] on button "CLASS SETTINGS" at bounding box center [339, 8] width 38 height 8
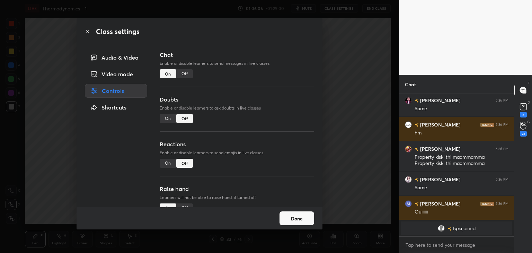
click at [177, 75] on div "Off" at bounding box center [184, 73] width 17 height 9
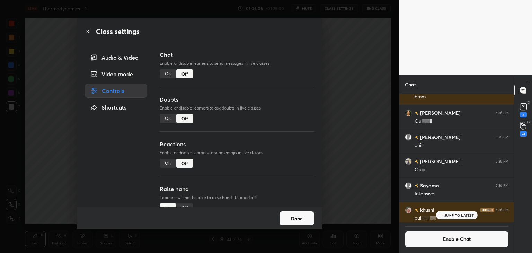
click at [188, 75] on div "Off" at bounding box center [184, 73] width 17 height 9
click at [297, 215] on button "Done" at bounding box center [296, 218] width 35 height 14
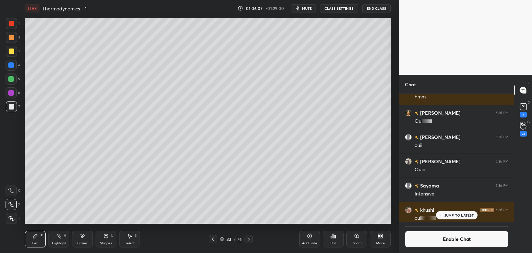
click at [52, 239] on div "Highlight H" at bounding box center [58, 239] width 21 height 17
click at [42, 242] on div "Pen P" at bounding box center [35, 239] width 21 height 17
click at [59, 236] on rect at bounding box center [59, 236] width 3 height 3
click at [32, 241] on div "Pen P" at bounding box center [35, 239] width 21 height 17
click at [12, 36] on div at bounding box center [12, 38] width 6 height 6
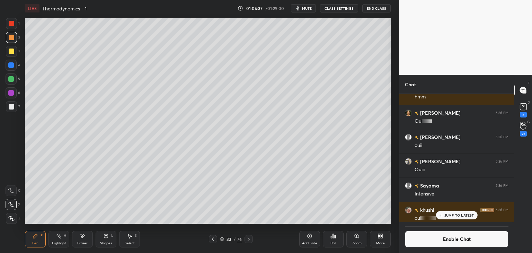
click at [14, 65] on div at bounding box center [11, 65] width 11 height 11
click at [56, 243] on div "Highlight" at bounding box center [59, 242] width 14 height 3
click at [443, 216] on icon at bounding box center [440, 215] width 5 height 4
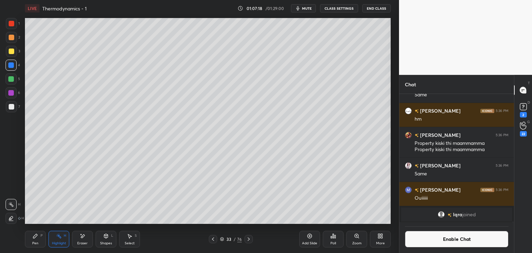
click at [452, 240] on button "Enable Chat" at bounding box center [457, 239] width 104 height 17
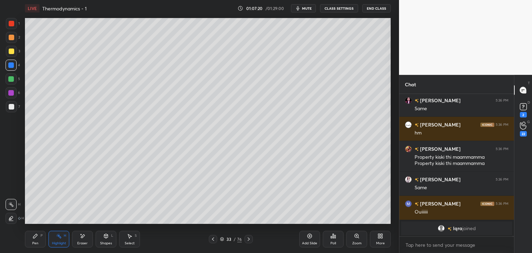
scroll to position [62950, 0]
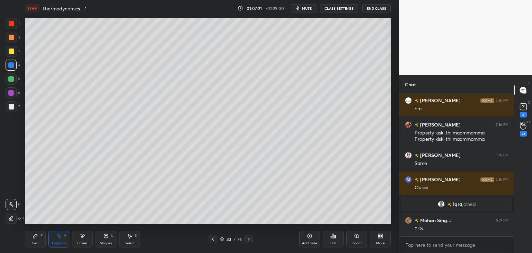
click at [213, 237] on icon at bounding box center [213, 239] width 6 height 6
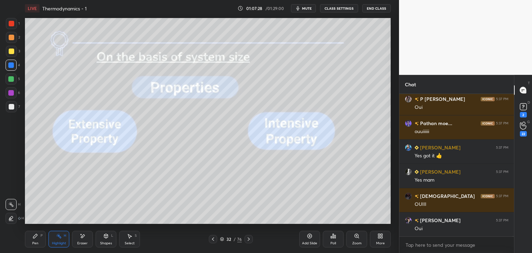
scroll to position [63992, 0]
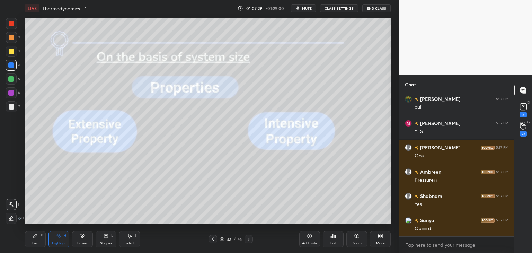
click at [247, 241] on icon at bounding box center [249, 239] width 6 height 6
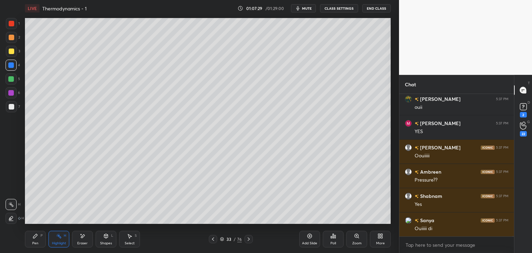
click at [250, 238] on icon at bounding box center [249, 239] width 6 height 6
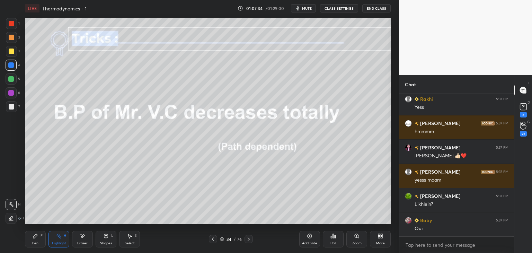
scroll to position [64526, 0]
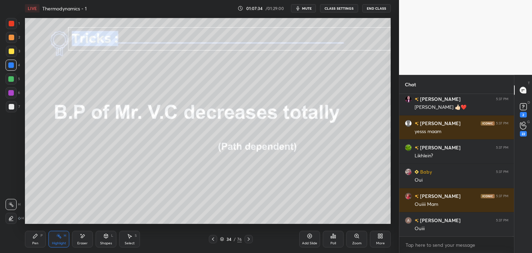
click at [345, 7] on button "CLASS SETTINGS" at bounding box center [339, 8] width 38 height 8
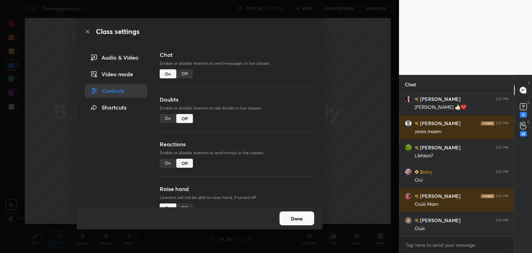
click at [184, 72] on div "Off" at bounding box center [184, 73] width 17 height 9
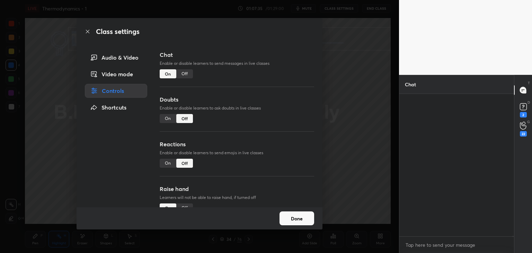
scroll to position [2, 2]
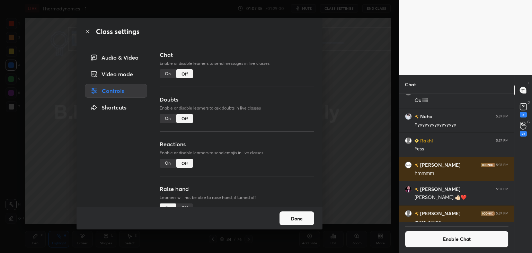
click at [289, 214] on button "Done" at bounding box center [296, 218] width 35 height 14
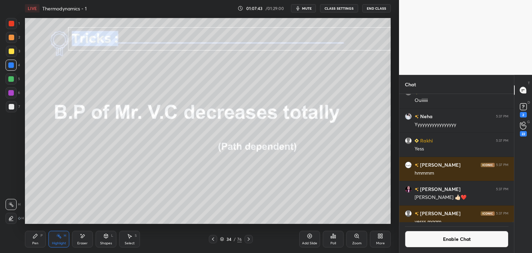
click at [440, 242] on button "Enable Chat" at bounding box center [457, 239] width 104 height 17
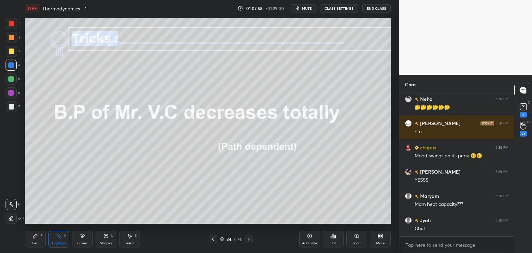
scroll to position [64352, 0]
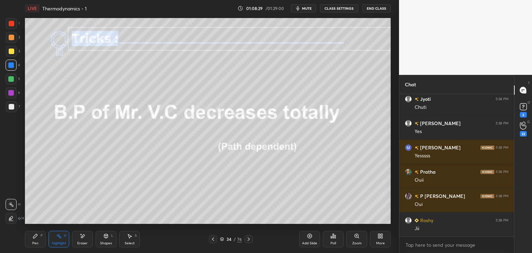
click at [377, 240] on div "More" at bounding box center [380, 239] width 21 height 17
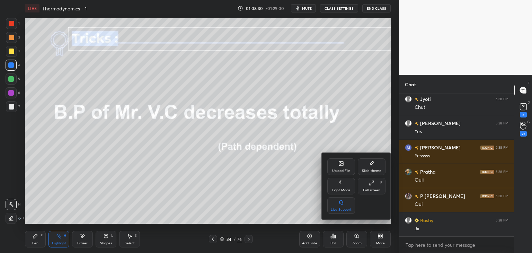
click at [373, 183] on icon at bounding box center [372, 183] width 6 height 6
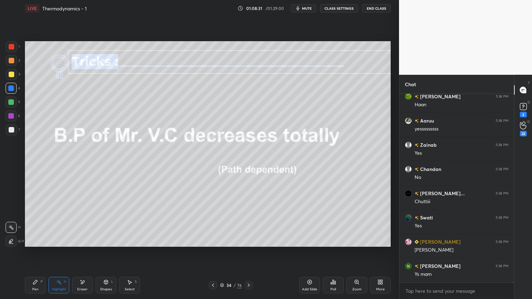
type textarea "x"
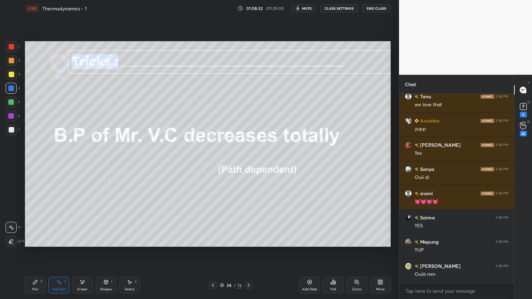
click at [346, 10] on button "CLASS SETTINGS" at bounding box center [339, 8] width 38 height 8
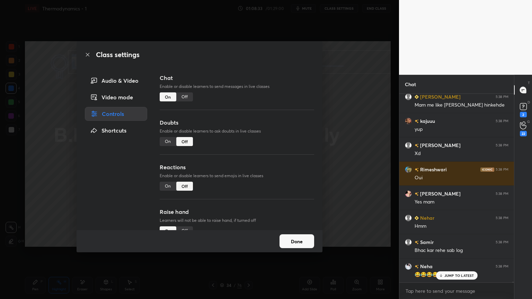
click at [185, 96] on div "Off" at bounding box center [184, 96] width 17 height 9
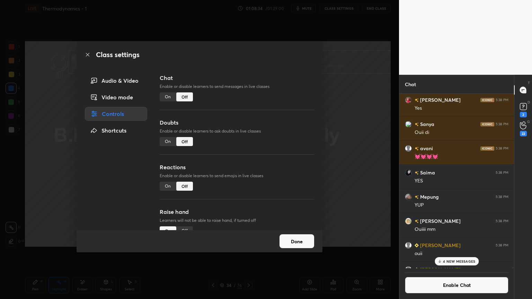
click at [301, 240] on button "Done" at bounding box center [296, 241] width 35 height 14
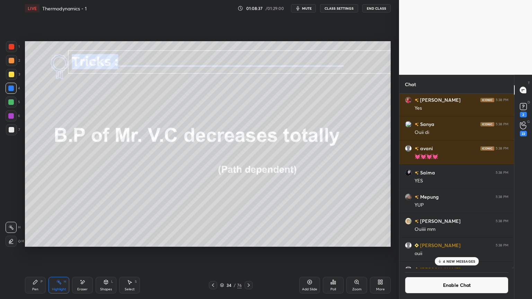
click at [464, 252] on p "4 NEW MESSAGES" at bounding box center [459, 261] width 32 height 4
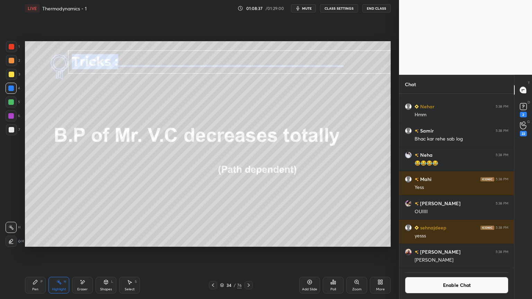
click at [453, 252] on button "Enable Chat" at bounding box center [457, 285] width 104 height 17
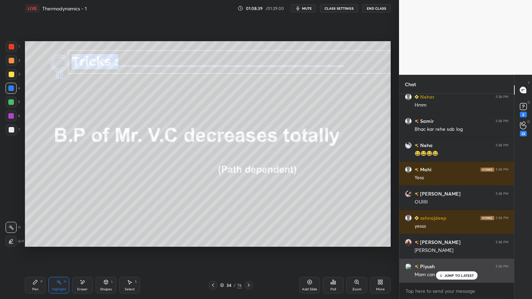
click at [451, 252] on p "JUMP TO LATEST" at bounding box center [459, 276] width 30 height 4
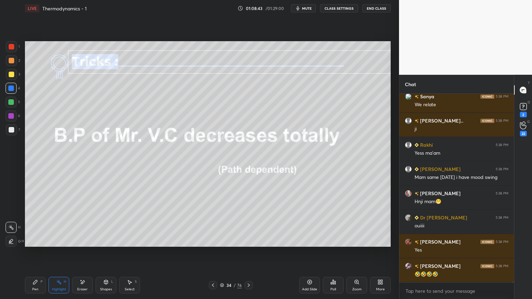
click at [337, 9] on button "CLASS SETTINGS" at bounding box center [339, 8] width 38 height 8
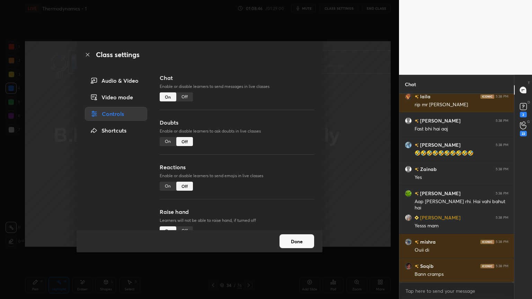
click at [187, 99] on div "Off" at bounding box center [184, 96] width 17 height 9
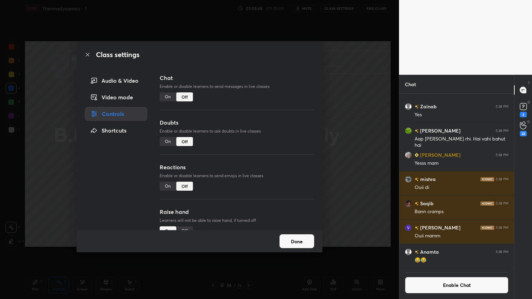
click at [300, 235] on button "Done" at bounding box center [296, 241] width 35 height 14
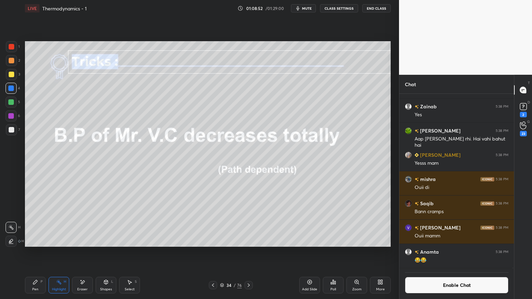
click at [102, 252] on div "Shapes L" at bounding box center [106, 285] width 21 height 17
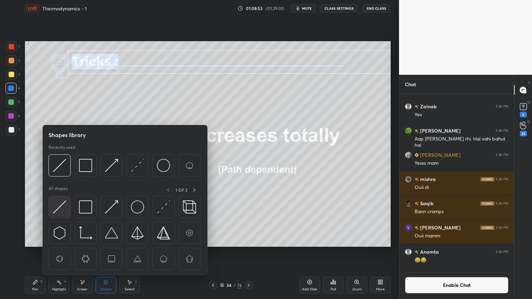
click at [59, 209] on img at bounding box center [59, 206] width 13 height 13
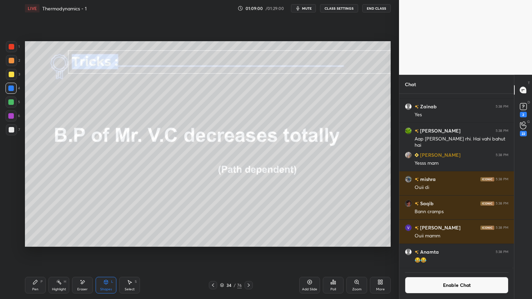
click at [39, 252] on div "Pen P" at bounding box center [35, 285] width 21 height 17
click at [62, 252] on div "Highlight H" at bounding box center [58, 285] width 21 height 17
click at [37, 252] on div "Pen" at bounding box center [35, 289] width 6 height 3
click at [11, 62] on div at bounding box center [12, 61] width 6 height 6
click at [432, 252] on button "Enable Chat" at bounding box center [457, 285] width 104 height 17
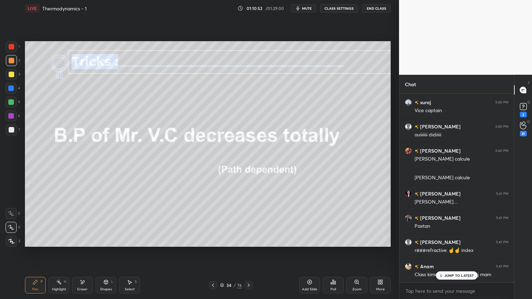
scroll to position [68082, 0]
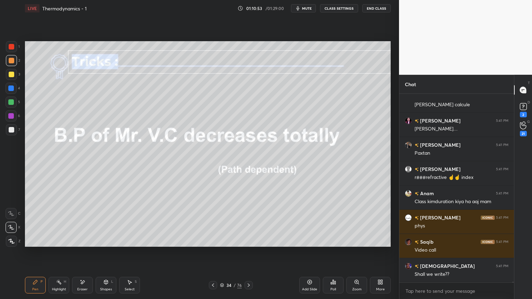
click at [93, 252] on div "Pen P Highlight H Eraser Shapes L Select S" at bounding box center [93, 285] width 137 height 17
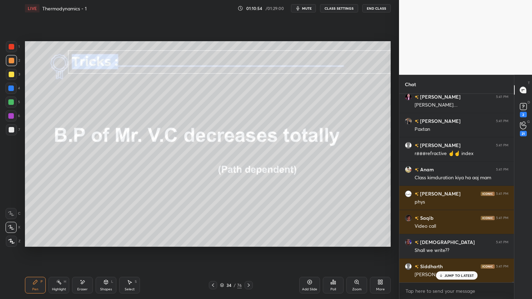
click at [85, 252] on div "Eraser" at bounding box center [82, 285] width 21 height 17
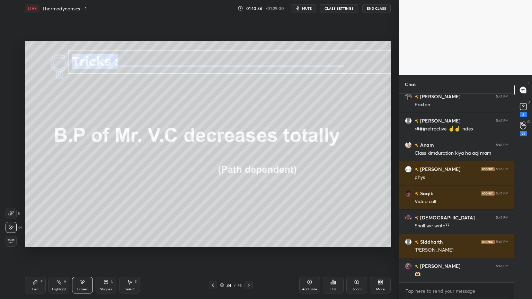
click at [42, 252] on div "P" at bounding box center [42, 281] width 2 height 3
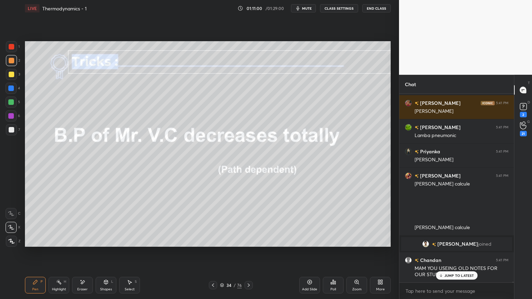
scroll to position [68343, 0]
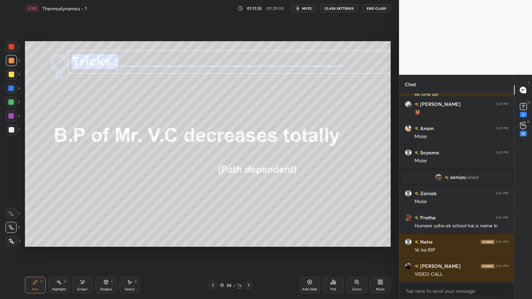
click at [339, 7] on button "CLASS SETTINGS" at bounding box center [339, 8] width 38 height 8
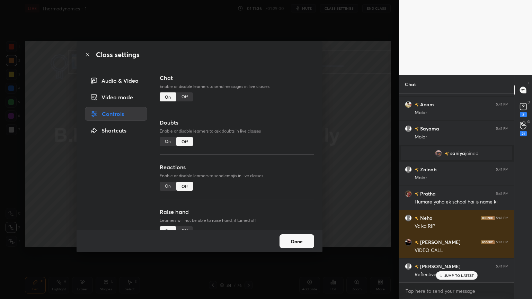
click at [192, 95] on div "Chat Enable or disable learners to send messages in live classes On Off" at bounding box center [237, 96] width 154 height 45
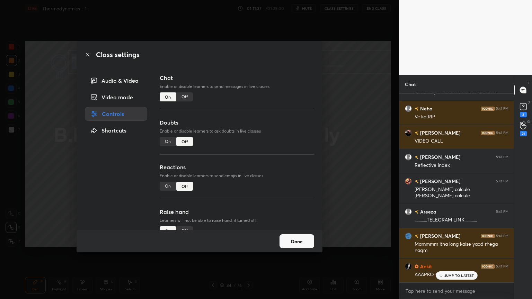
click at [189, 91] on div "Chat Enable or disable learners to send messages in live classes On Off" at bounding box center [237, 96] width 154 height 45
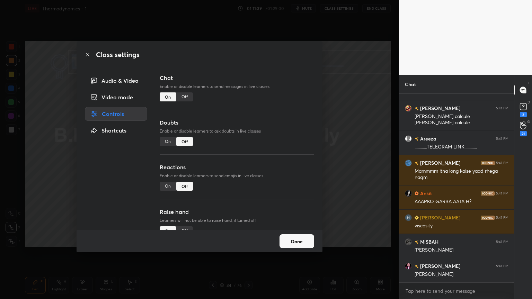
click at [183, 100] on div "Off" at bounding box center [184, 96] width 17 height 9
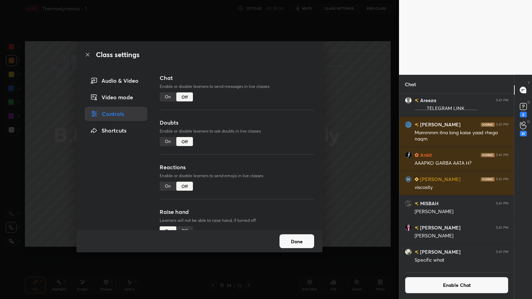
click at [163, 100] on div "On" at bounding box center [168, 96] width 17 height 9
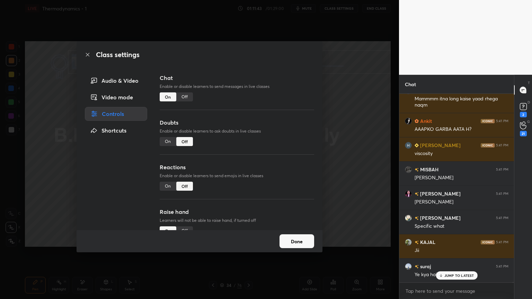
click at [185, 99] on div "Off" at bounding box center [184, 96] width 17 height 9
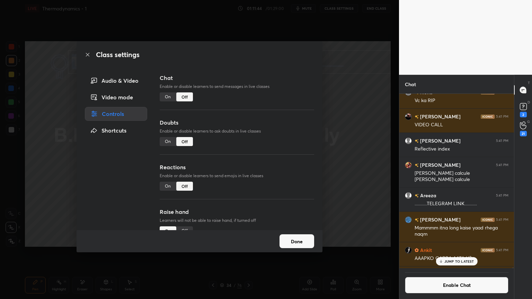
click at [302, 240] on button "Done" at bounding box center [296, 241] width 35 height 14
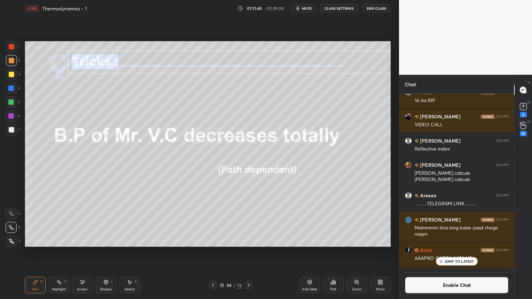
click at [62, 252] on div "Highlight H" at bounding box center [58, 285] width 21 height 17
click at [13, 91] on div at bounding box center [11, 88] width 11 height 11
click at [458, 252] on p "JUMP TO LATEST" at bounding box center [459, 261] width 30 height 4
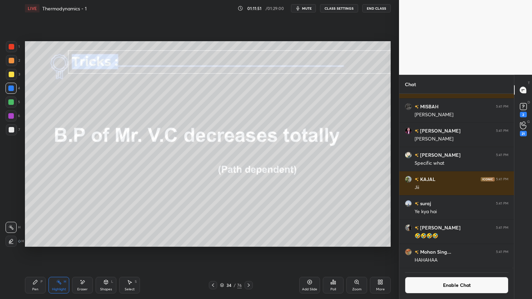
click at [207, 252] on div "34 / 76" at bounding box center [230, 285] width 137 height 8
click at [215, 252] on icon at bounding box center [213, 286] width 6 height 6
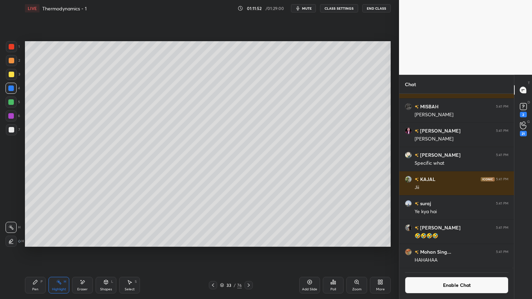
click at [214, 252] on div at bounding box center [213, 285] width 8 height 8
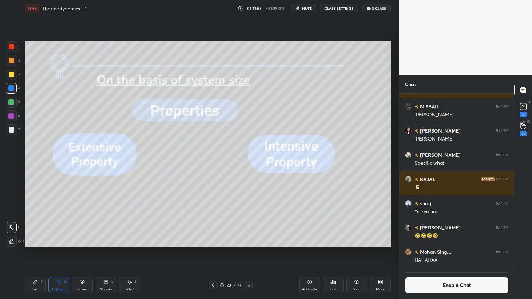
click at [12, 117] on div at bounding box center [11, 116] width 6 height 6
click at [249, 252] on icon at bounding box center [249, 286] width 6 height 6
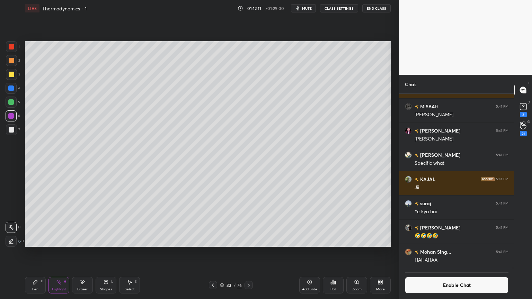
click at [250, 252] on icon at bounding box center [249, 286] width 6 height 6
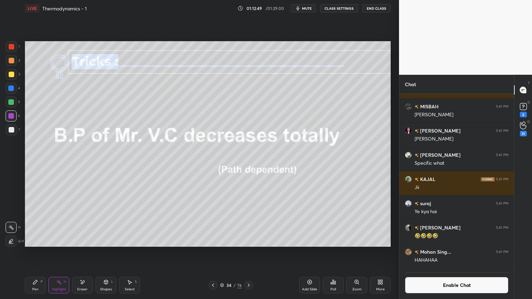
click at [427, 252] on button "Enable Chat" at bounding box center [457, 285] width 104 height 17
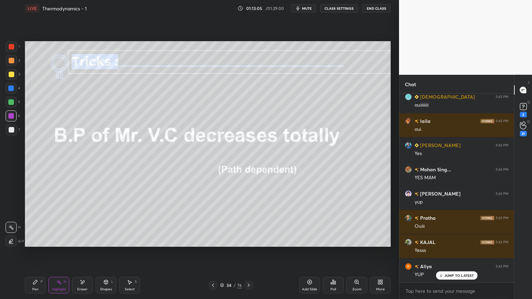
scroll to position [69384, 0]
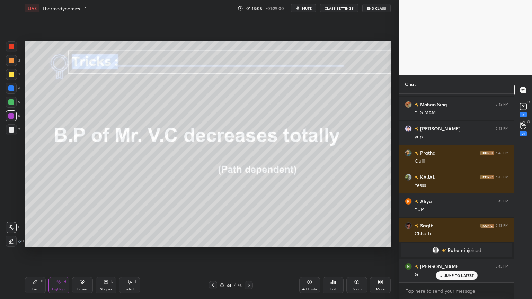
click at [341, 7] on button "CLASS SETTINGS" at bounding box center [339, 8] width 38 height 8
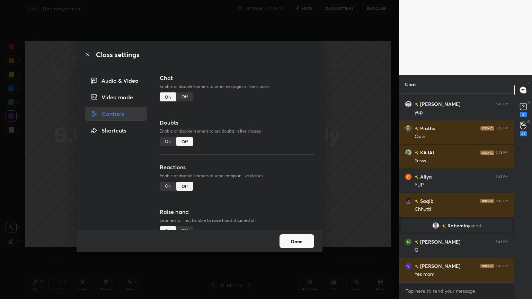
click at [185, 94] on div "Off" at bounding box center [184, 96] width 17 height 9
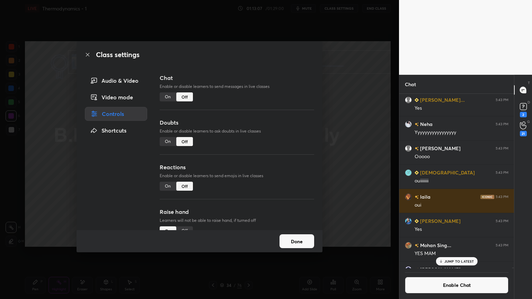
click at [296, 245] on button "Done" at bounding box center [296, 241] width 35 height 14
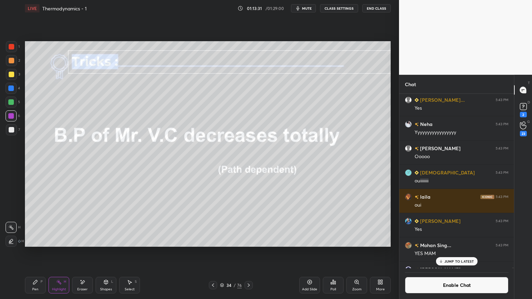
click at [307, 252] on icon at bounding box center [310, 282] width 6 height 6
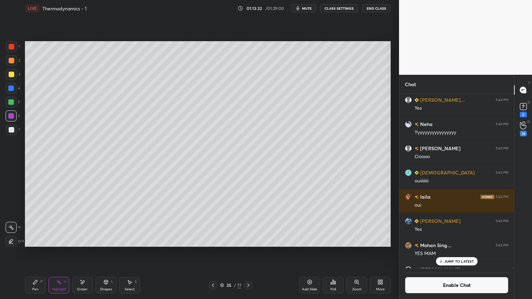
click at [43, 252] on div "Pen P" at bounding box center [35, 285] width 21 height 17
click at [15, 90] on div at bounding box center [11, 88] width 11 height 11
click at [84, 252] on icon at bounding box center [83, 282] width 6 height 6
click at [34, 252] on icon at bounding box center [36, 282] width 6 height 6
click at [109, 252] on div "Shapes L" at bounding box center [106, 285] width 21 height 17
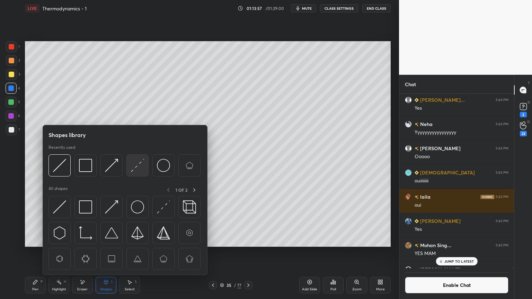
click at [136, 173] on div at bounding box center [137, 165] width 22 height 22
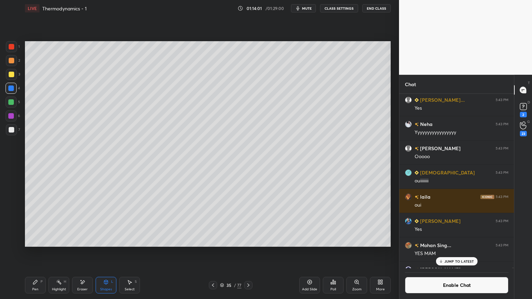
click at [39, 252] on div "Pen P" at bounding box center [35, 285] width 21 height 17
click at [11, 63] on div at bounding box center [12, 61] width 6 height 6
click at [104, 252] on div "Shapes" at bounding box center [106, 289] width 12 height 3
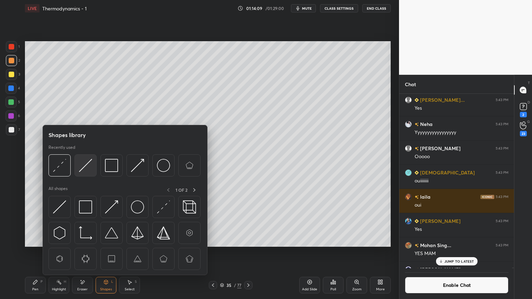
click at [82, 170] on img at bounding box center [85, 165] width 13 height 13
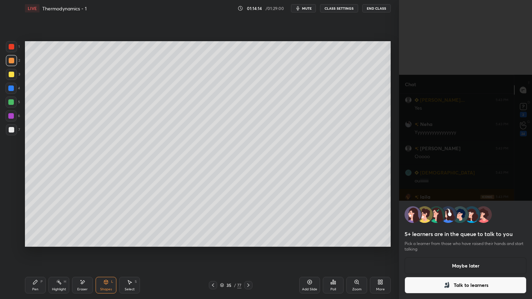
click at [458, 252] on button "Maybe later" at bounding box center [465, 266] width 122 height 17
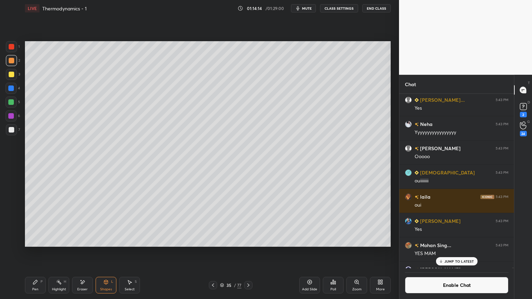
click at [456, 252] on p "JUMP TO LATEST" at bounding box center [459, 261] width 30 height 4
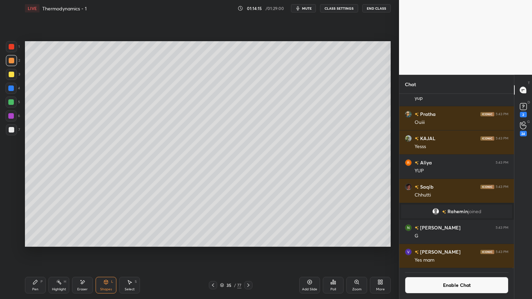
click at [451, 252] on button "Enable Chat" at bounding box center [457, 285] width 104 height 17
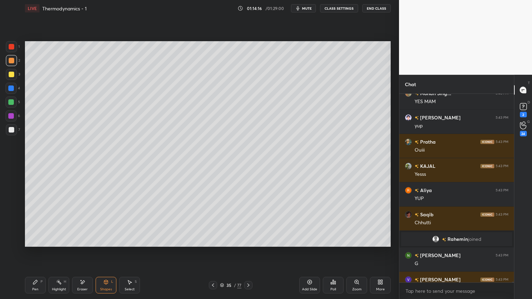
scroll to position [69259, 0]
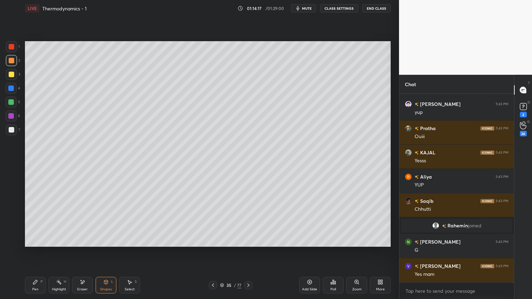
click at [57, 252] on circle at bounding box center [57, 282] width 1 height 1
click at [8, 118] on div at bounding box center [11, 115] width 11 height 11
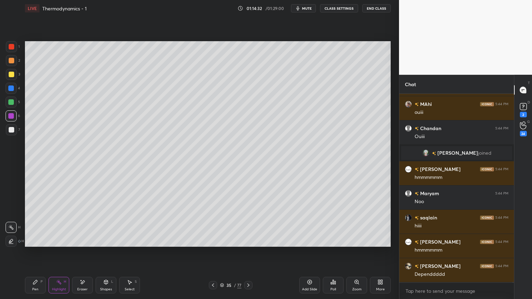
scroll to position [69954, 0]
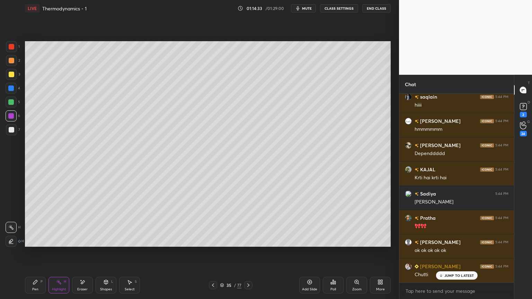
click at [341, 9] on button "CLASS SETTINGS" at bounding box center [339, 8] width 38 height 8
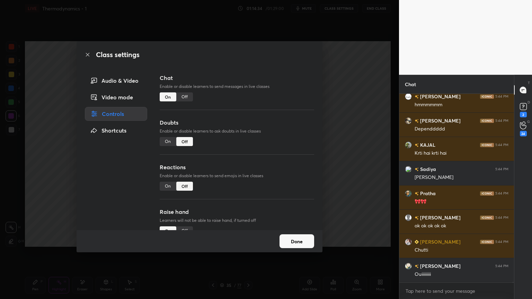
click at [183, 98] on div "Off" at bounding box center [184, 96] width 17 height 9
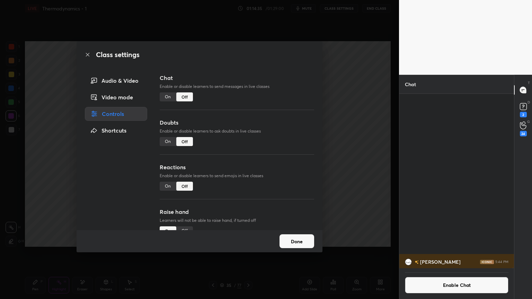
scroll to position [69858, 0]
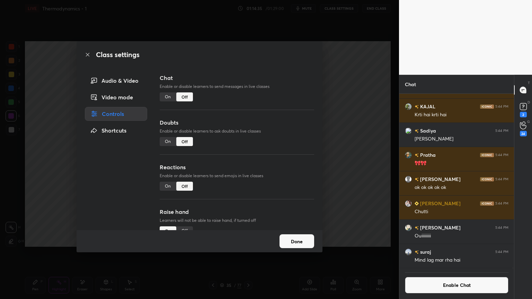
click at [303, 243] on button "Done" at bounding box center [296, 241] width 35 height 14
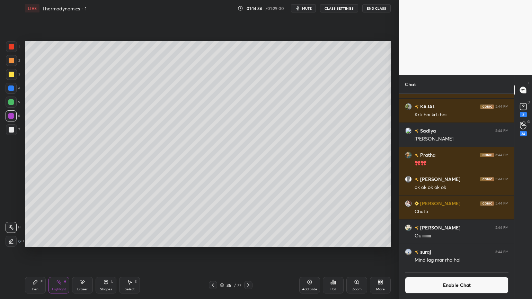
click at [37, 252] on icon at bounding box center [36, 282] width 6 height 6
click at [60, 252] on rect at bounding box center [59, 282] width 3 height 3
click at [12, 133] on div at bounding box center [11, 129] width 11 height 11
click at [35, 252] on icon at bounding box center [36, 282] width 6 height 6
click at [65, 252] on div "Highlight H" at bounding box center [58, 285] width 21 height 17
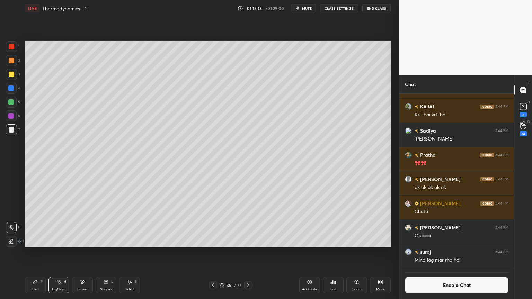
click at [430, 252] on button "Enable Chat" at bounding box center [457, 285] width 104 height 17
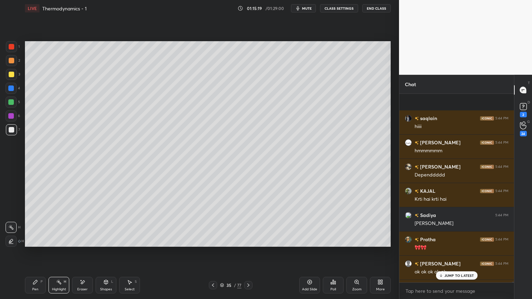
scroll to position [69830, 0]
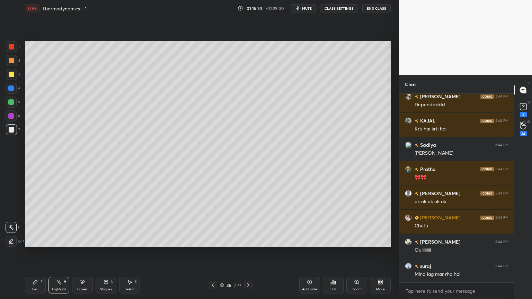
click at [13, 84] on div at bounding box center [11, 88] width 11 height 11
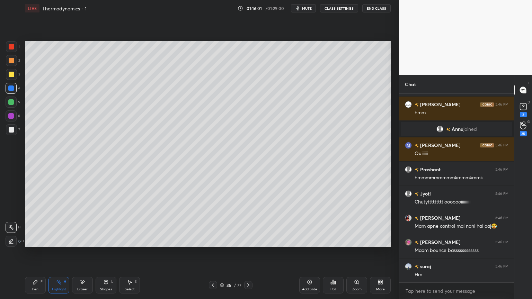
scroll to position [71043, 0]
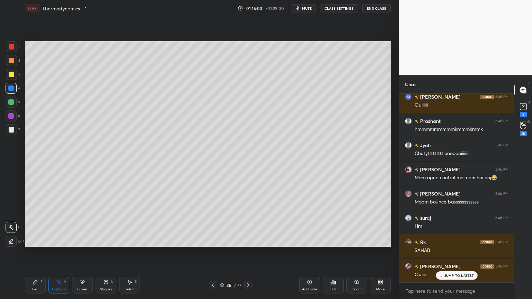
click at [342, 9] on button "CLASS SETTINGS" at bounding box center [339, 8] width 38 height 8
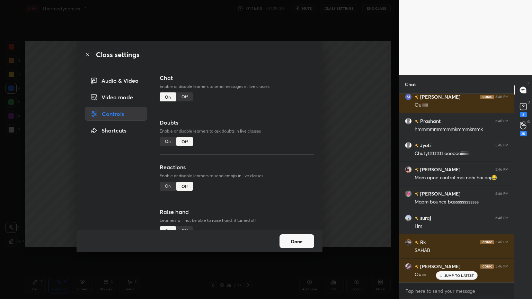
scroll to position [71092, 0]
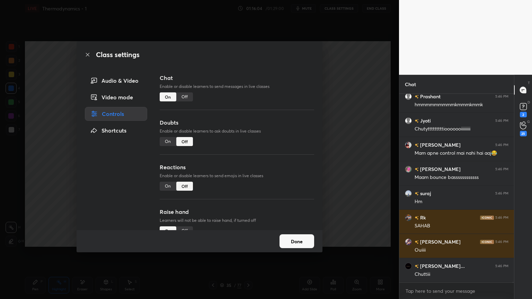
click at [187, 94] on div "Off" at bounding box center [184, 96] width 17 height 9
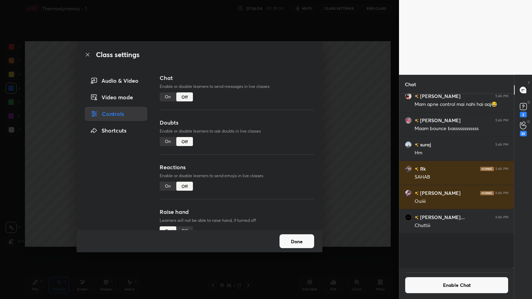
scroll to position [70700, 0]
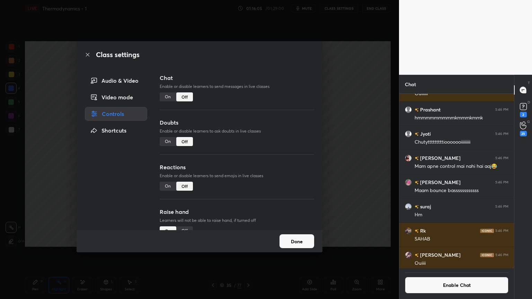
click at [304, 238] on button "Done" at bounding box center [296, 241] width 35 height 14
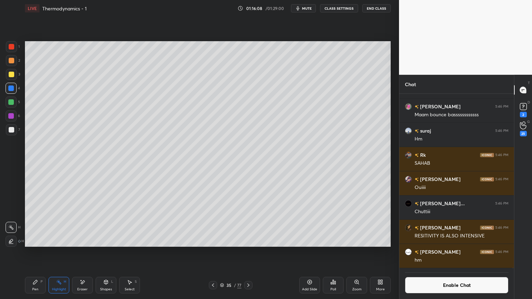
click at [107, 252] on icon at bounding box center [106, 282] width 6 height 6
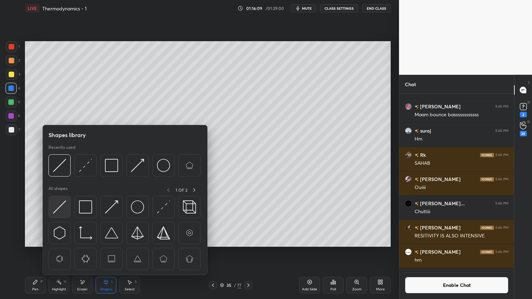
click at [63, 212] on img at bounding box center [59, 206] width 13 height 13
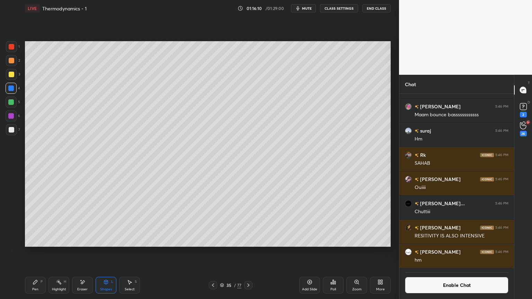
click at [108, 252] on icon at bounding box center [106, 282] width 6 height 6
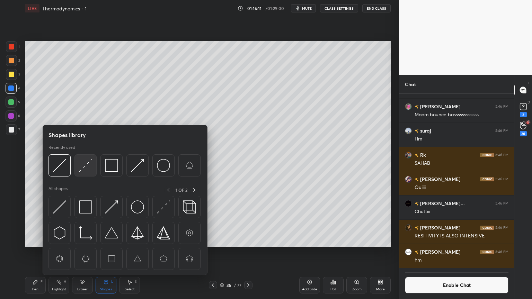
click at [87, 164] on img at bounding box center [85, 165] width 13 height 13
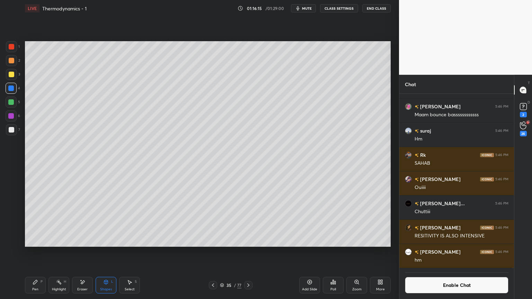
click at [38, 252] on div "Pen P" at bounding box center [35, 285] width 21 height 17
click at [15, 130] on div at bounding box center [11, 129] width 11 height 11
click at [60, 252] on rect at bounding box center [59, 282] width 3 height 3
click at [33, 252] on div "Pen P" at bounding box center [35, 285] width 21 height 17
click at [62, 252] on div "Highlight H" at bounding box center [58, 285] width 21 height 17
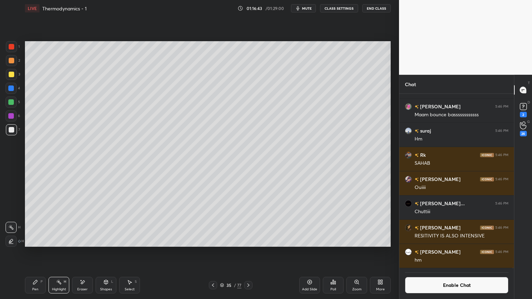
click at [44, 252] on div "Pen P" at bounding box center [35, 285] width 21 height 17
click at [309, 252] on icon at bounding box center [310, 282] width 6 height 6
click at [14, 101] on div at bounding box center [11, 102] width 11 height 11
click at [59, 252] on div "Highlight" at bounding box center [59, 289] width 14 height 3
click at [37, 252] on icon at bounding box center [36, 282] width 6 height 6
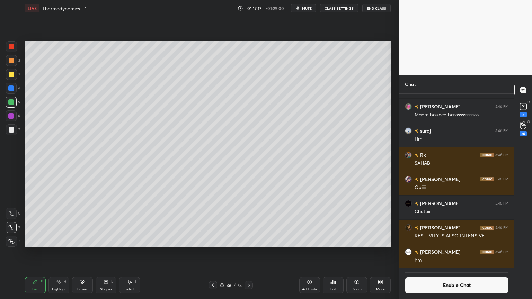
click at [13, 133] on div at bounding box center [11, 129] width 11 height 11
click at [13, 104] on div at bounding box center [11, 102] width 6 height 6
click at [443, 252] on button "Enable Chat" at bounding box center [457, 285] width 104 height 17
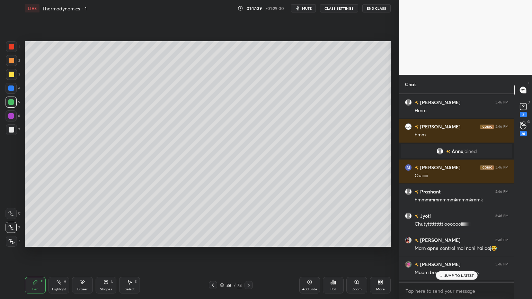
click at [452, 252] on p "JUMP TO LATEST" at bounding box center [459, 276] width 30 height 4
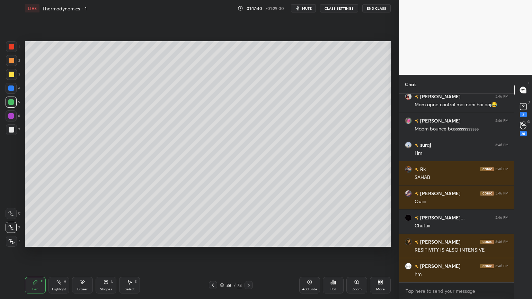
click at [57, 252] on div "Highlight" at bounding box center [59, 289] width 14 height 3
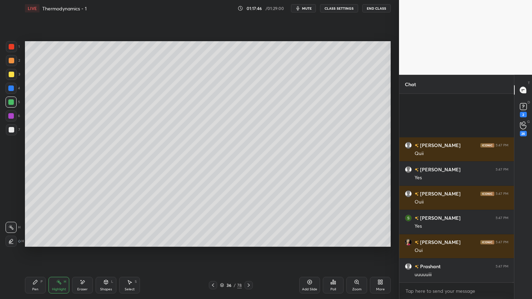
scroll to position [71315, 0]
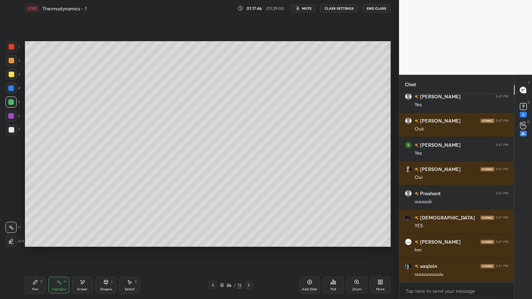
click at [11, 89] on div at bounding box center [11, 89] width 6 height 6
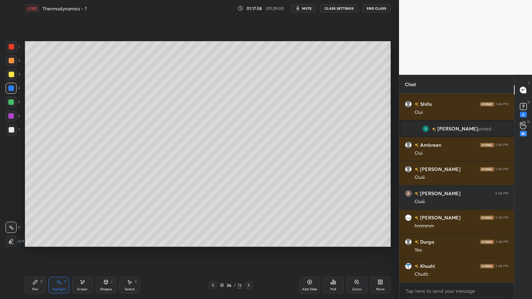
scroll to position [71488, 0]
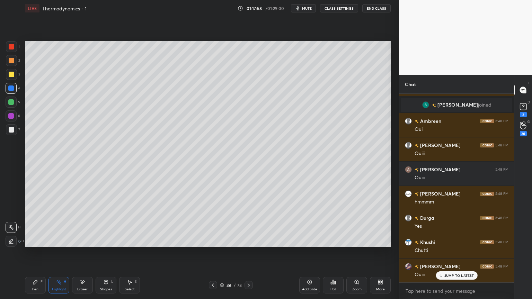
click at [213, 252] on icon at bounding box center [213, 285] width 2 height 3
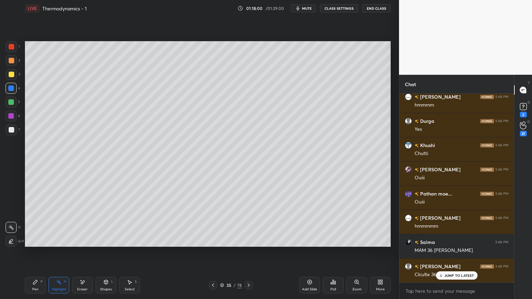
click at [35, 252] on div "Pen P" at bounding box center [35, 285] width 21 height 17
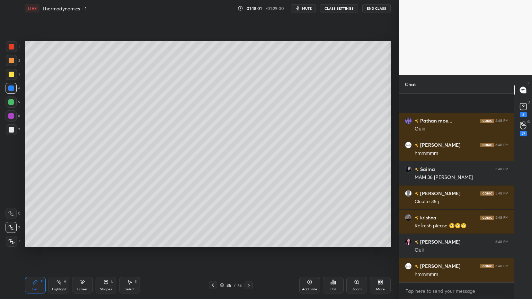
scroll to position [71724, 0]
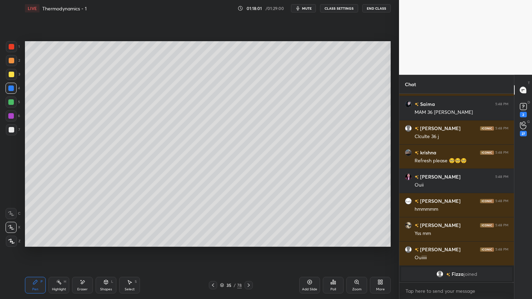
click at [58, 252] on icon at bounding box center [59, 282] width 6 height 6
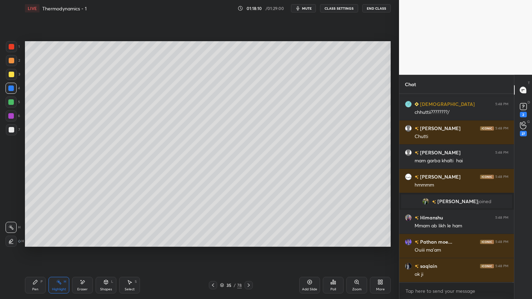
scroll to position [72020, 0]
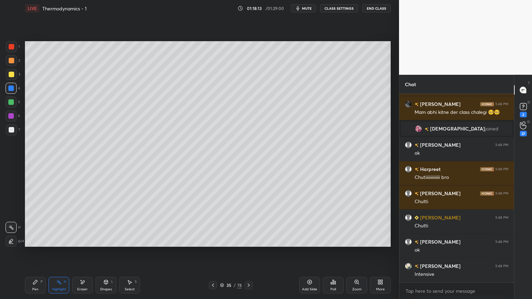
click at [211, 252] on icon at bounding box center [213, 286] width 6 height 6
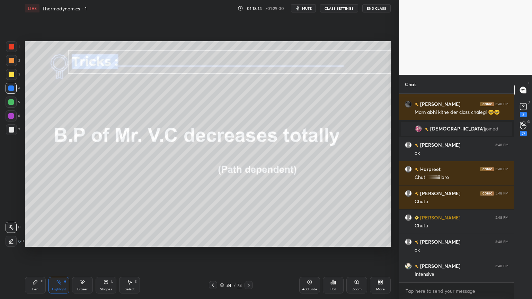
click at [212, 252] on icon at bounding box center [213, 285] width 2 height 3
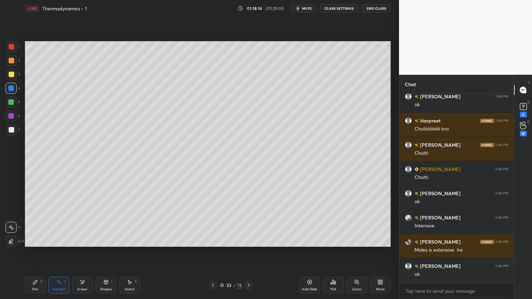
click at [213, 252] on icon at bounding box center [213, 285] width 2 height 3
click at [212, 252] on icon at bounding box center [213, 286] width 6 height 6
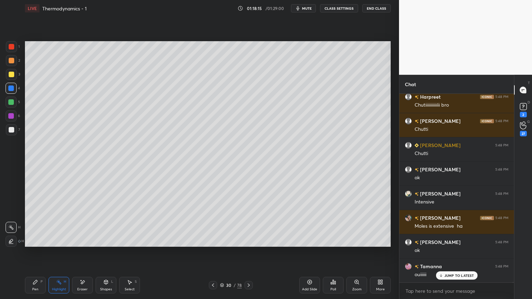
click at [212, 252] on icon at bounding box center [213, 285] width 2 height 3
click at [212, 252] on icon at bounding box center [213, 286] width 6 height 6
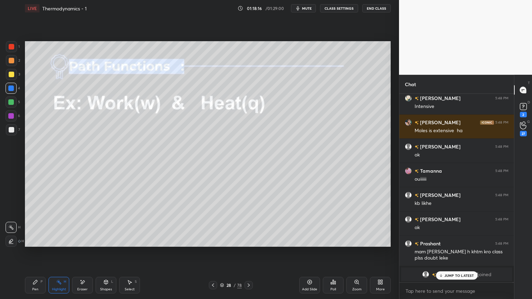
click at [213, 252] on icon at bounding box center [213, 286] width 6 height 6
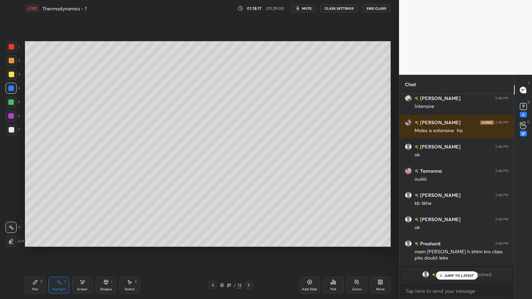
click at [216, 252] on div at bounding box center [213, 285] width 8 height 8
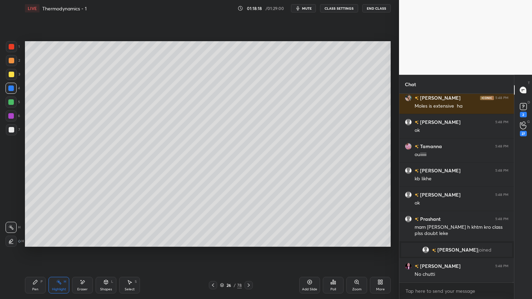
click at [216, 252] on div at bounding box center [213, 285] width 8 height 8
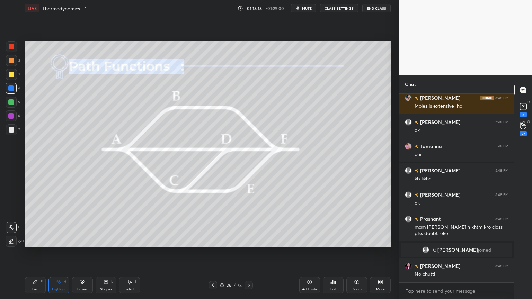
scroll to position [72333, 0]
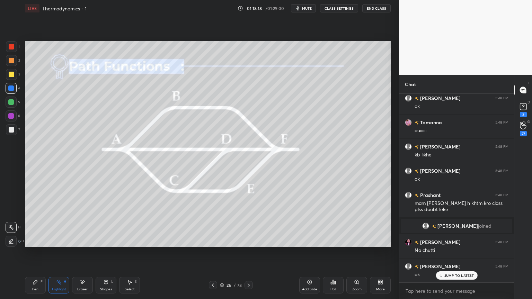
click at [216, 252] on div at bounding box center [213, 285] width 8 height 8
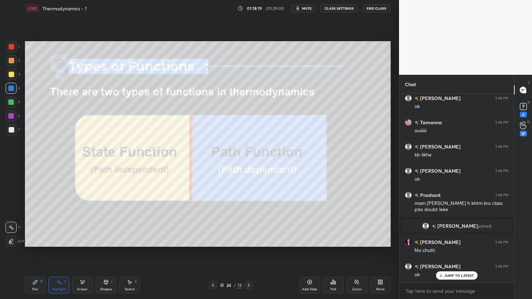
scroll to position [72382, 0]
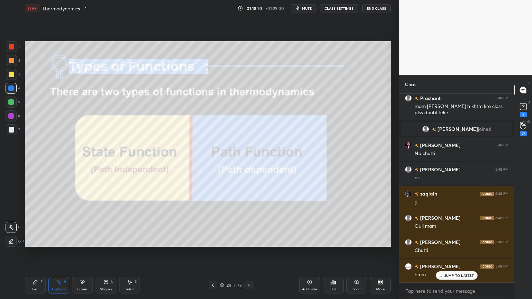
click at [339, 7] on button "CLASS SETTINGS" at bounding box center [339, 8] width 38 height 8
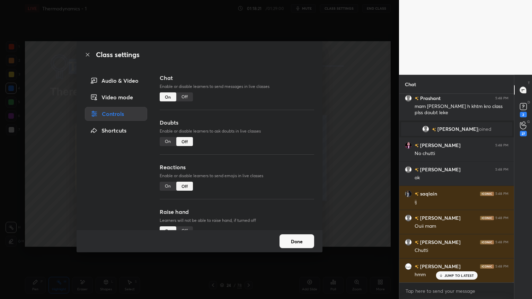
click at [187, 93] on div "Off" at bounding box center [184, 96] width 17 height 9
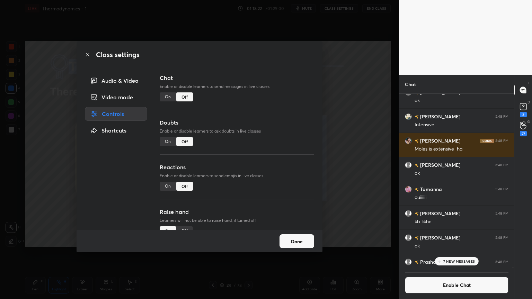
click at [294, 241] on button "Done" at bounding box center [296, 241] width 35 height 14
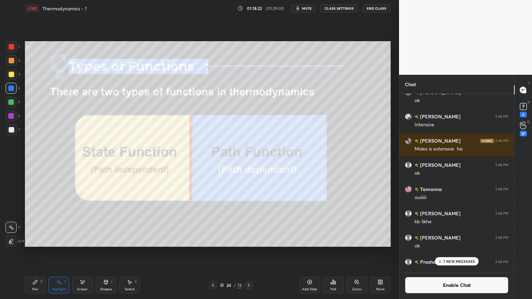
click at [213, 252] on icon at bounding box center [213, 286] width 6 height 6
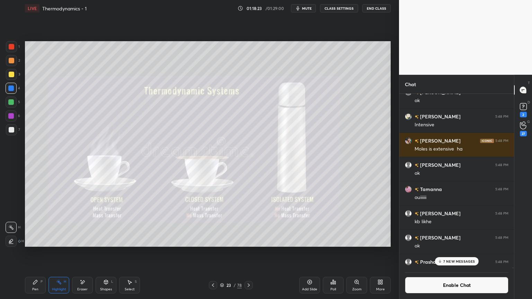
click at [208, 252] on div "23 / 78" at bounding box center [230, 285] width 137 height 8
click at [215, 252] on icon at bounding box center [213, 286] width 6 height 6
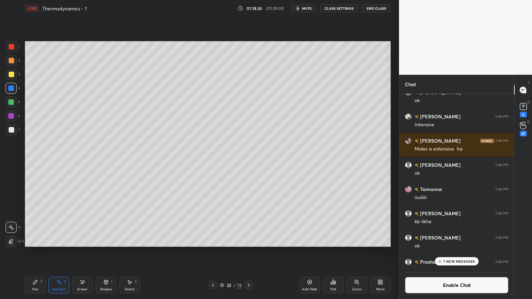
click at [215, 252] on div at bounding box center [213, 285] width 8 height 8
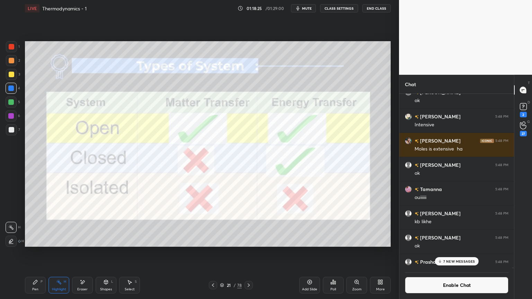
click at [451, 252] on div "7 NEW MESSAGES" at bounding box center [457, 261] width 44 height 8
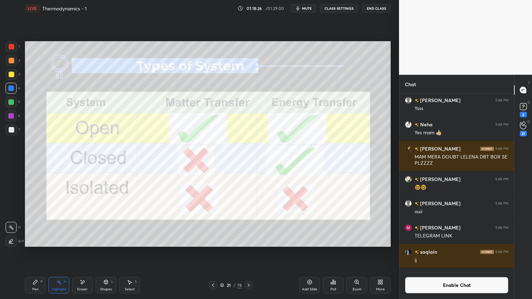
click at [454, 252] on button "Enable Chat" at bounding box center [457, 285] width 104 height 17
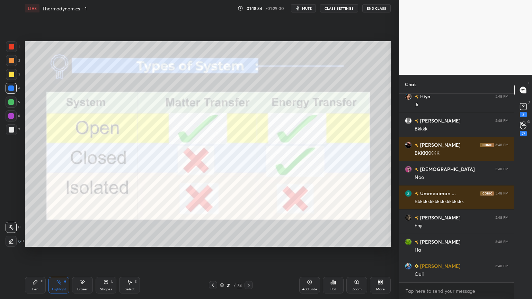
click at [335, 6] on button "CLASS SETTINGS" at bounding box center [339, 8] width 38 height 8
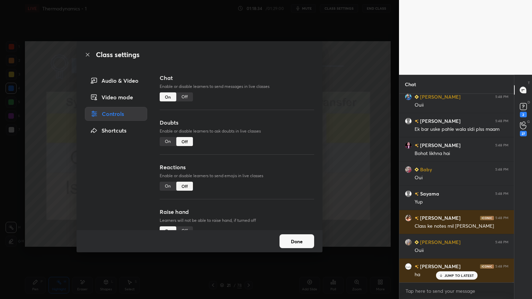
click at [183, 95] on div "Off" at bounding box center [184, 96] width 17 height 9
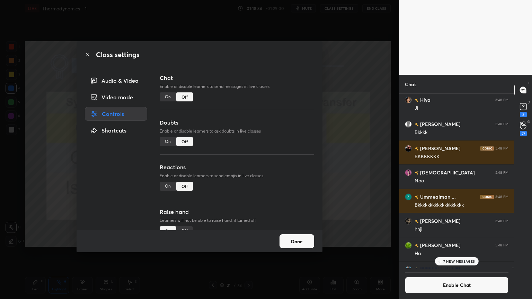
click at [292, 241] on button "Done" at bounding box center [296, 241] width 35 height 14
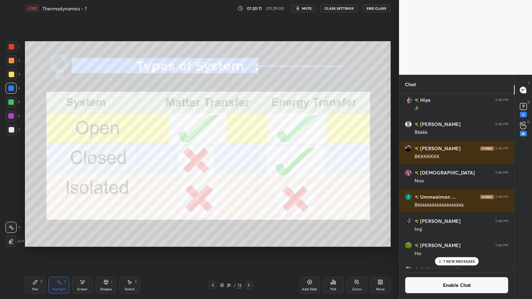
click at [330, 11] on button "CLASS SETTINGS" at bounding box center [339, 8] width 38 height 8
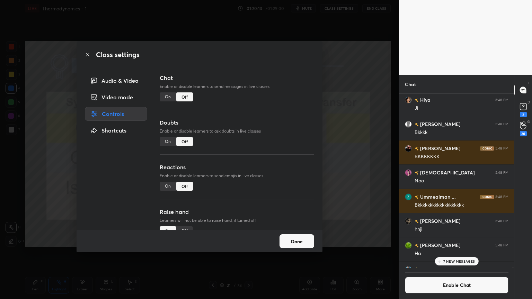
click at [168, 185] on div "On" at bounding box center [168, 186] width 17 height 9
click at [304, 246] on button "Done" at bounding box center [296, 241] width 35 height 14
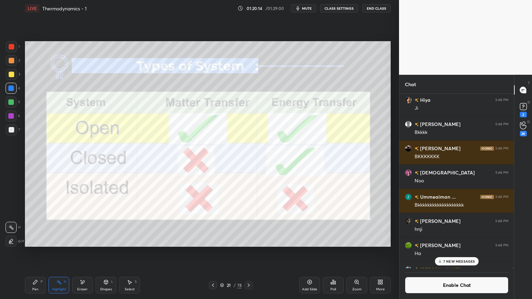
scroll to position [2, 2]
click at [249, 252] on icon at bounding box center [249, 286] width 6 height 6
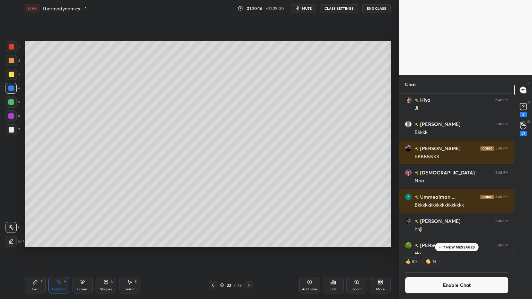
click at [250, 252] on icon at bounding box center [249, 286] width 6 height 6
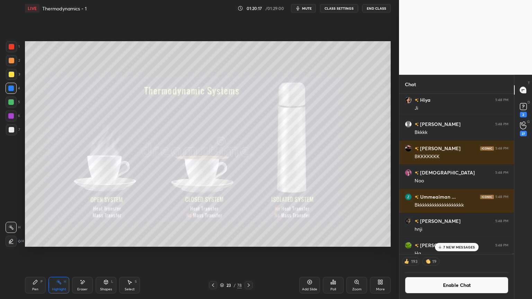
click at [250, 252] on icon at bounding box center [249, 286] width 6 height 6
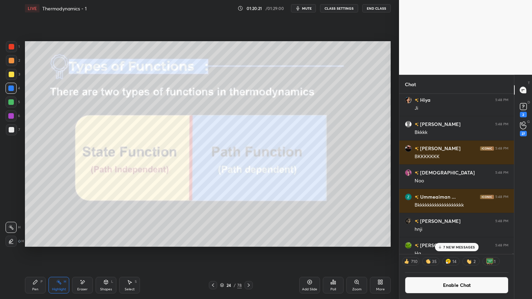
click at [333, 9] on button "CLASS SETTINGS" at bounding box center [339, 8] width 38 height 8
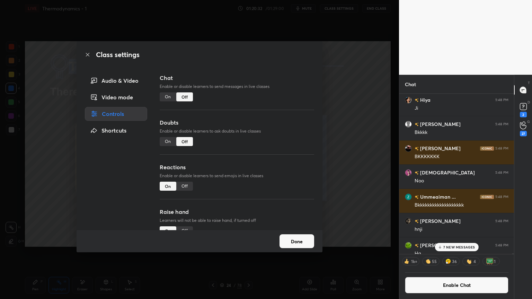
click at [186, 187] on div "Off" at bounding box center [184, 186] width 17 height 9
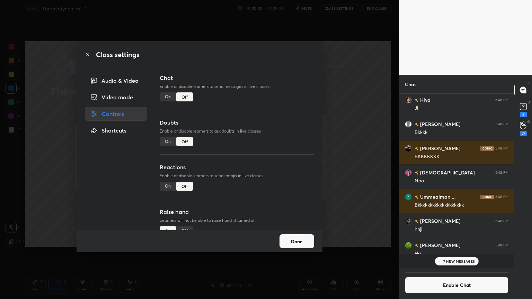
scroll to position [173, 113]
click at [294, 241] on button "Done" at bounding box center [296, 241] width 35 height 14
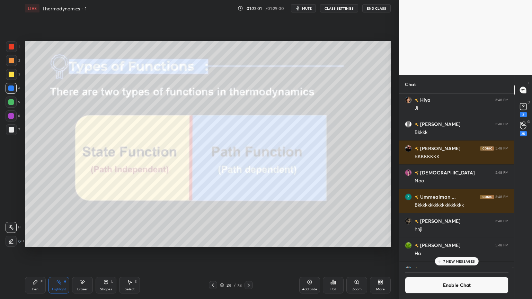
click at [450, 252] on p "7 NEW MESSAGES" at bounding box center [459, 261] width 32 height 4
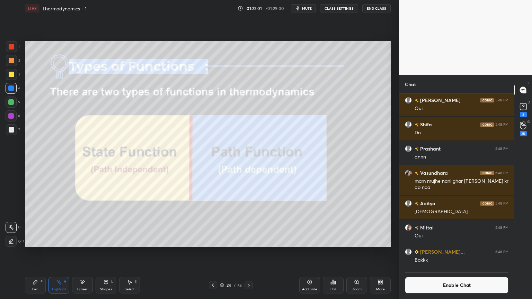
click at [441, 252] on button "Enable Chat" at bounding box center [457, 285] width 104 height 17
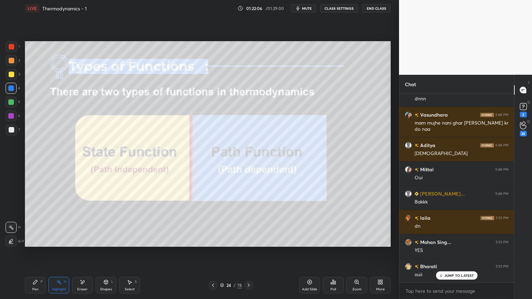
scroll to position [73140, 0]
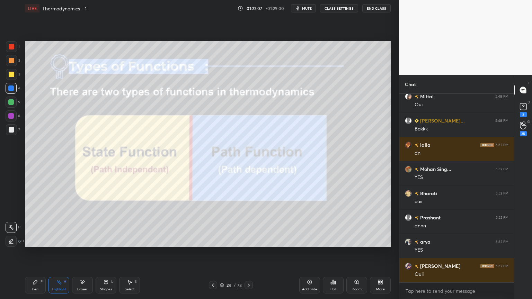
click at [250, 252] on icon at bounding box center [249, 286] width 6 height 6
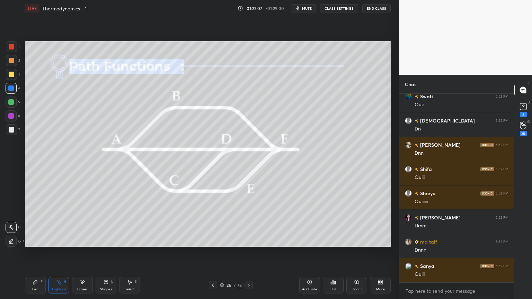
click at [252, 252] on div at bounding box center [248, 285] width 8 height 8
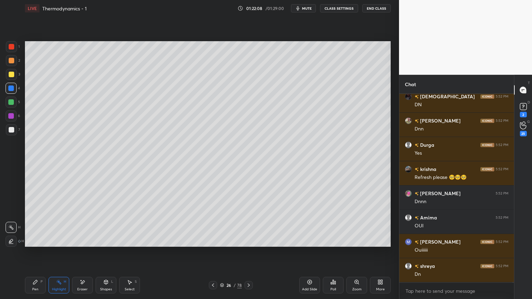
click at [247, 252] on icon at bounding box center [249, 286] width 6 height 6
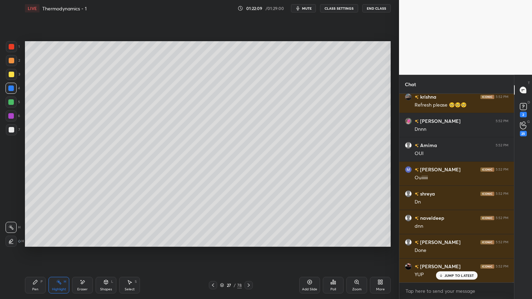
click at [249, 252] on div at bounding box center [248, 285] width 8 height 8
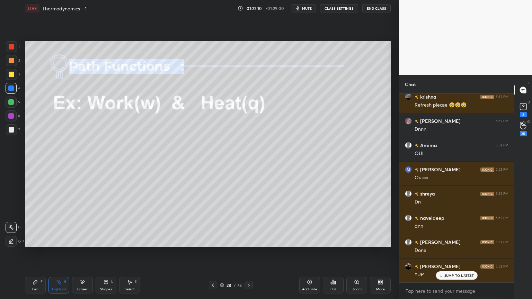
scroll to position [73843, 0]
click at [247, 252] on div at bounding box center [248, 285] width 8 height 8
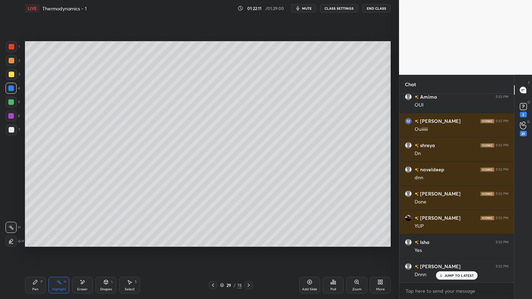
scroll to position [73940, 0]
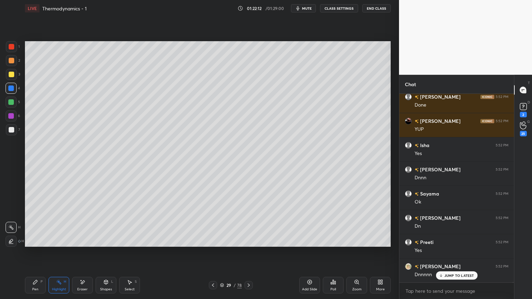
click at [343, 8] on button "CLASS SETTINGS" at bounding box center [339, 8] width 38 height 8
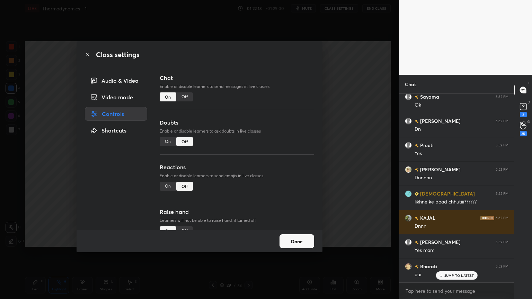
click at [201, 98] on div "Chat Enable or disable learners to send messages in live classes On Off" at bounding box center [237, 96] width 154 height 45
click at [186, 98] on div "Off" at bounding box center [184, 96] width 17 height 9
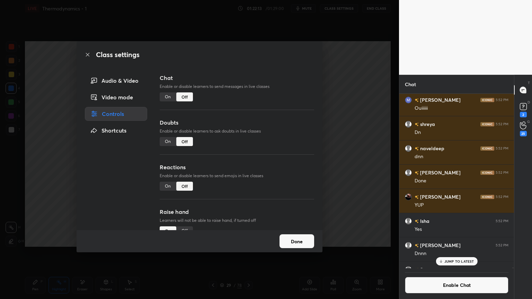
click at [297, 241] on button "Done" at bounding box center [296, 241] width 35 height 14
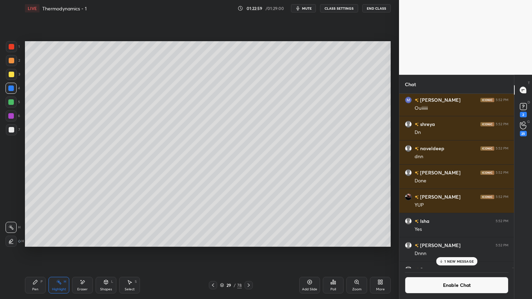
click at [450, 252] on p "1 NEW MESSAGE" at bounding box center [458, 261] width 29 height 4
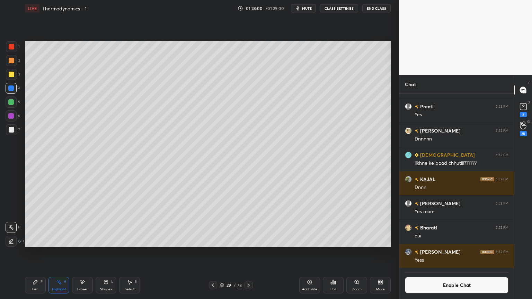
click at [332, 10] on button "CLASS SETTINGS" at bounding box center [339, 8] width 38 height 8
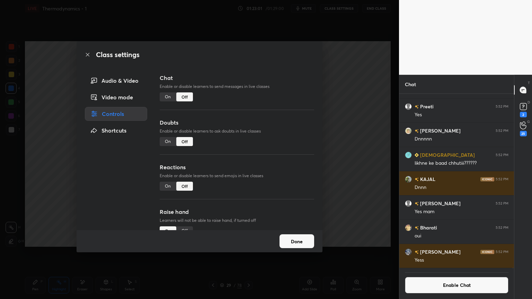
click at [169, 188] on div "On" at bounding box center [168, 186] width 17 height 9
click at [289, 238] on button "Done" at bounding box center [296, 241] width 35 height 14
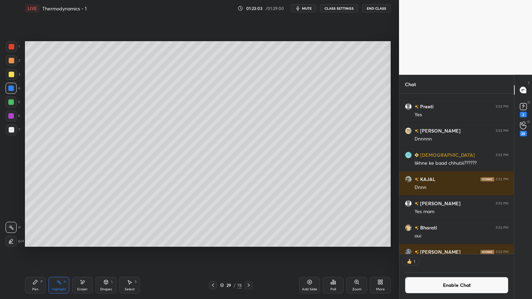
scroll to position [2, 2]
click at [250, 252] on icon at bounding box center [249, 286] width 6 height 6
click at [345, 8] on button "CLASS SETTINGS" at bounding box center [339, 8] width 38 height 8
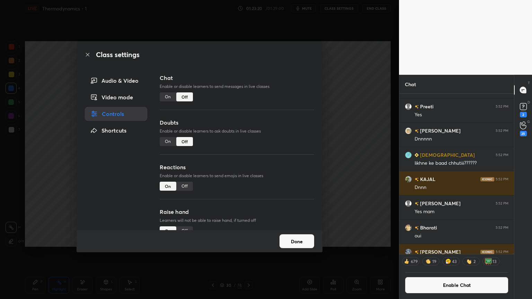
click at [298, 238] on button "Done" at bounding box center [296, 241] width 35 height 14
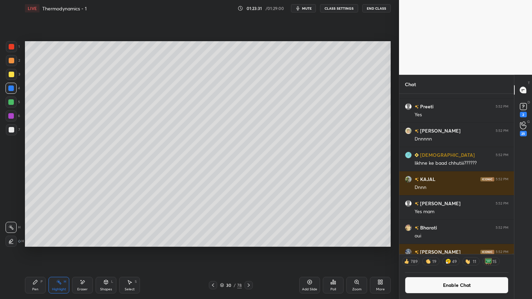
click at [467, 252] on button "Enable Chat" at bounding box center [457, 285] width 104 height 17
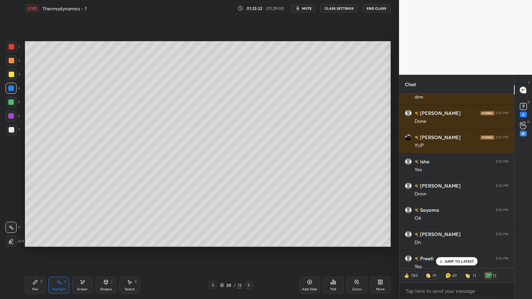
click at [469, 252] on p "JUMP TO LATEST" at bounding box center [459, 261] width 30 height 4
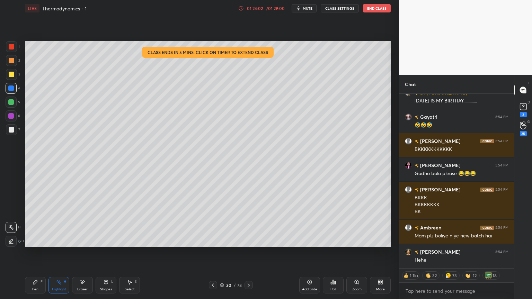
scroll to position [74268, 0]
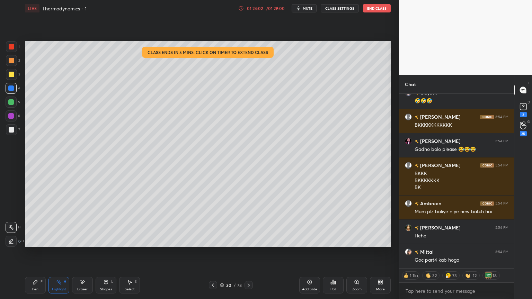
click at [309, 10] on span "mute" at bounding box center [308, 8] width 10 height 5
click at [307, 9] on span "unmute" at bounding box center [307, 8] width 15 height 5
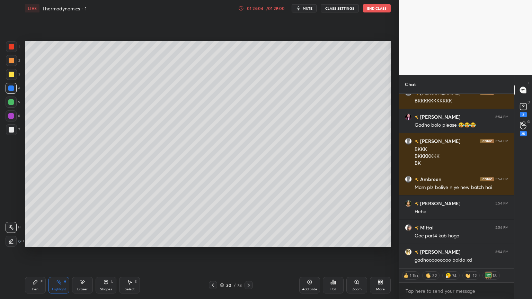
click at [335, 9] on button "CLASS SETTINGS" at bounding box center [340, 8] width 38 height 8
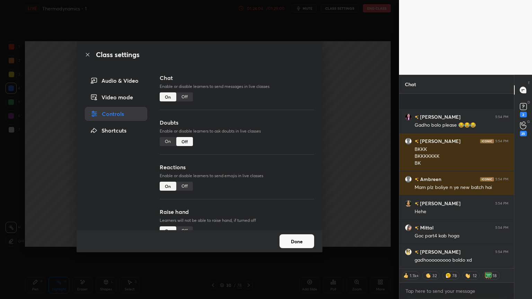
scroll to position [74347, 0]
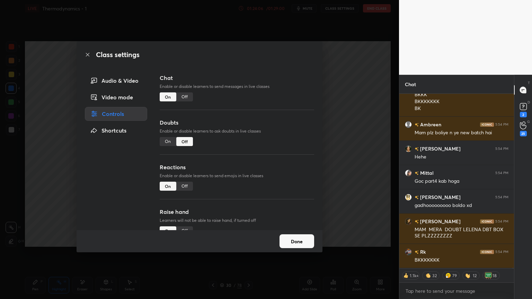
click at [303, 246] on button "Done" at bounding box center [296, 241] width 35 height 14
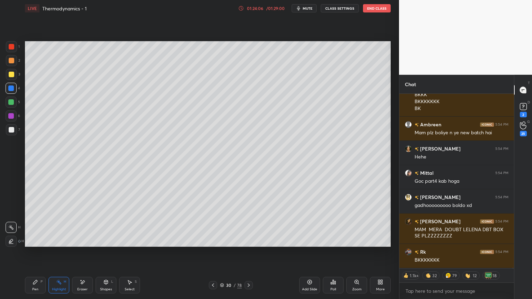
scroll to position [74371, 0]
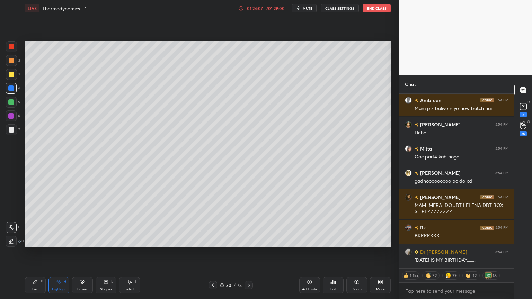
click at [271, 10] on div "/ 01:29:00" at bounding box center [275, 8] width 21 height 4
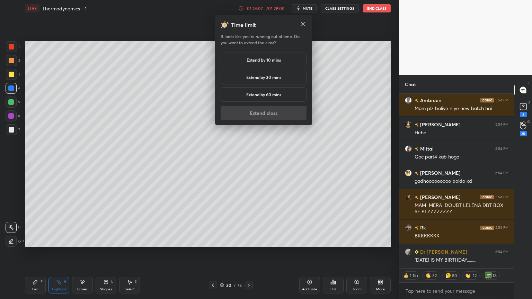
scroll to position [74442, 0]
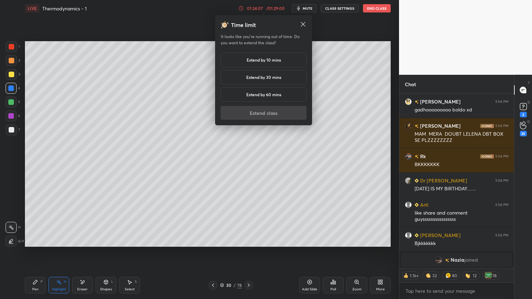
click at [255, 57] on div "Extend by 10 mins" at bounding box center [264, 60] width 86 height 15
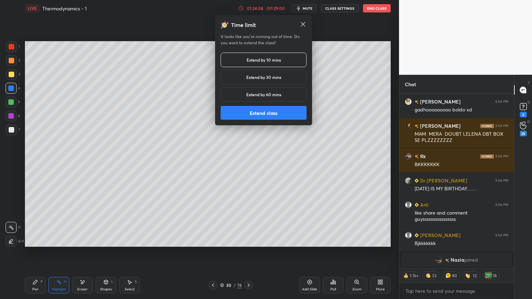
click at [271, 114] on button "Extend class" at bounding box center [264, 113] width 86 height 14
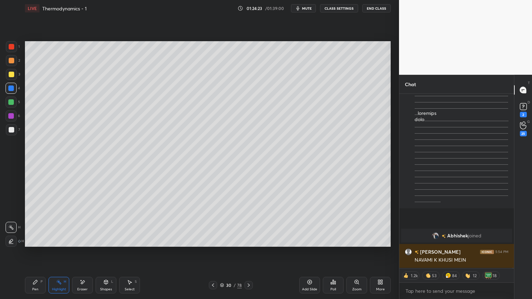
scroll to position [74558, 0]
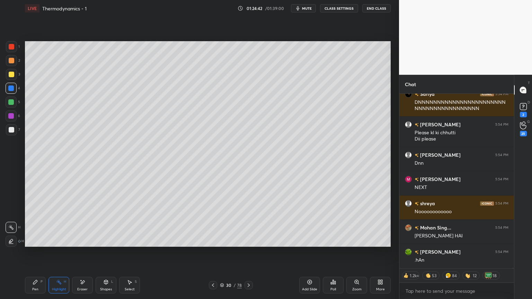
click at [250, 252] on icon at bounding box center [249, 286] width 6 height 6
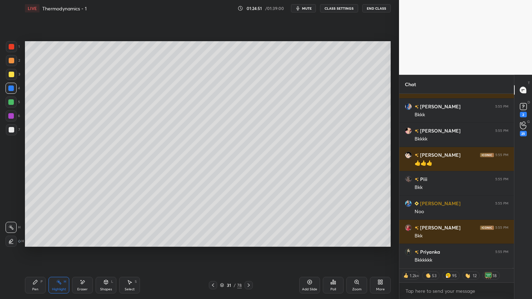
click at [211, 252] on icon at bounding box center [213, 286] width 6 height 6
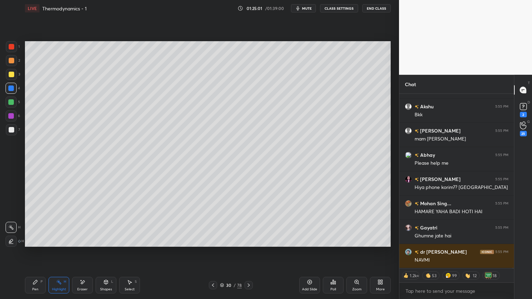
type textarea "x"
click at [337, 8] on button "CLASS SETTINGS" at bounding box center [339, 8] width 38 height 8
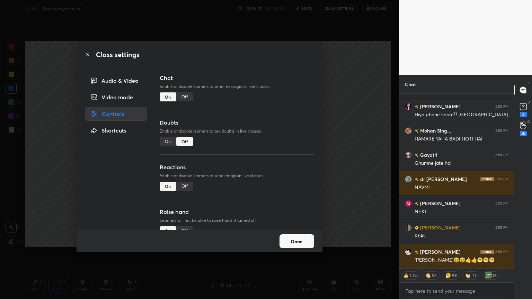
click at [189, 99] on div "Off" at bounding box center [184, 96] width 17 height 9
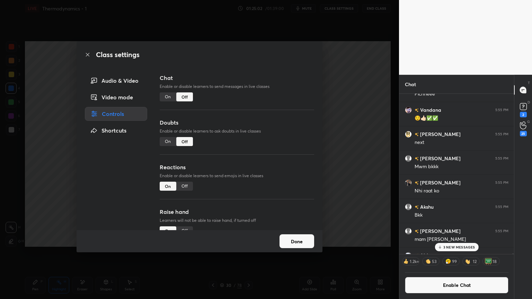
click at [302, 241] on button "Done" at bounding box center [296, 241] width 35 height 14
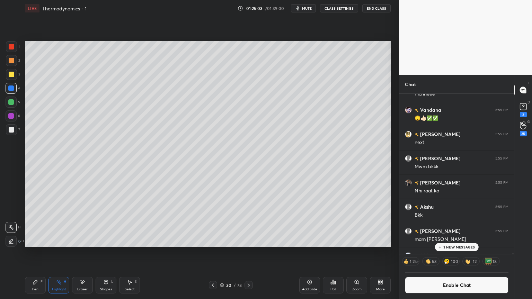
click at [458, 248] on p "3 NEW MESSAGES" at bounding box center [459, 247] width 32 height 4
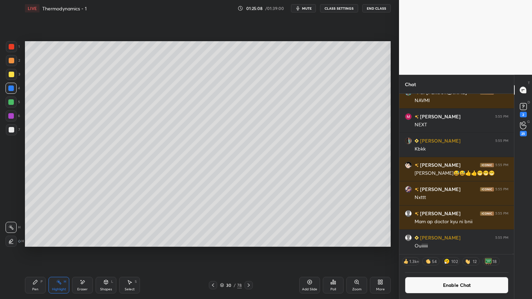
click at [437, 252] on button "Enable Chat" at bounding box center [457, 285] width 104 height 17
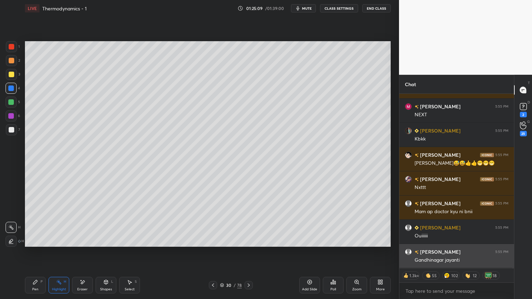
click at [455, 252] on div "Gandhinagar jayanti" at bounding box center [461, 260] width 94 height 7
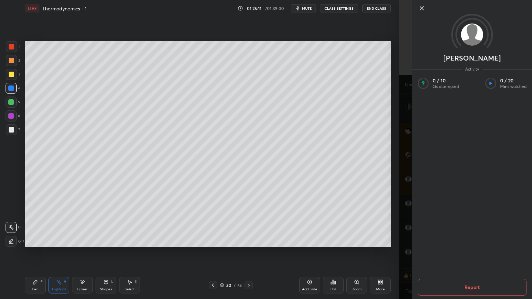
click at [420, 8] on icon at bounding box center [422, 8] width 8 height 8
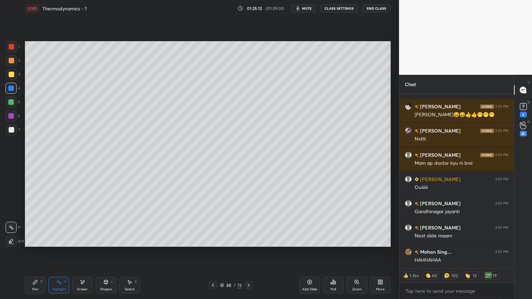
click at [38, 252] on div "Pen P" at bounding box center [35, 285] width 21 height 17
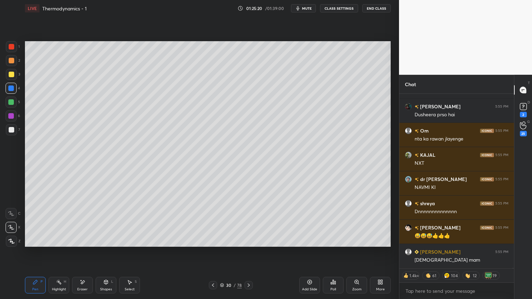
click at [61, 252] on icon at bounding box center [59, 282] width 6 height 6
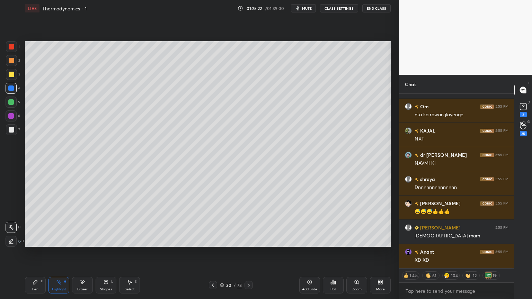
click at [14, 65] on div at bounding box center [11, 60] width 11 height 11
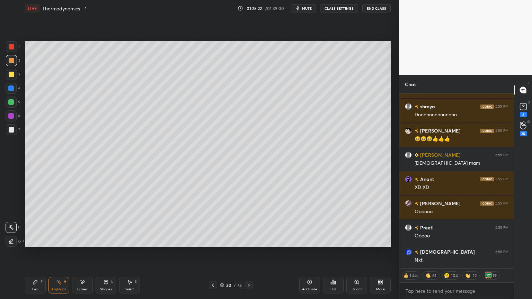
click at [13, 105] on div at bounding box center [11, 102] width 11 height 11
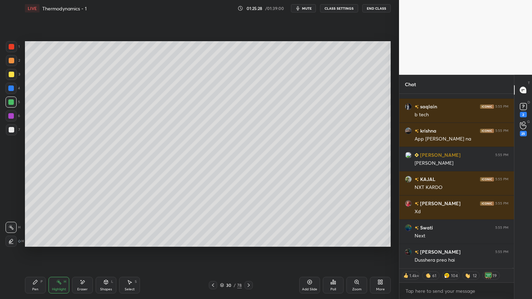
click at [86, 252] on div "Eraser" at bounding box center [82, 289] width 10 height 3
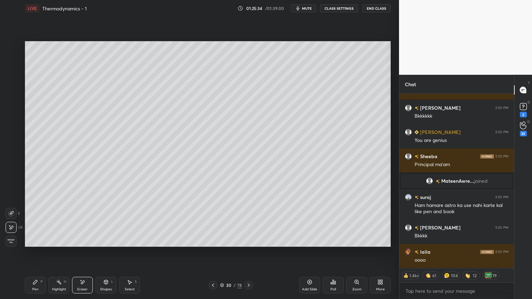
click at [249, 252] on icon at bounding box center [249, 286] width 6 height 6
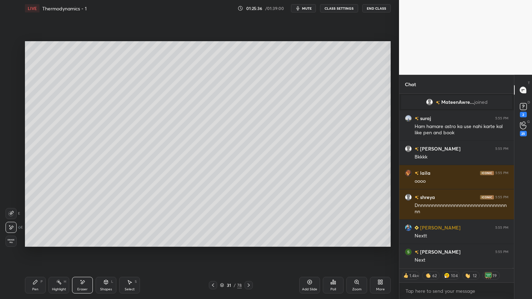
click at [63, 252] on div "Highlight H" at bounding box center [58, 285] width 21 height 17
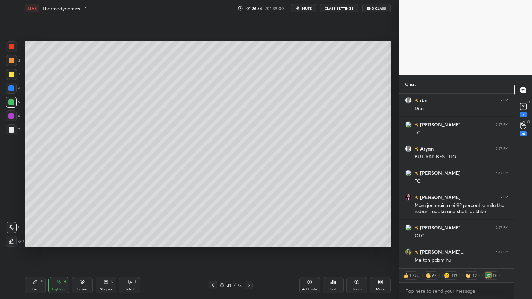
click at [339, 9] on button "CLASS SETTINGS" at bounding box center [339, 8] width 38 height 8
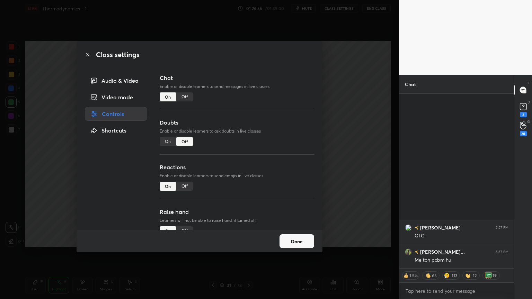
click at [182, 97] on div "Off" at bounding box center [184, 96] width 17 height 9
type textarea "x"
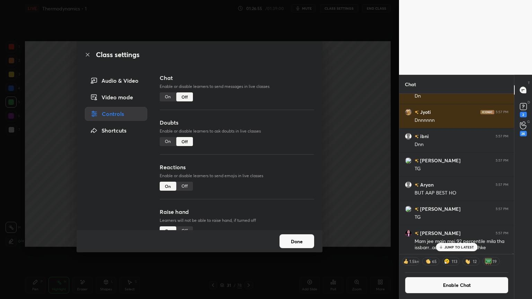
click at [298, 242] on button "Done" at bounding box center [296, 241] width 35 height 14
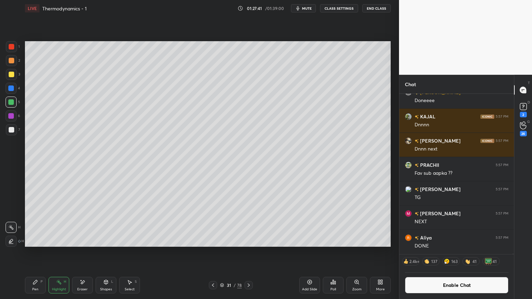
click at [250, 252] on icon at bounding box center [249, 286] width 6 height 6
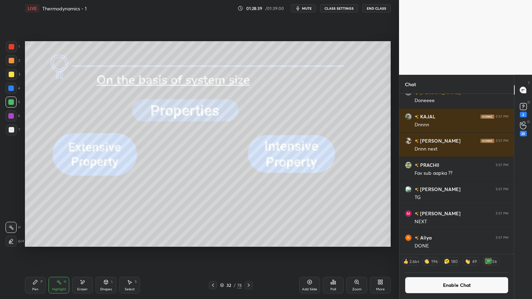
click at [246, 252] on icon at bounding box center [249, 286] width 6 height 6
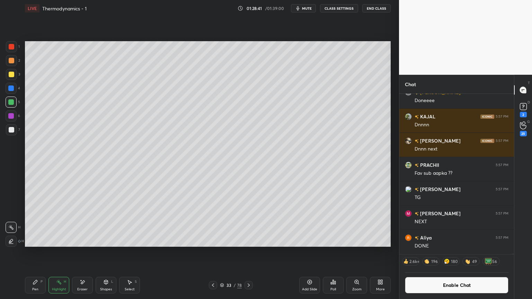
click at [44, 252] on div "Pen P" at bounding box center [35, 285] width 21 height 17
click at [214, 252] on div "Pen P Highlight H Eraser Shapes L Select S 33 / 78 Add Slide Poll Zoom More" at bounding box center [208, 285] width 366 height 28
click at [209, 252] on div at bounding box center [213, 285] width 8 height 8
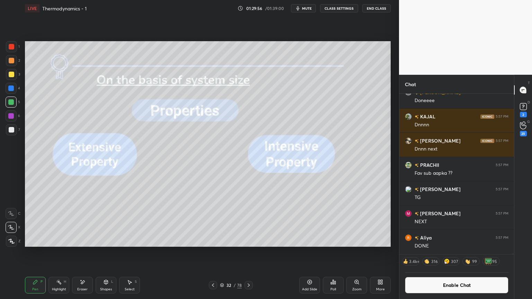
click at [251, 252] on icon at bounding box center [249, 286] width 6 height 6
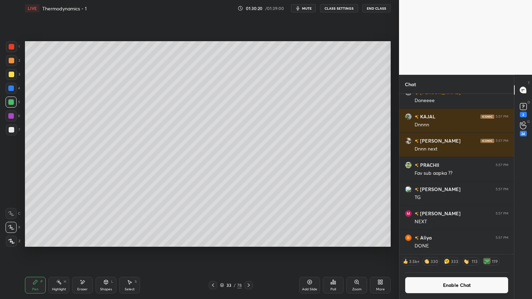
click at [417, 252] on button "Enable Chat" at bounding box center [457, 285] width 104 height 17
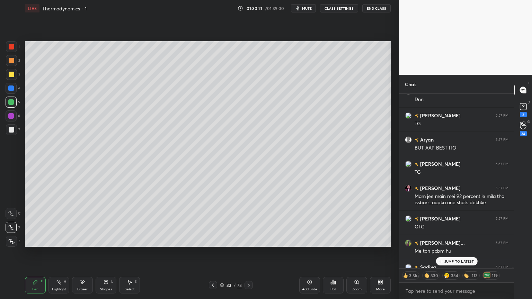
click at [452, 252] on p "JUMP TO LATEST" at bounding box center [459, 261] width 30 height 4
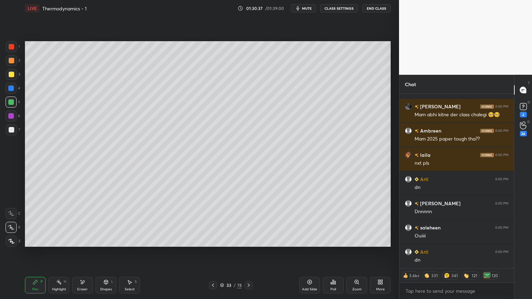
scroll to position [80399, 0]
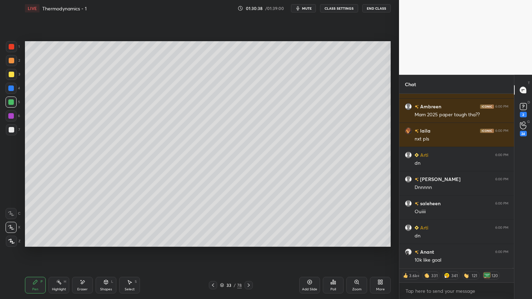
click at [251, 252] on div "Pen P Highlight H Eraser Shapes L Select S 33 / 78 Add Slide Poll Zoom More" at bounding box center [208, 285] width 366 height 28
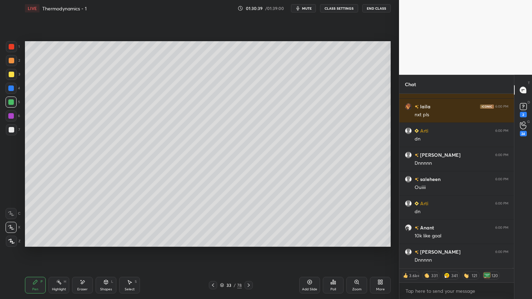
click at [248, 252] on icon at bounding box center [249, 286] width 6 height 6
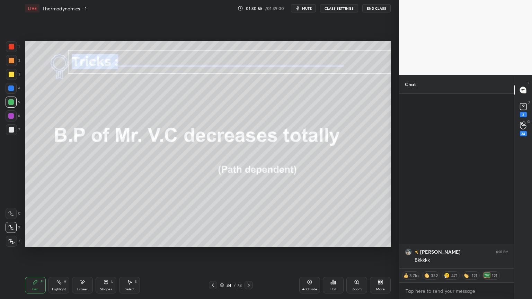
scroll to position [82597, 0]
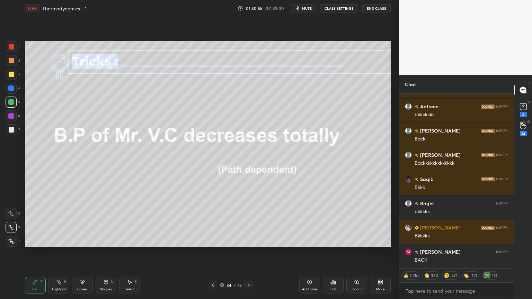
click at [212, 252] on icon at bounding box center [213, 286] width 6 height 6
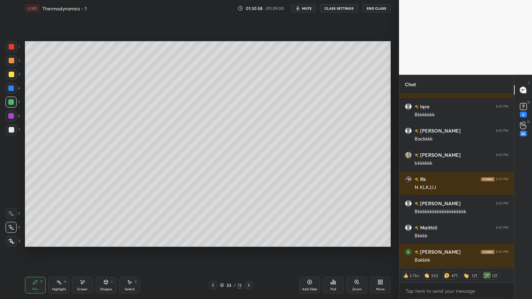
scroll to position [82913, 0]
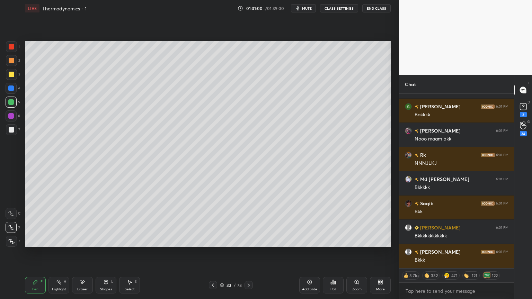
click at [335, 9] on button "CLASS SETTINGS" at bounding box center [339, 8] width 38 height 8
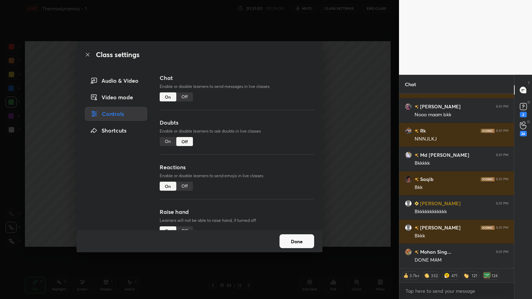
type textarea "x"
click at [189, 97] on div "Off" at bounding box center [184, 96] width 17 height 9
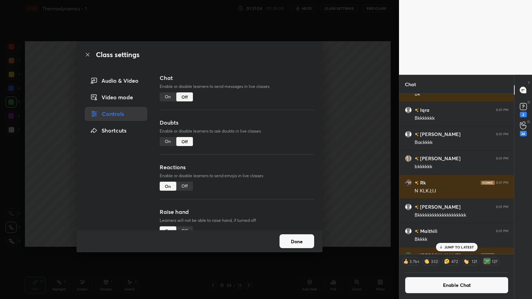
click at [474, 244] on div "JUMP TO LATEST" at bounding box center [457, 247] width 42 height 8
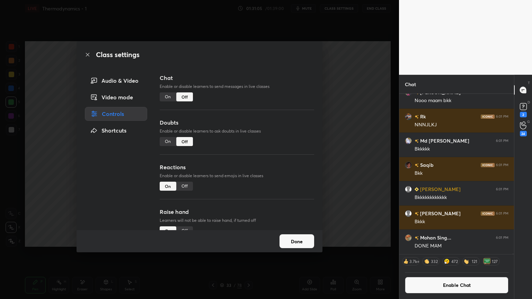
click at [299, 242] on button "Done" at bounding box center [296, 241] width 35 height 14
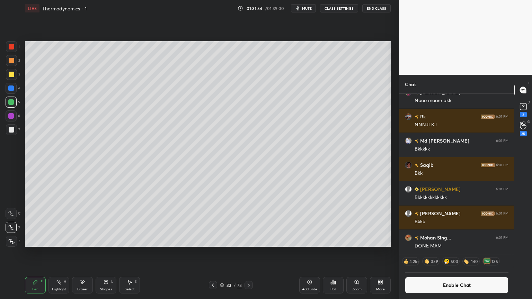
click at [247, 252] on icon at bounding box center [249, 286] width 6 height 6
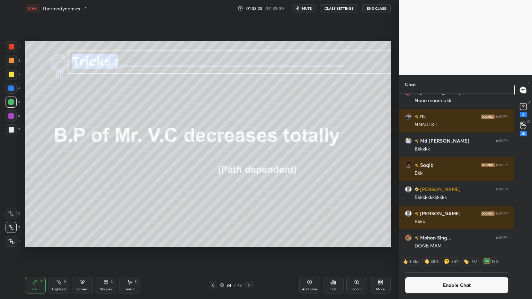
click at [425, 252] on button "Enable Chat" at bounding box center [457, 285] width 104 height 17
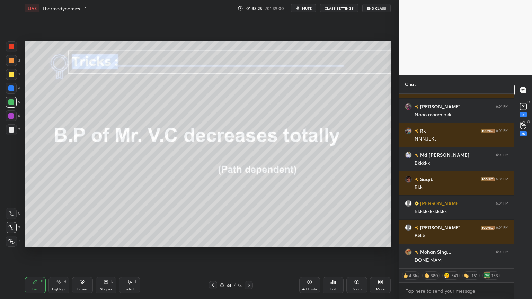
scroll to position [82023, 0]
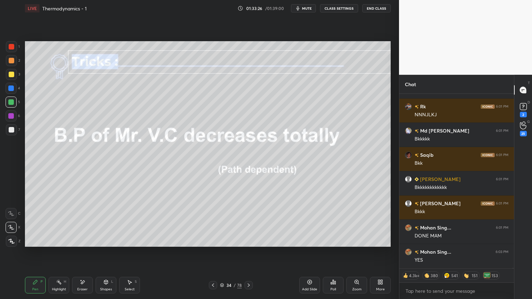
click at [62, 252] on div "Highlight H" at bounding box center [58, 285] width 21 height 17
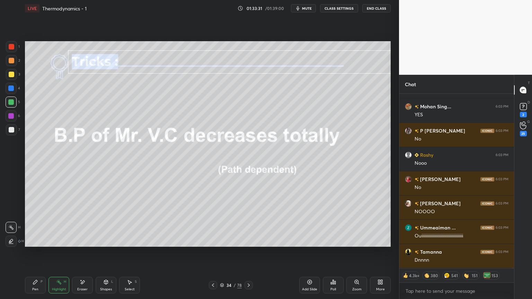
scroll to position [82193, 0]
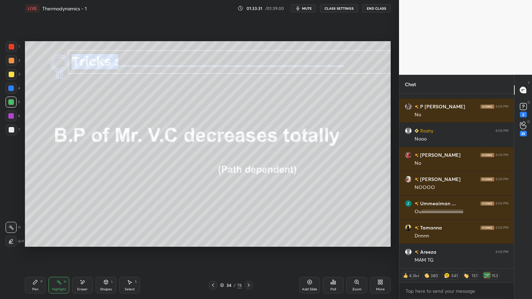
click at [83, 252] on icon at bounding box center [83, 282] width 6 height 6
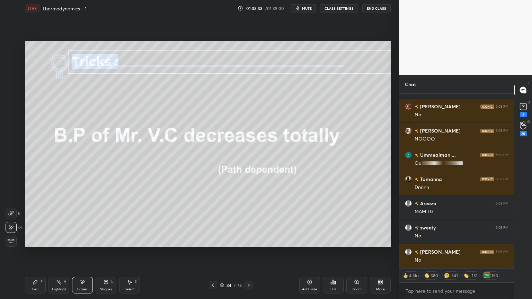
scroll to position [82314, 0]
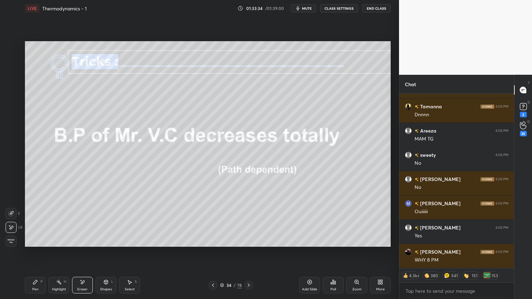
click at [61, 252] on icon at bounding box center [59, 282] width 6 height 6
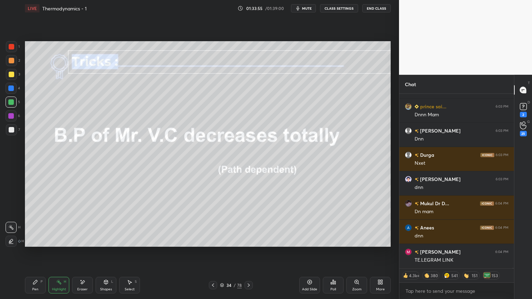
scroll to position [82926, 0]
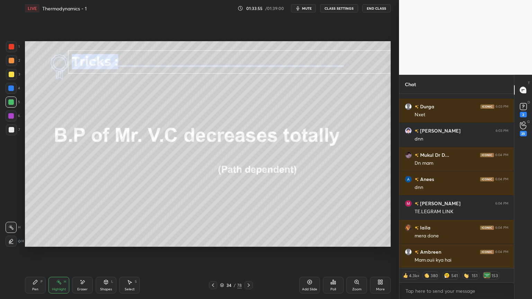
click at [248, 252] on icon at bounding box center [249, 286] width 6 height 6
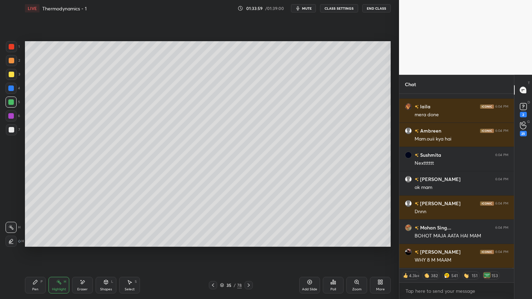
scroll to position [83072, 0]
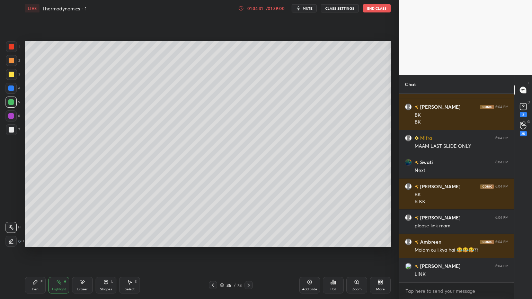
click at [213, 252] on div at bounding box center [213, 285] width 8 height 8
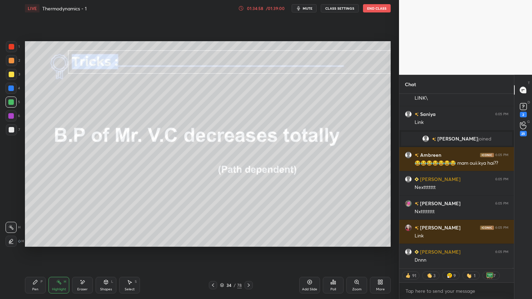
click at [247, 252] on icon at bounding box center [249, 286] width 6 height 6
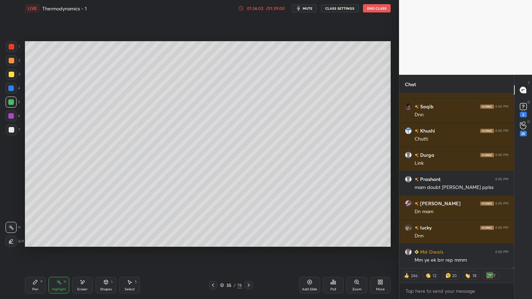
click at [249, 252] on icon at bounding box center [249, 285] width 2 height 3
click at [248, 252] on icon at bounding box center [249, 285] width 2 height 3
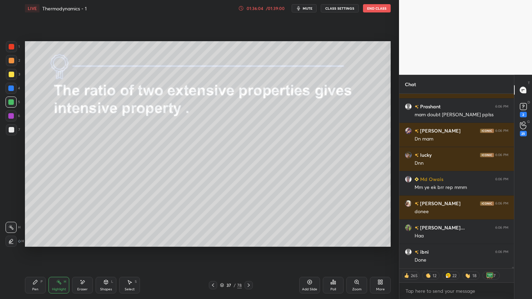
type textarea "x"
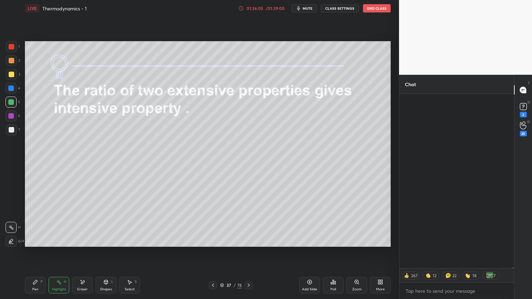
scroll to position [129, 113]
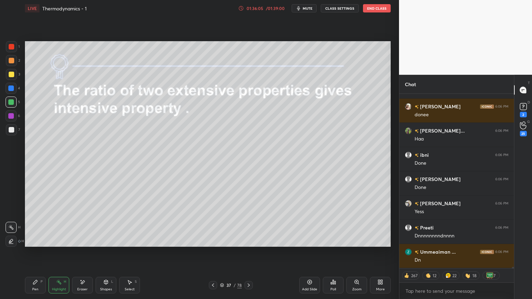
click at [213, 284] on icon at bounding box center [213, 286] width 6 height 6
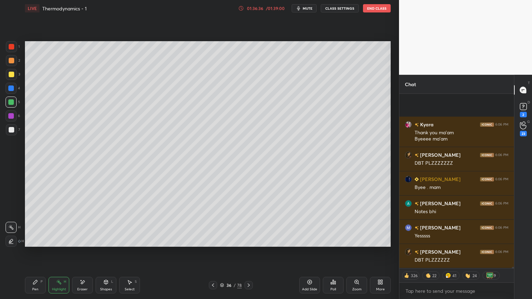
scroll to position [0, 0]
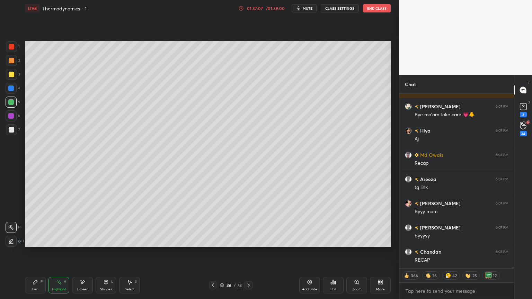
click at [378, 10] on button "End Class" at bounding box center [377, 8] width 28 height 8
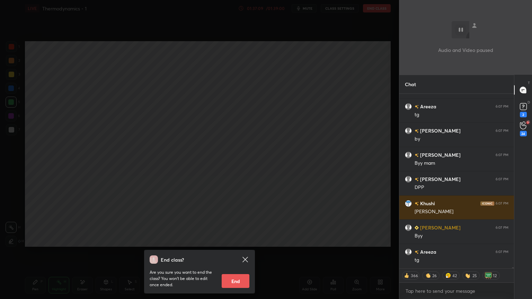
click at [239, 280] on button "End" at bounding box center [236, 281] width 28 height 14
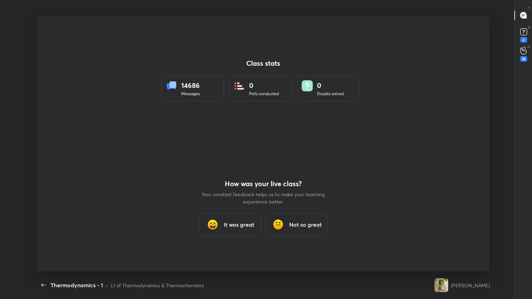
click at [240, 223] on h3 "It was great" at bounding box center [239, 225] width 30 height 8
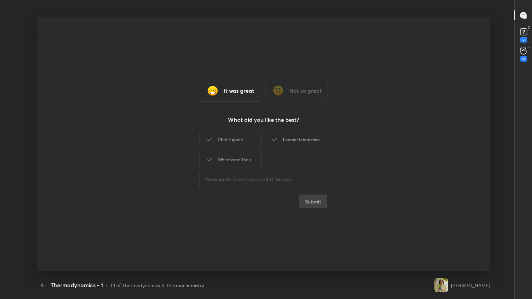
click at [249, 144] on div "Chat Support" at bounding box center [230, 139] width 62 height 17
click at [284, 147] on div "Learner Interaction" at bounding box center [296, 139] width 62 height 17
click at [248, 159] on div "Whiteboard Tools" at bounding box center [230, 159] width 62 height 17
click at [314, 198] on button "Submit" at bounding box center [313, 202] width 28 height 14
